Goal: Task Accomplishment & Management: Manage account settings

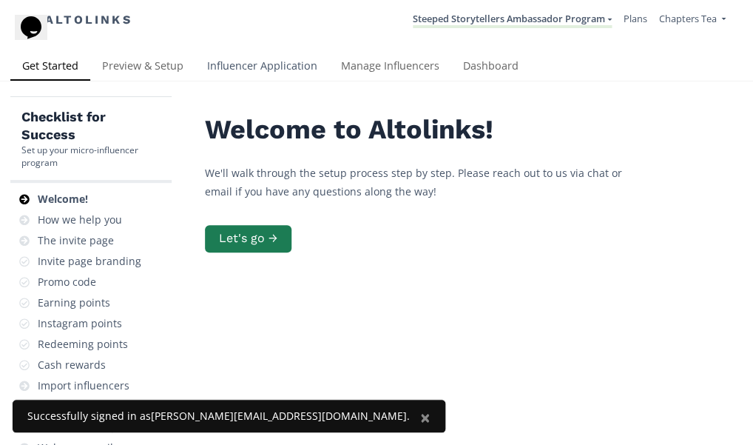
click at [276, 67] on link "Influencer Application" at bounding box center [262, 68] width 134 height 30
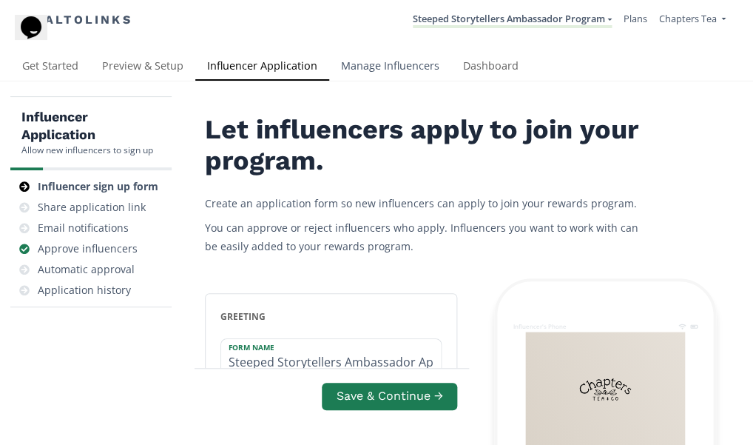
click at [390, 63] on link "Manage Influencers" at bounding box center [390, 68] width 122 height 30
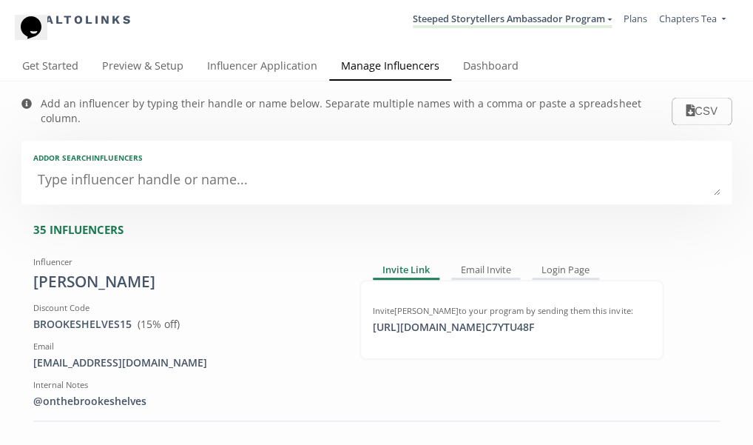
click at [335, 166] on textarea at bounding box center [376, 181] width 686 height 30
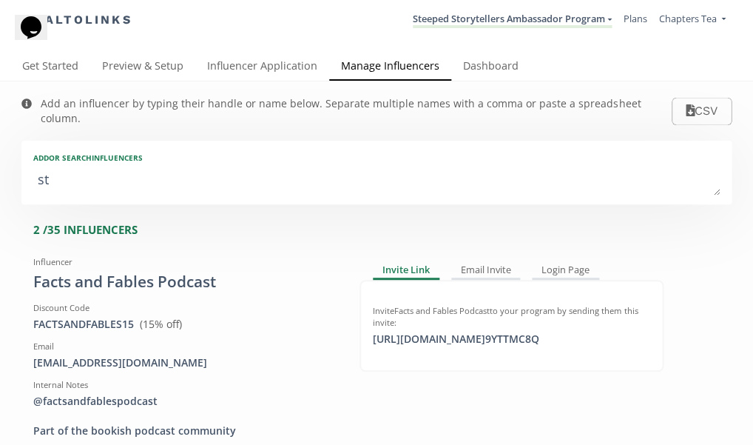
type textarea "sto"
type input "sto"
type input "STO"
type textarea "stor"
type input "stor"
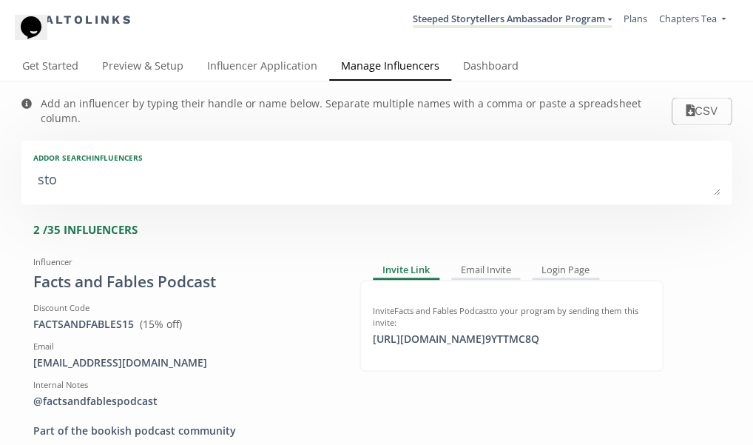
type input "STOR"
type textarea "stori"
type input "stori"
type input "STORI"
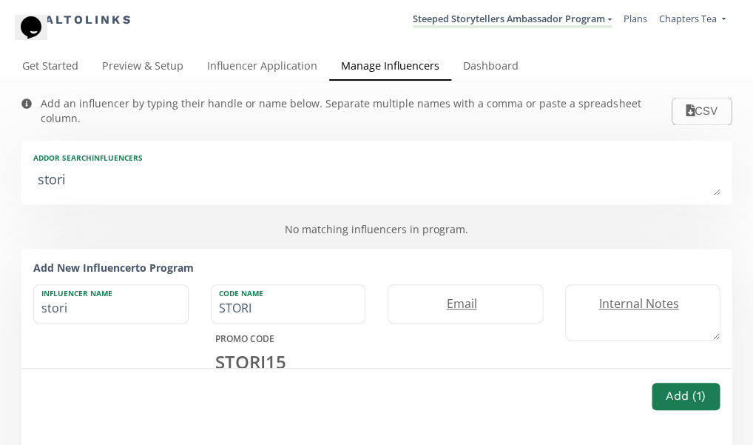
type textarea "[PERSON_NAME]"
type input "[PERSON_NAME]"
type textarea "stories"
type input "stories"
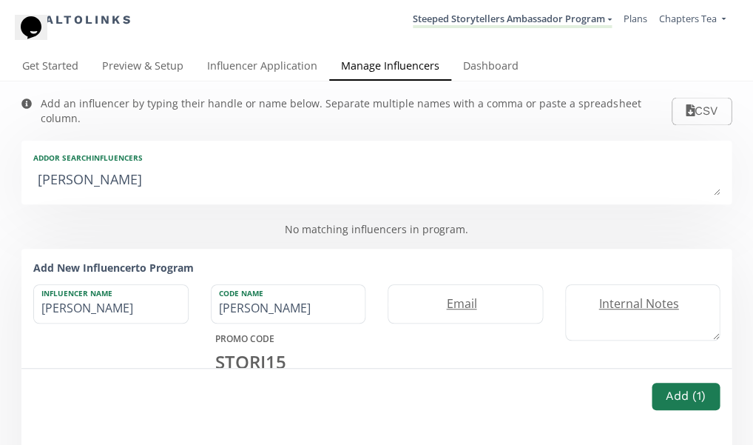
type input "STORIES"
type textarea "stories"
click at [561, 167] on textarea "stories" at bounding box center [376, 181] width 686 height 30
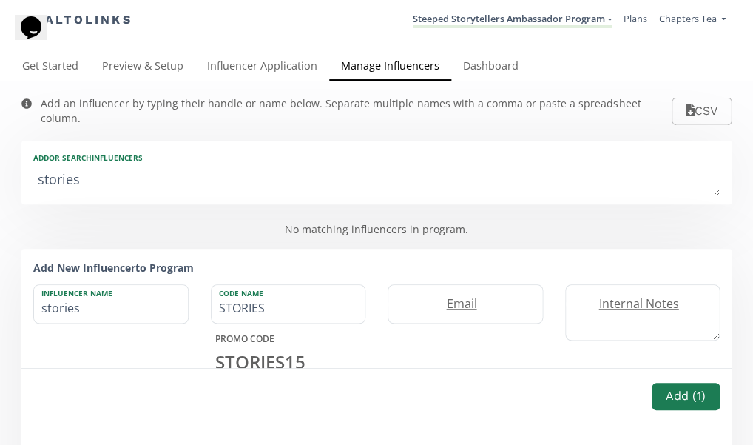
click at [561, 167] on textarea "stories" at bounding box center [376, 181] width 686 height 30
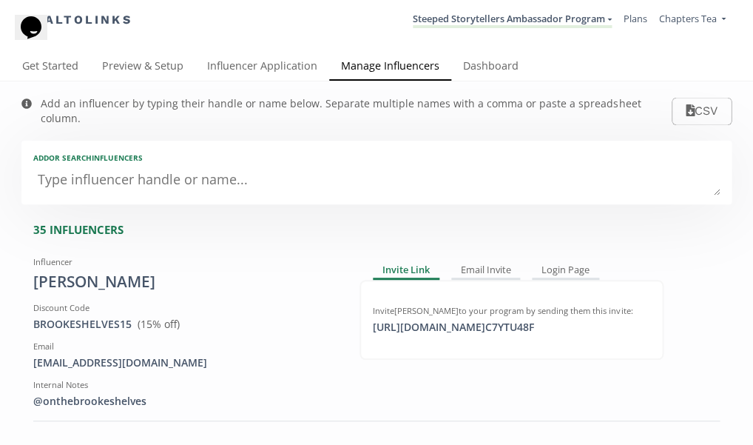
scroll to position [0, 0]
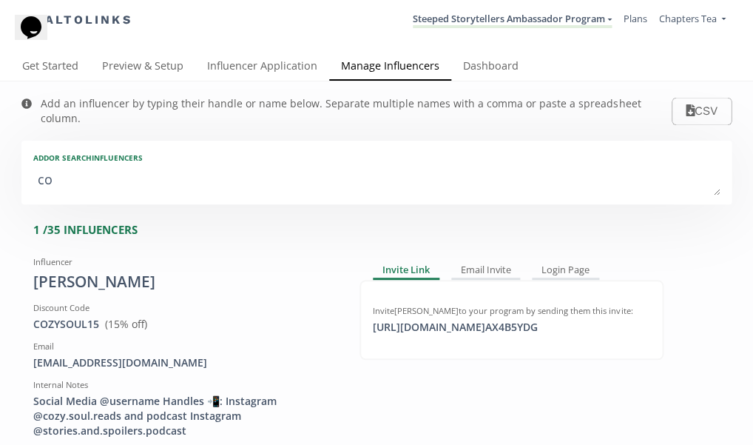
type textarea "coz"
type input "coz"
type input "COZ"
type textarea "cozy"
type input "cozy"
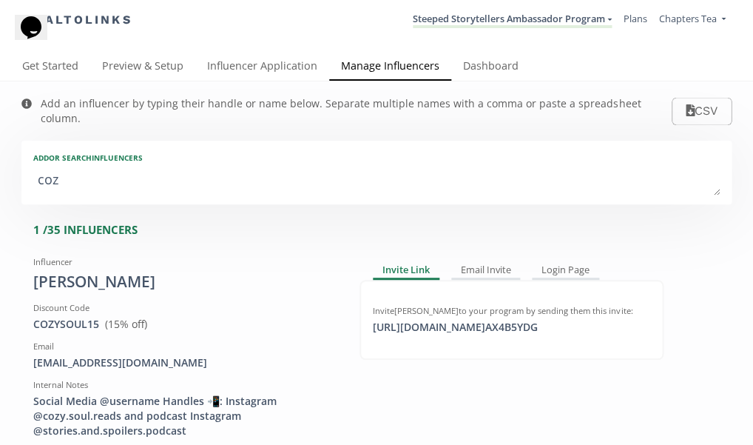
type input "COZY"
type textarea "cozy"
click at [164, 277] on icon at bounding box center [168, 281] width 9 height 9
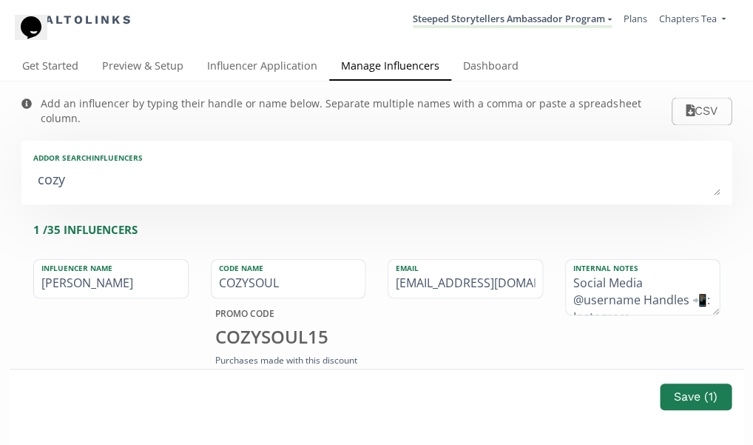
drag, startPoint x: 279, startPoint y: 261, endPoint x: 197, endPoint y: 261, distance: 82.1
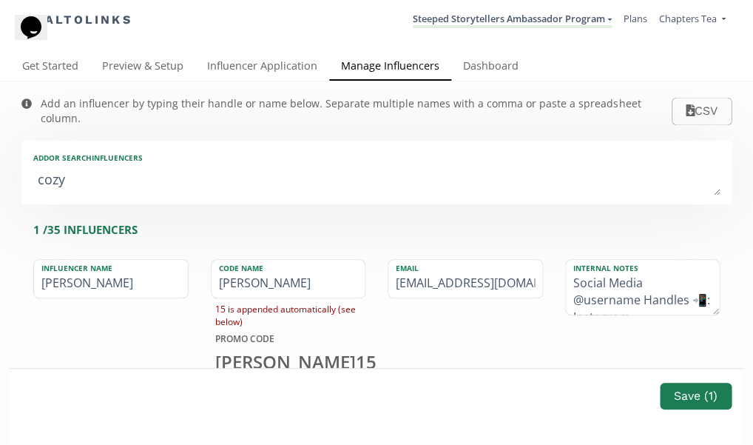
type input "STORIES"
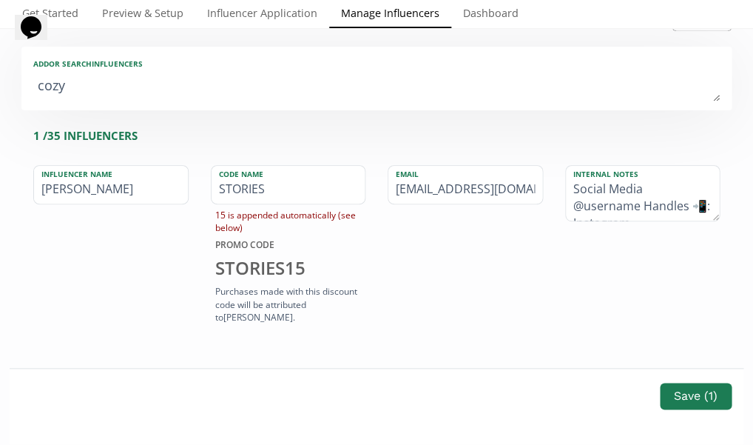
scroll to position [95, 0]
click at [702, 396] on button "Save ( 1 )" at bounding box center [696, 396] width 76 height 32
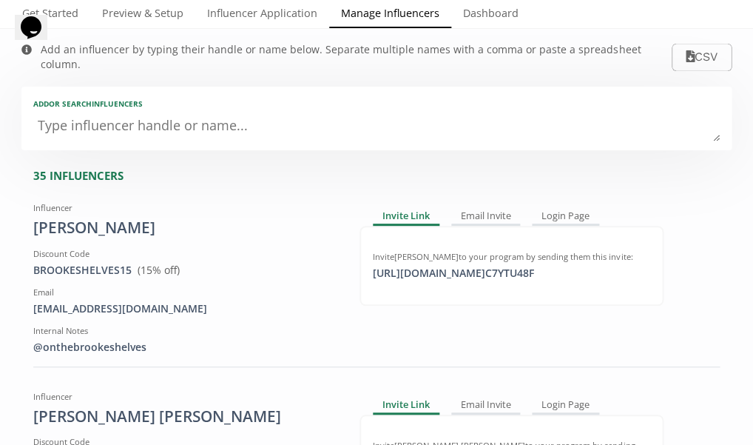
scroll to position [9, 0]
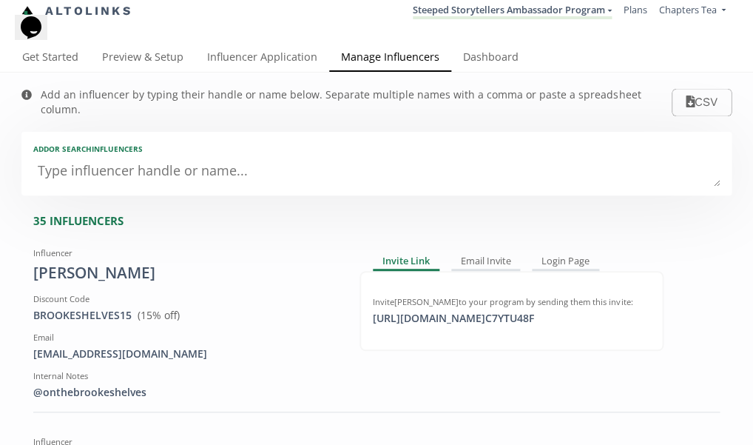
click at [401, 161] on textarea at bounding box center [376, 172] width 686 height 30
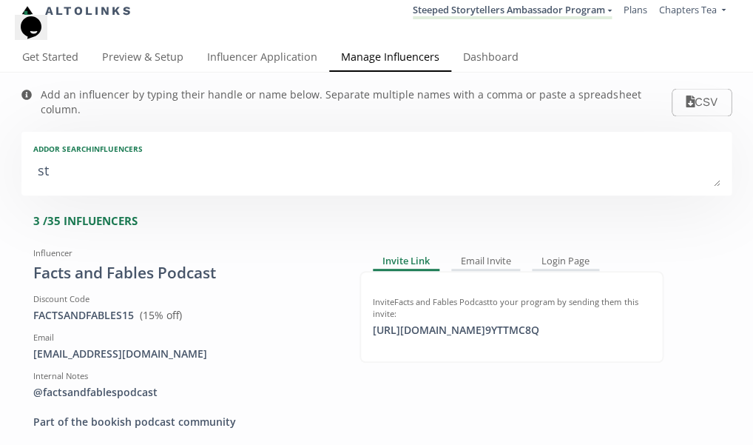
type textarea "sto"
type input "sto"
type input "STO"
type textarea "stor"
type input "stor"
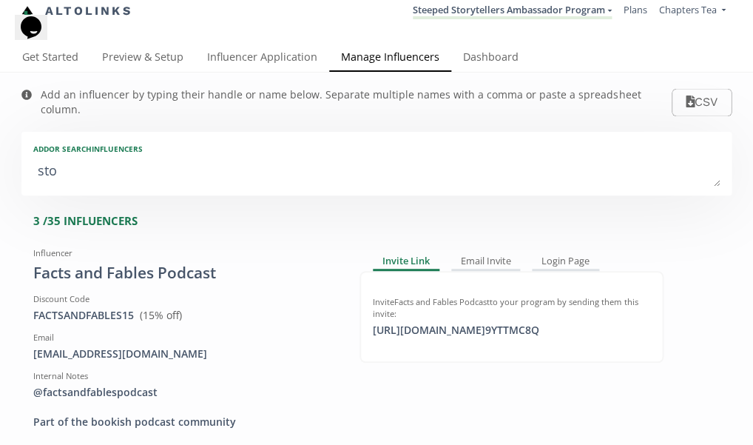
type input "STOR"
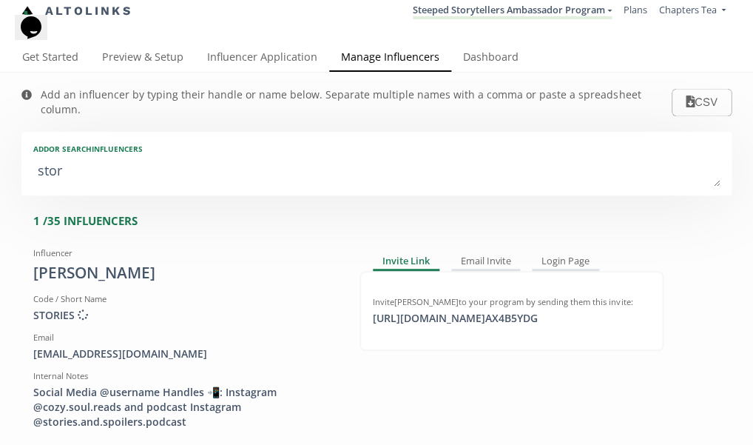
type textarea "stori"
type input "stori"
type input "STORI"
type textarea "storie"
type input "storie"
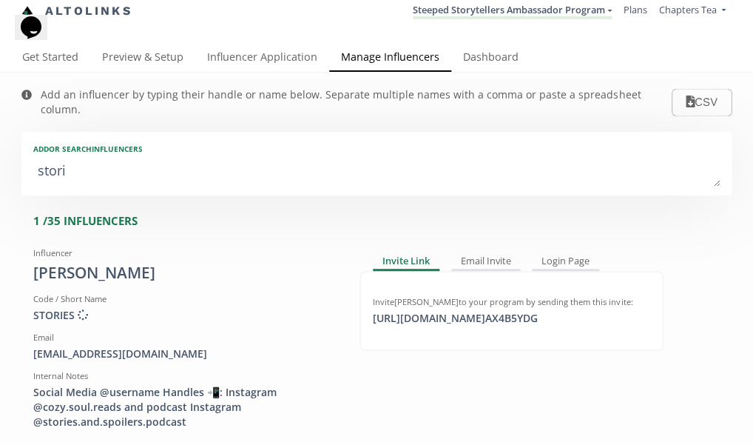
type input "STORIE"
type textarea "stories"
type input "stories"
type input "STORIES"
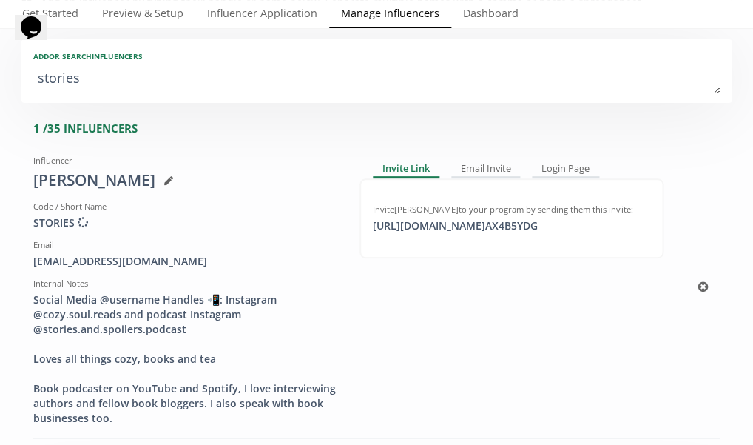
scroll to position [101, 0]
click at [488, 161] on div "Email Invite" at bounding box center [486, 170] width 70 height 18
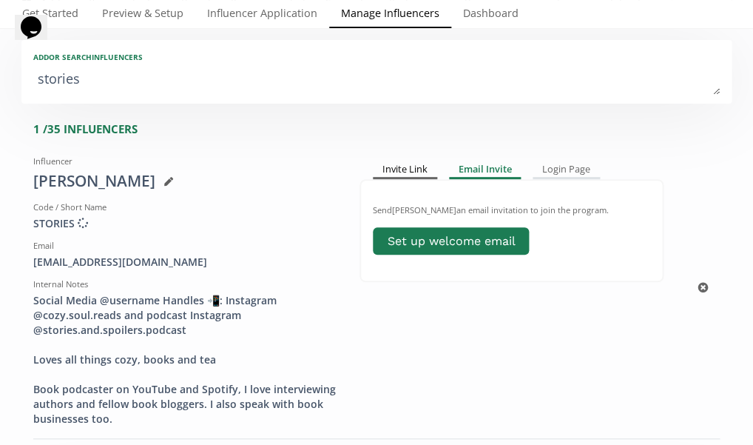
click at [414, 161] on div "Invite Link" at bounding box center [405, 170] width 64 height 18
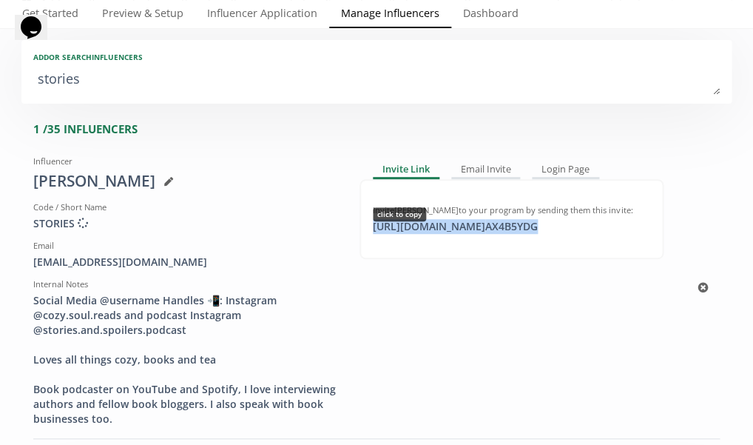
click at [468, 219] on div "https://app.altolinks.com/invite/ AX4B5YDG click to copy" at bounding box center [455, 226] width 183 height 15
copy div "https://app.altolinks.com/invite/ AX4B5YDG"
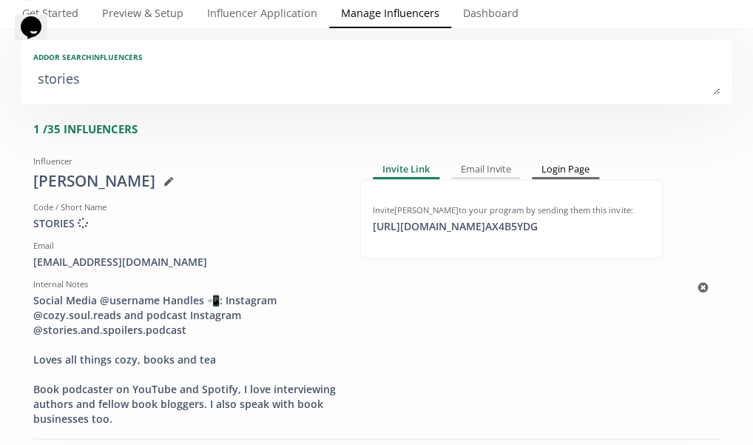
click at [572, 161] on div "Login Page" at bounding box center [565, 170] width 67 height 18
click at [401, 161] on div "Invite Link" at bounding box center [405, 170] width 64 height 18
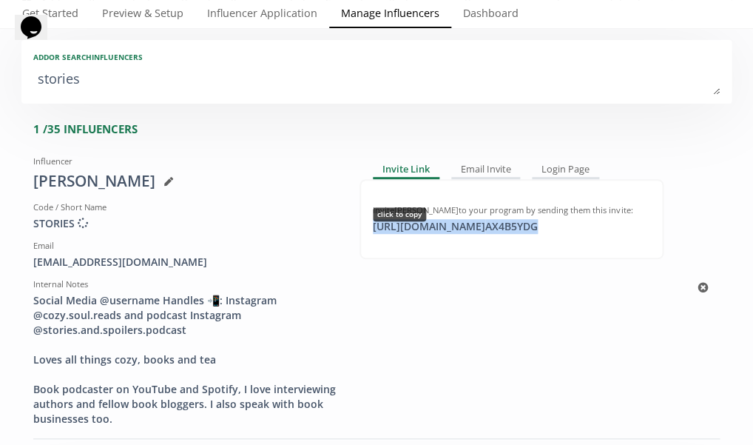
click at [465, 219] on div "https://app.altolinks.com/invite/ AX4B5YDG click to copy" at bounding box center [455, 226] width 183 height 15
copy div "https://app.altolinks.com/invite/ AX4B5YDG"
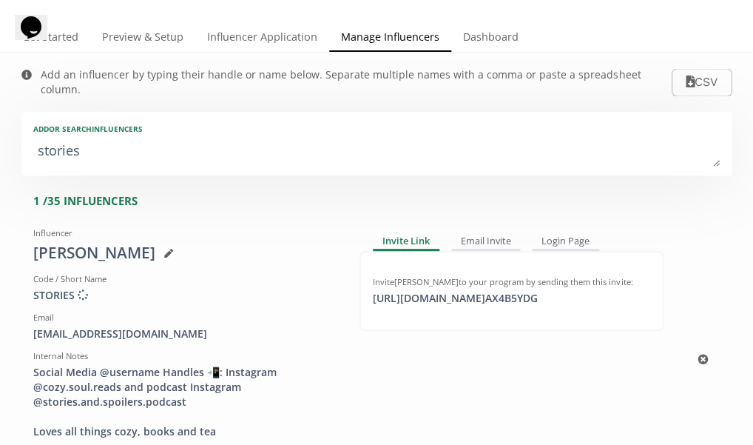
scroll to position [27, 0]
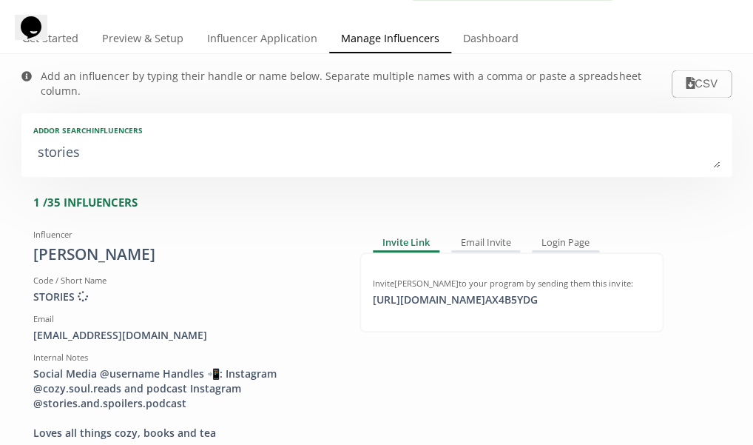
click at [121, 138] on textarea "stories" at bounding box center [376, 153] width 686 height 30
type textarea "storie"
type input "storie"
type input "STORIE"
type textarea "stori"
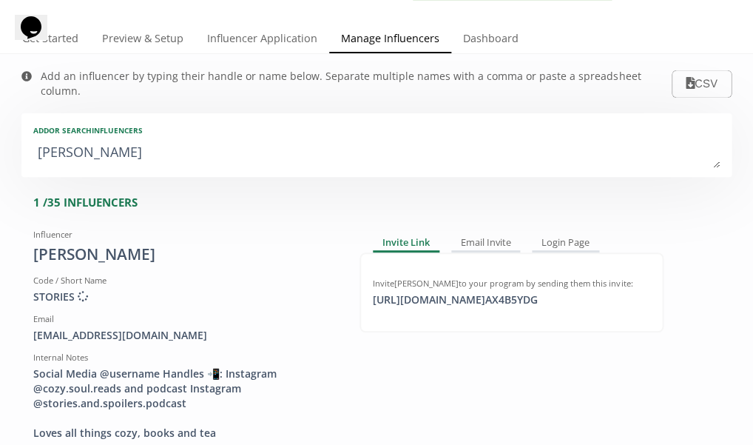
type input "stori"
type input "STORI"
type textarea "stor"
type input "stor"
type input "STOR"
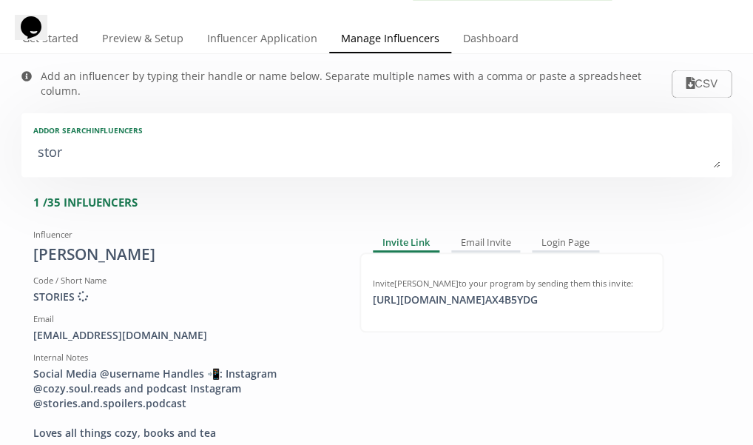
type textarea "sto"
type input "sto"
type input "STO"
type textarea "st"
type input "st"
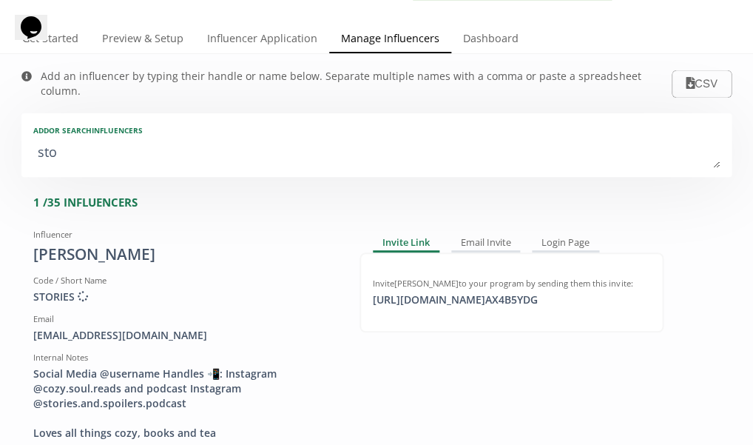
type input "ST"
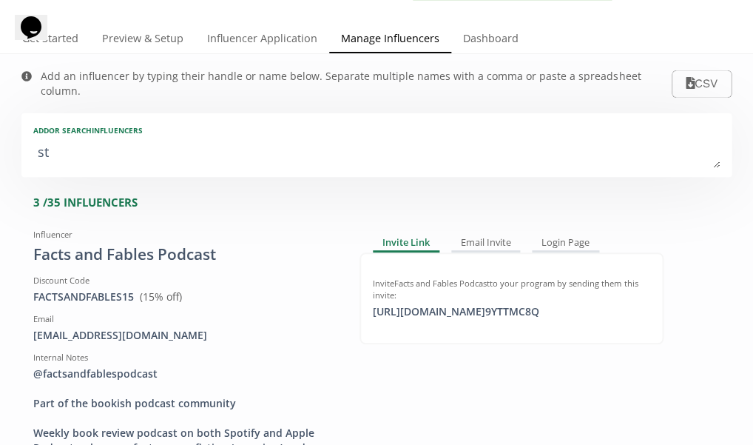
type textarea "s"
type input "s"
type input "S"
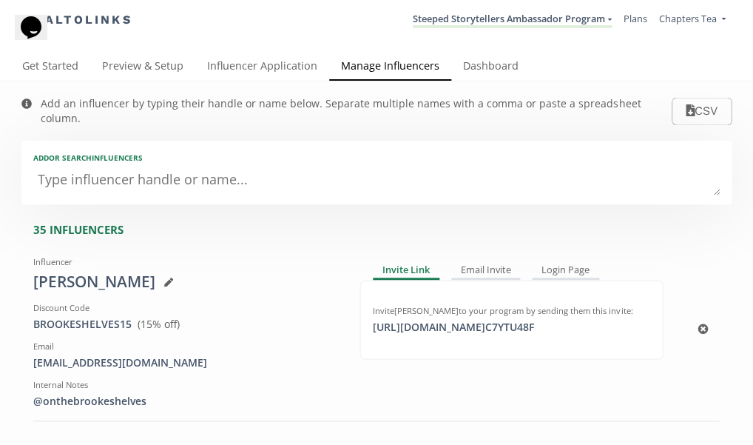
scroll to position [0, 0]
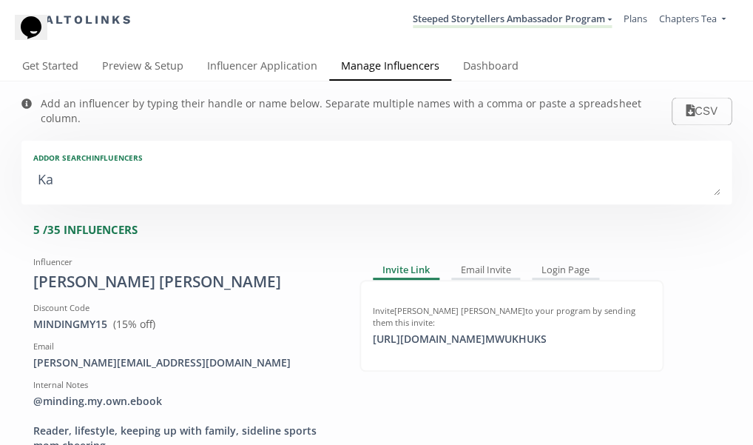
type textarea "Kar"
type input "Kar"
type input "KAR"
type textarea "Karl"
type input "Karl"
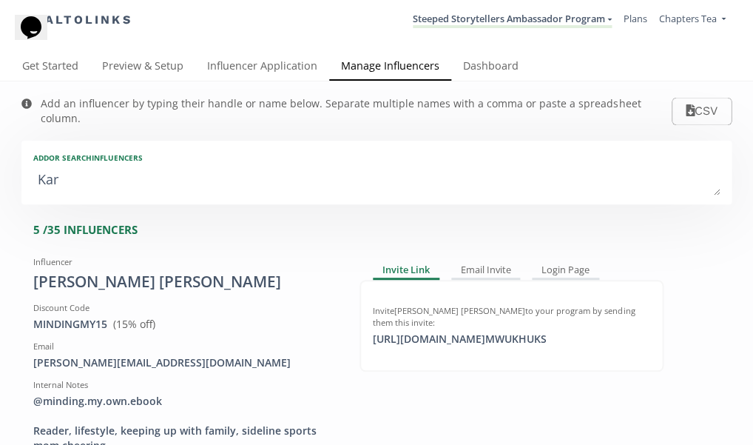
type input "KARL"
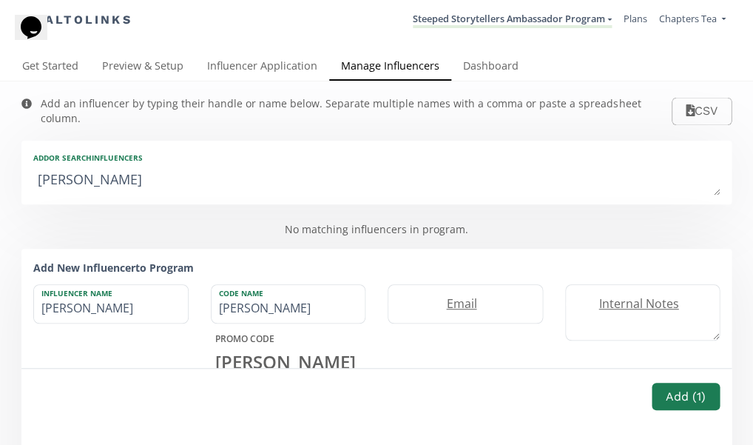
type textarea "Karly"
type input "Karly"
type input "KARLY"
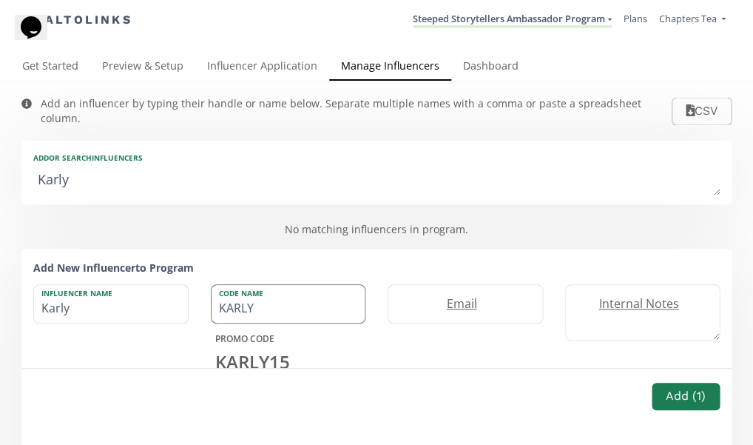
type textarea "Karly R"
type input "Karly R"
type textarea "Karly Ro"
type input "Karly Ro"
type textarea "Karly Ros"
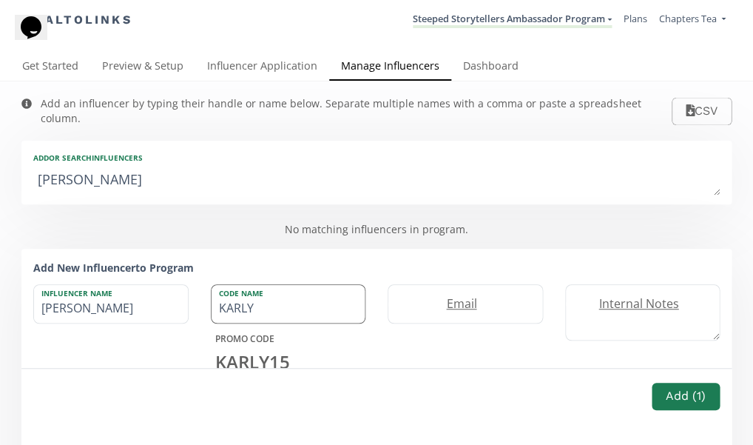
type input "Karly Ros"
type textarea "[PERSON_NAME]"
type input "[PERSON_NAME]"
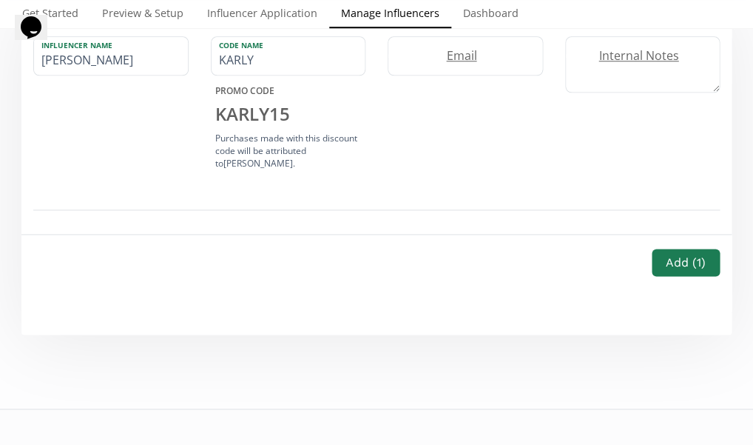
scroll to position [118, 0]
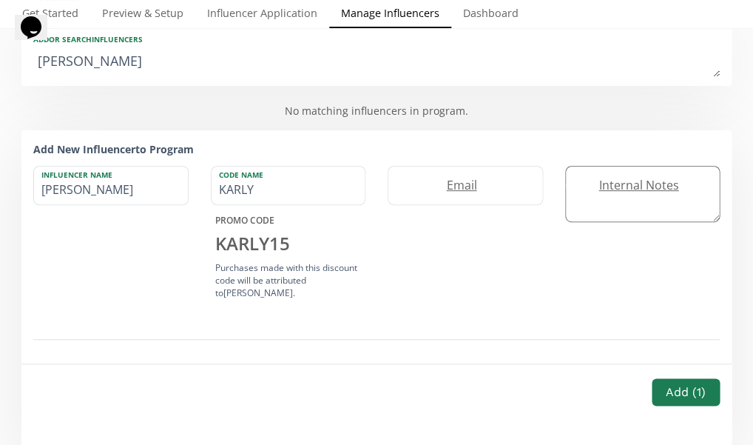
type textarea "[PERSON_NAME]"
click at [635, 177] on label "Internal Notes" at bounding box center [635, 185] width 139 height 17
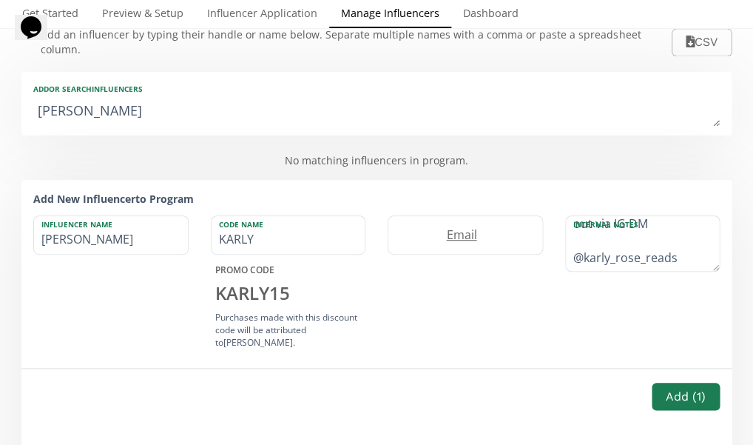
scroll to position [55, 0]
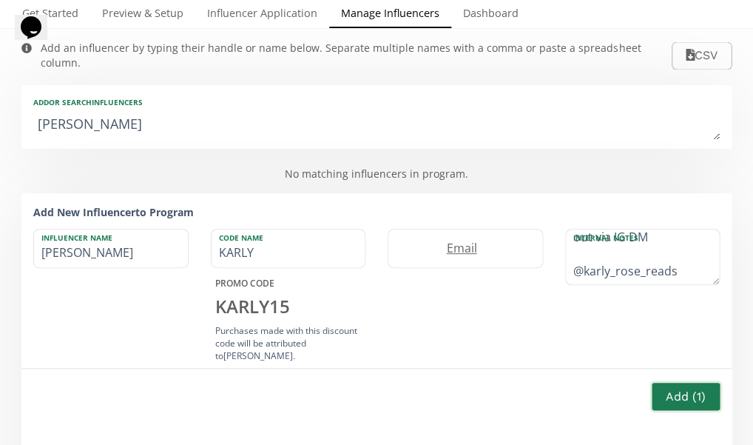
type textarea "Doing a gift guide for the holidays and reached out via IG DM @karly_rose_reads"
click at [685, 400] on button "Add ( 1 )" at bounding box center [685, 396] width 72 height 32
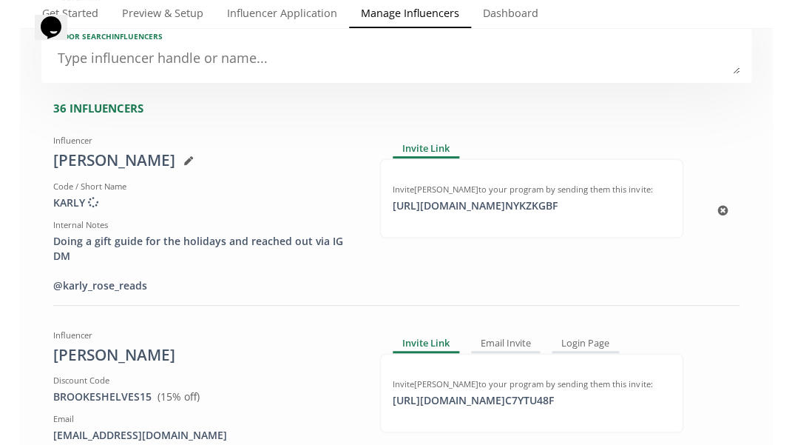
scroll to position [121, 0]
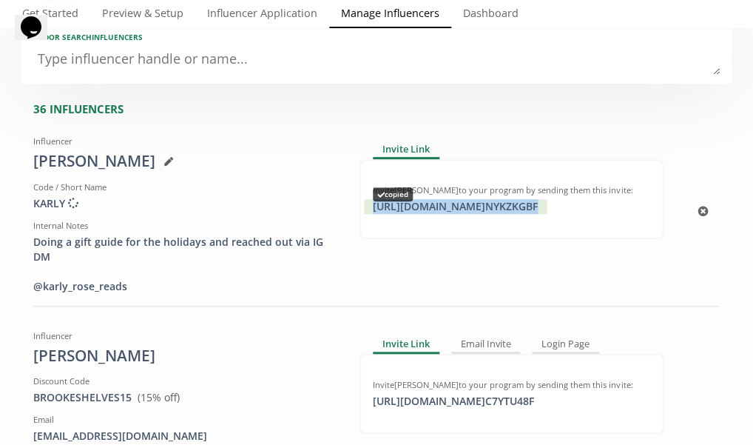
click at [547, 199] on div "https://app.altolinks.com/invite/ NYKZKGBF copied" at bounding box center [455, 206] width 183 height 15
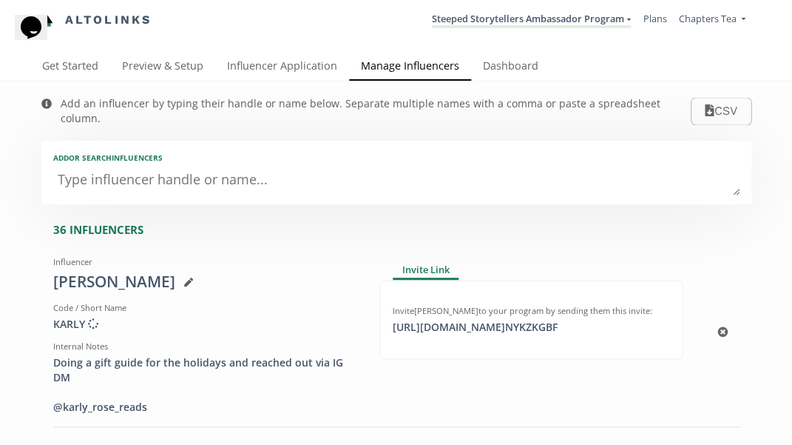
scroll to position [0, 0]
click at [527, 64] on link "Dashboard" at bounding box center [510, 68] width 79 height 30
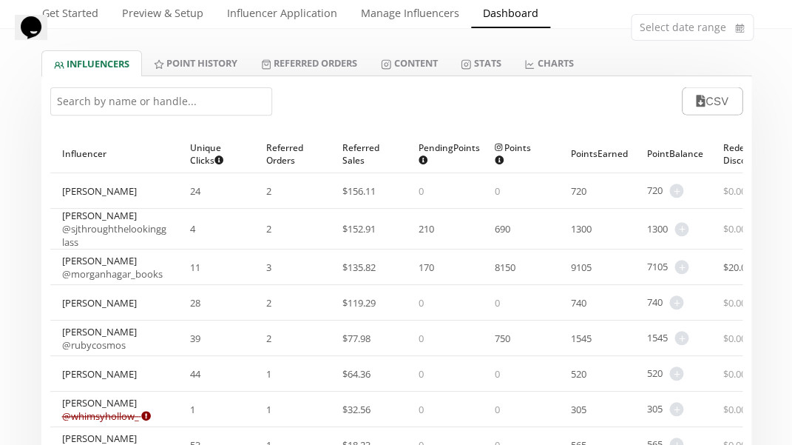
scroll to position [86, 0]
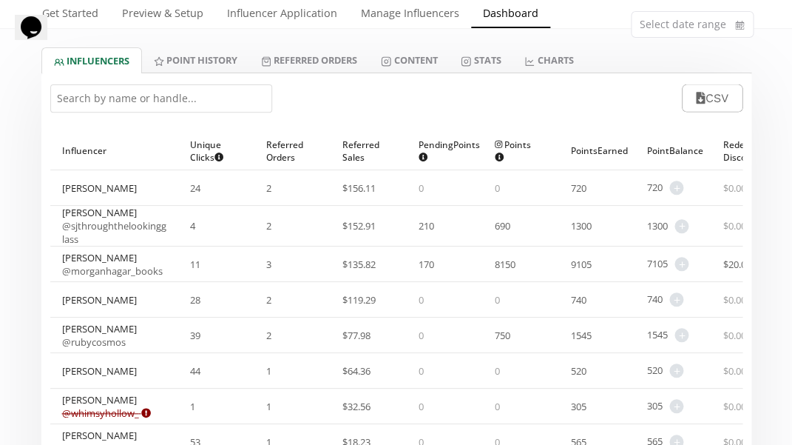
click at [244, 98] on input "text" at bounding box center [161, 98] width 222 height 28
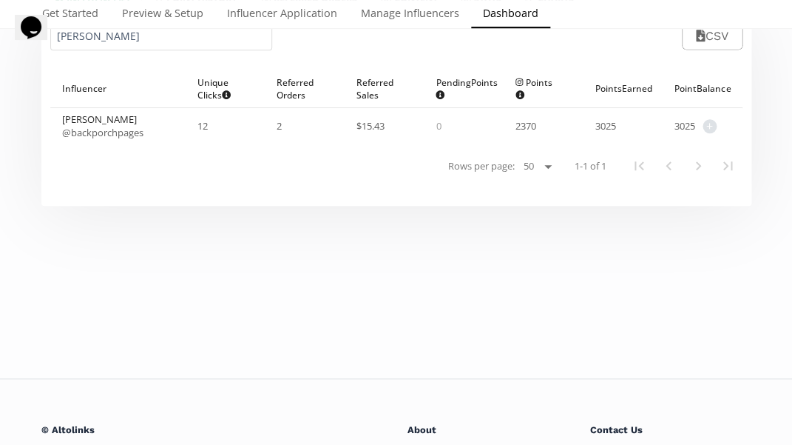
scroll to position [148, 0]
type input "[PERSON_NAME]"
click at [710, 123] on span "+" at bounding box center [710, 126] width 14 height 14
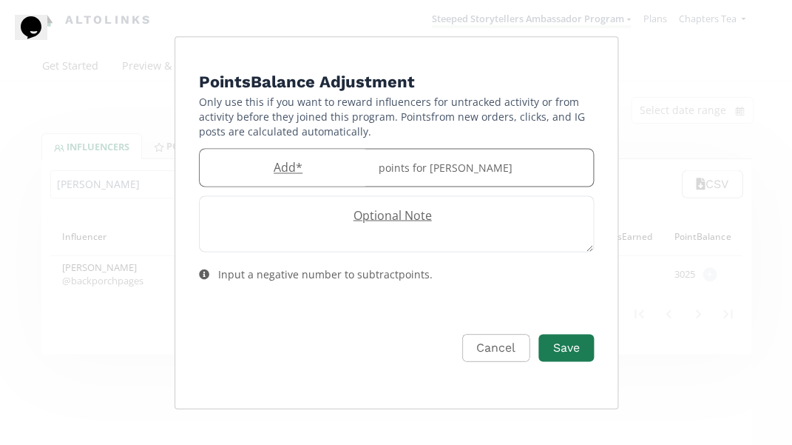
click at [394, 165] on div "points for Leisa Stokes" at bounding box center [481, 168] width 223 height 38
type input "50"
click at [481, 237] on textarea "Edit Program" at bounding box center [397, 224] width 394 height 55
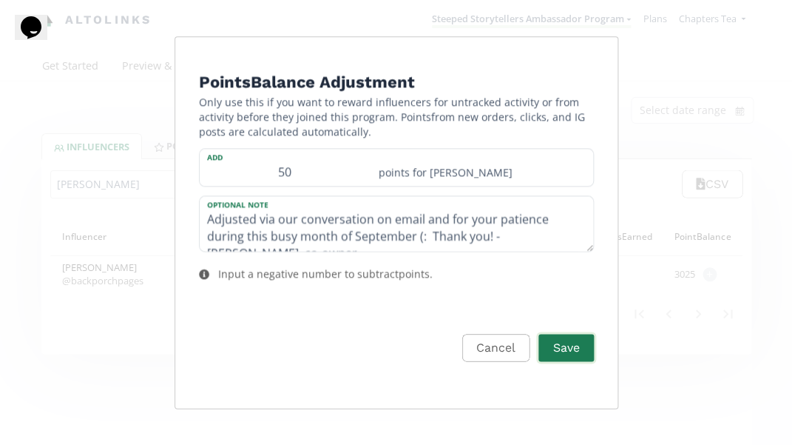
type textarea "Adjusted via our conversation on email and for your patience during this busy m…"
click at [566, 340] on button "Save" at bounding box center [565, 347] width 59 height 32
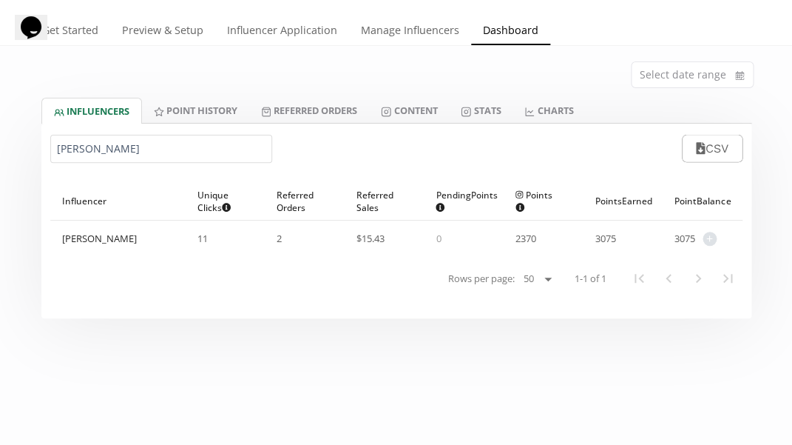
scroll to position [35, 0]
click at [223, 109] on link "Point HISTORY" at bounding box center [195, 110] width 107 height 25
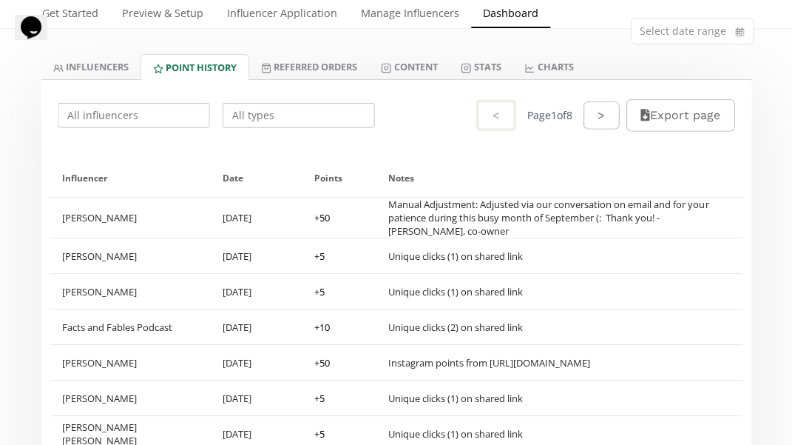
scroll to position [81, 0]
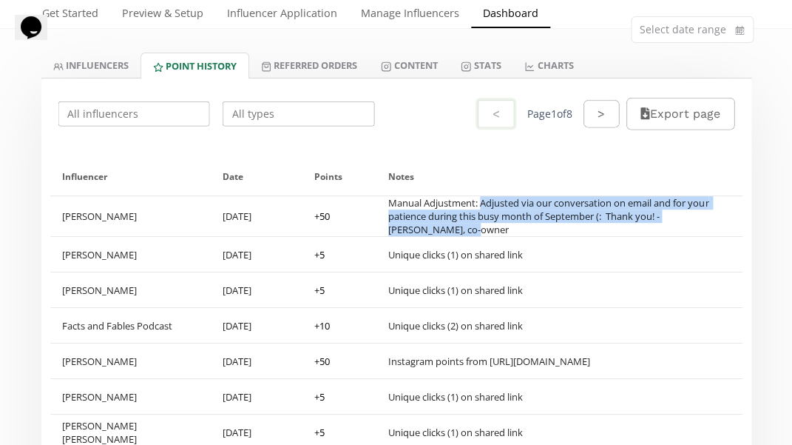
drag, startPoint x: 483, startPoint y: 199, endPoint x: 474, endPoint y: 222, distance: 24.6
click at [474, 222] on div "Manual Adjustment: Adjusted via our conversation on email and for your patience…" at bounding box center [559, 216] width 343 height 40
copy div "Adjusted via our conversation on email and for your patience during this busy m…"
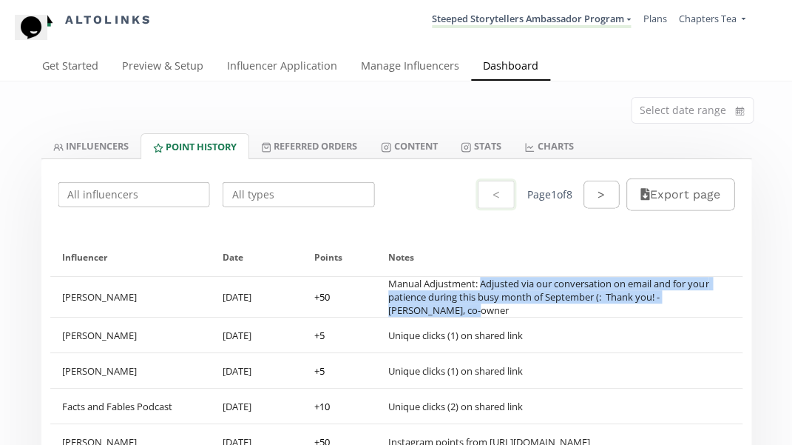
scroll to position [0, 0]
click at [95, 144] on link "INFLUENCERS" at bounding box center [90, 145] width 99 height 25
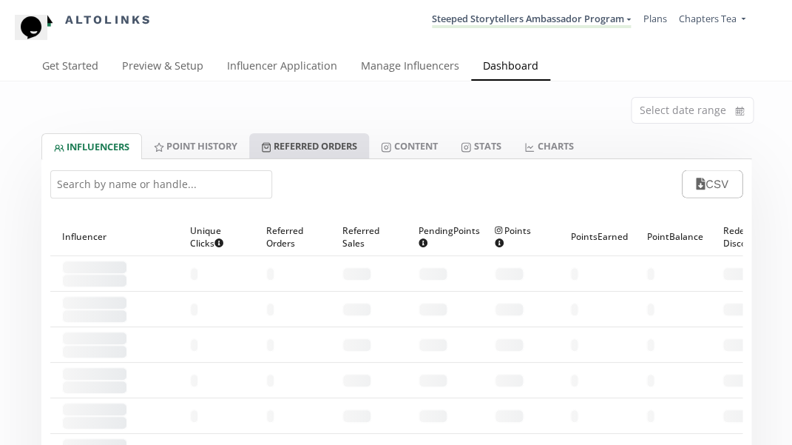
click at [322, 149] on link "Referred Orders" at bounding box center [309, 145] width 120 height 25
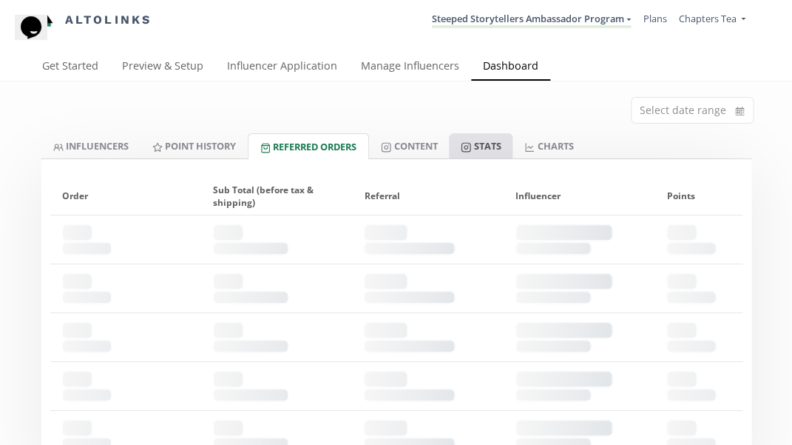
click at [502, 136] on link "Stats" at bounding box center [481, 145] width 64 height 25
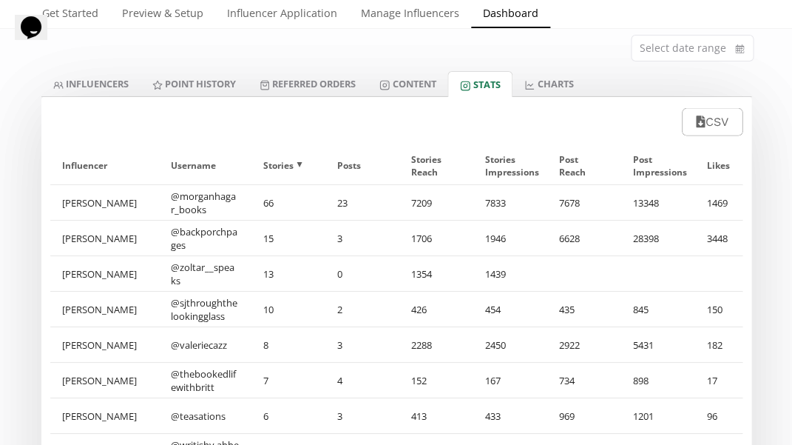
scroll to position [71, 0]
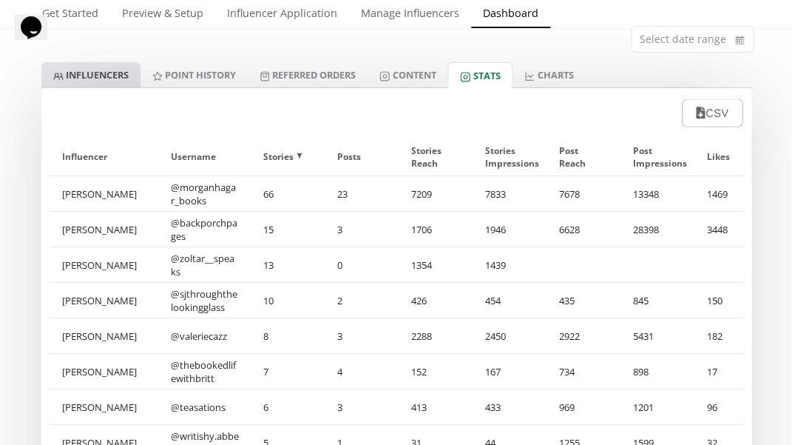
click at [116, 70] on link "INFLUENCERS" at bounding box center [90, 74] width 99 height 25
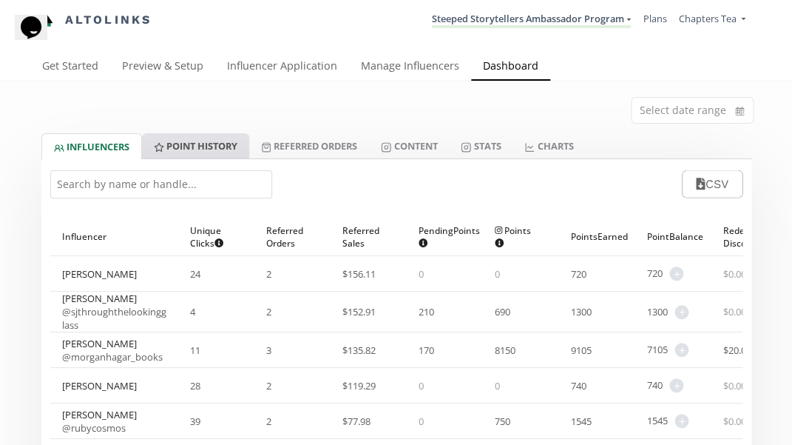
click at [220, 141] on link "Point HISTORY" at bounding box center [195, 145] width 107 height 25
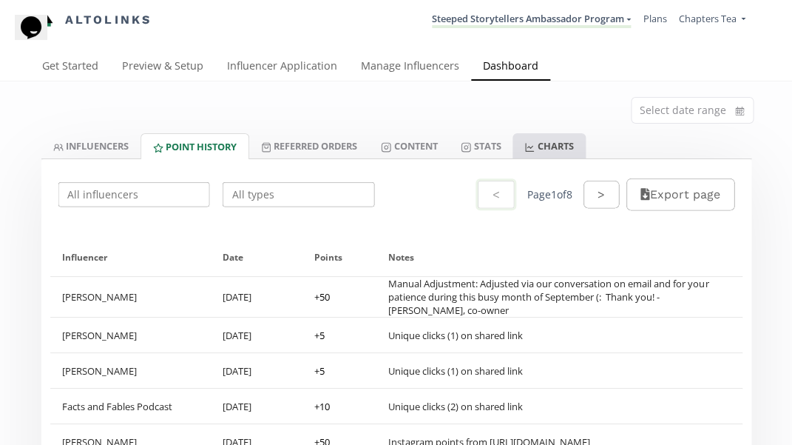
click at [583, 138] on link "CHARTS" at bounding box center [549, 145] width 72 height 25
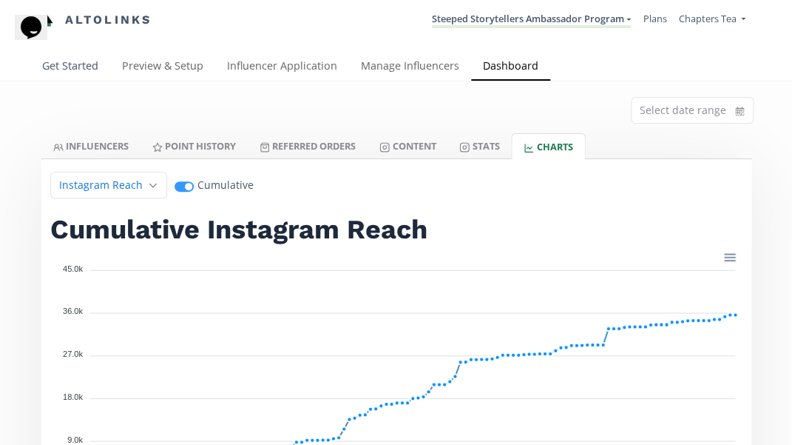
click at [78, 67] on link "Get Started" at bounding box center [70, 68] width 80 height 30
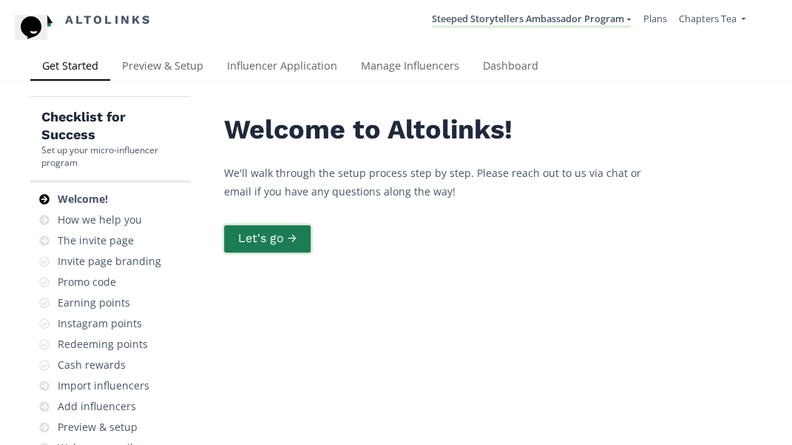
click at [266, 234] on button "Let's go →" at bounding box center [267, 239] width 91 height 32
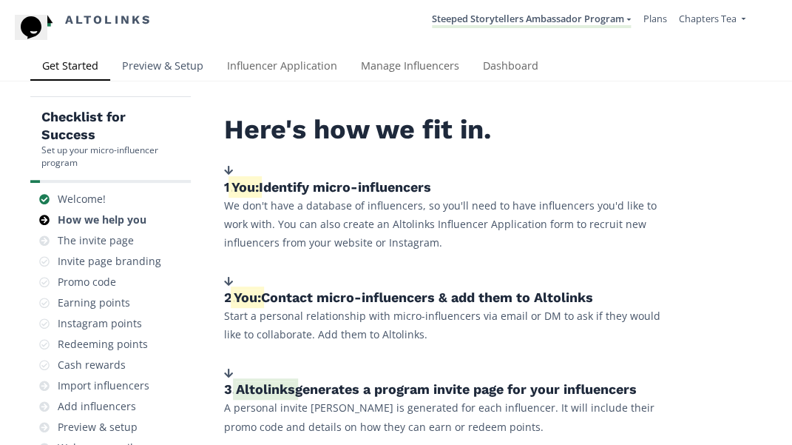
click at [172, 69] on link "Preview & Setup" at bounding box center [162, 68] width 105 height 30
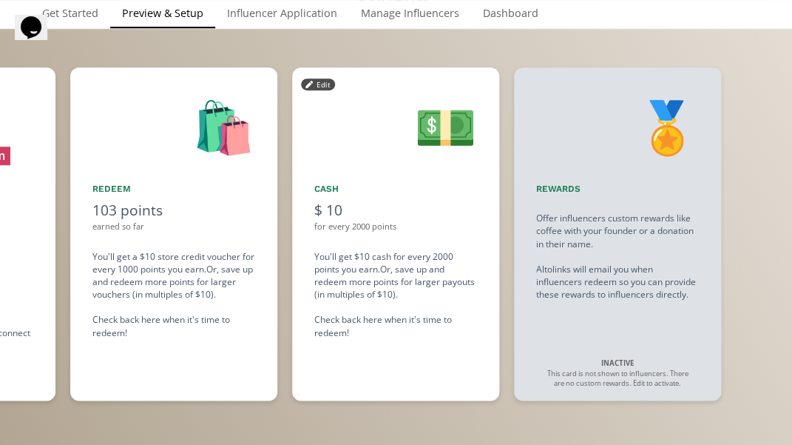
scroll to position [158, 0]
click at [420, 9] on link "Manage Influencers" at bounding box center [410, 15] width 122 height 30
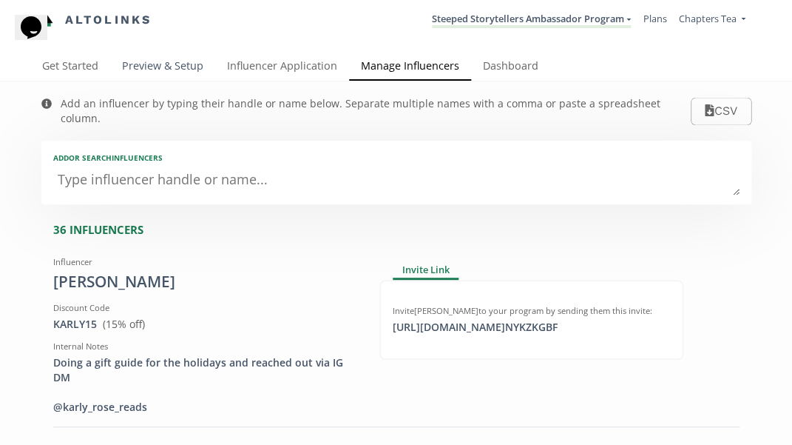
click at [184, 63] on link "Preview & Setup" at bounding box center [162, 68] width 105 height 30
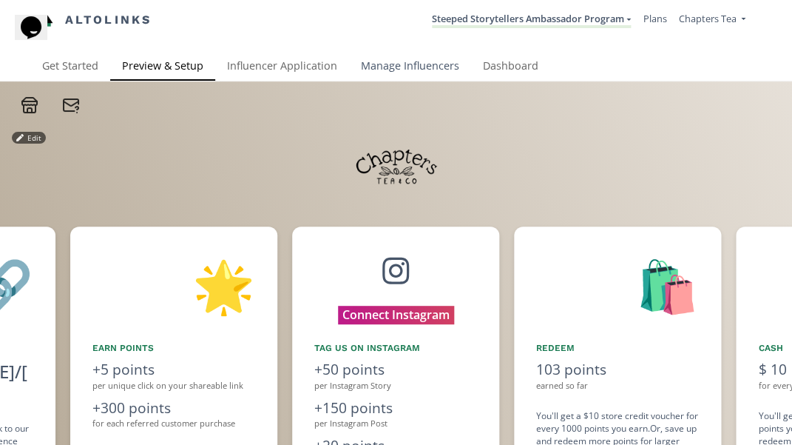
click at [424, 64] on link "Manage Influencers" at bounding box center [410, 68] width 122 height 30
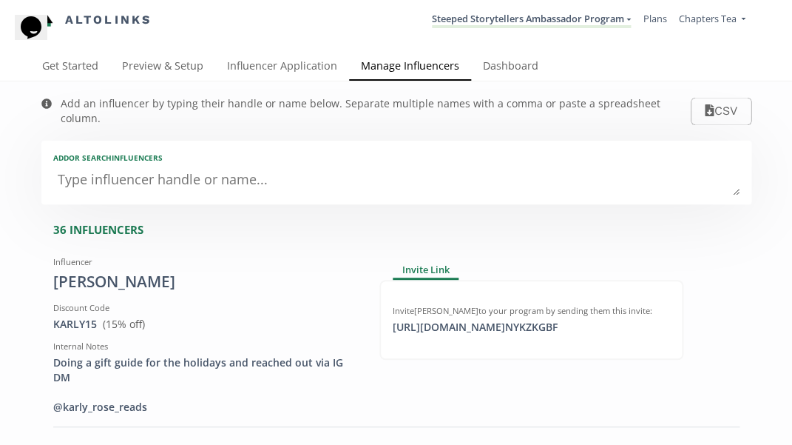
click at [220, 166] on textarea at bounding box center [396, 181] width 686 height 30
click at [494, 70] on link "Dashboard" at bounding box center [510, 68] width 79 height 30
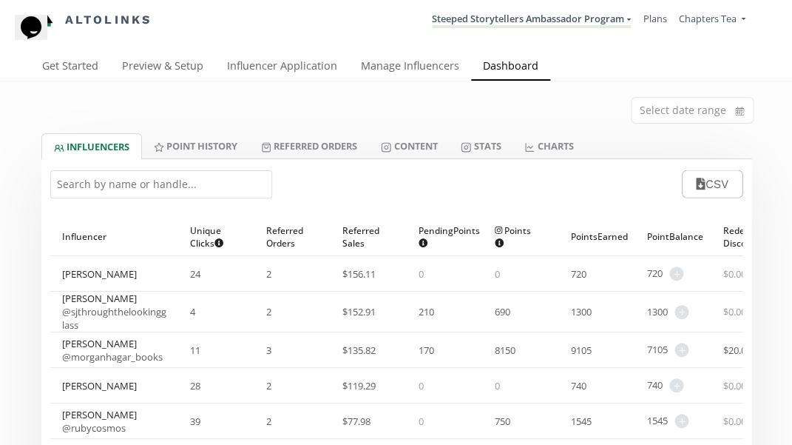
click at [189, 177] on input "text" at bounding box center [161, 184] width 222 height 28
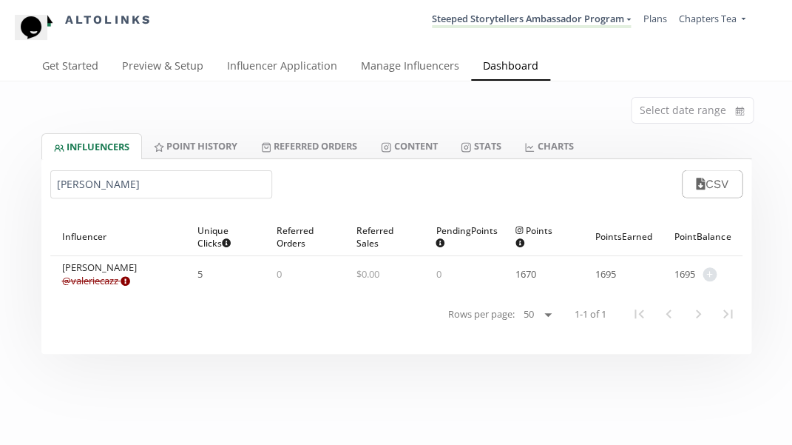
type input "[PERSON_NAME]"
drag, startPoint x: 235, startPoint y: 212, endPoint x: 124, endPoint y: 280, distance: 130.2
click at [124, 280] on icon at bounding box center [126, 281] width 10 height 10
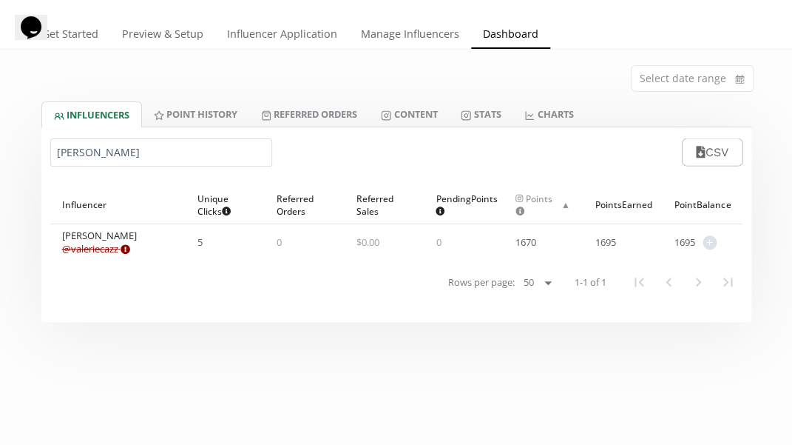
scroll to position [33, 0]
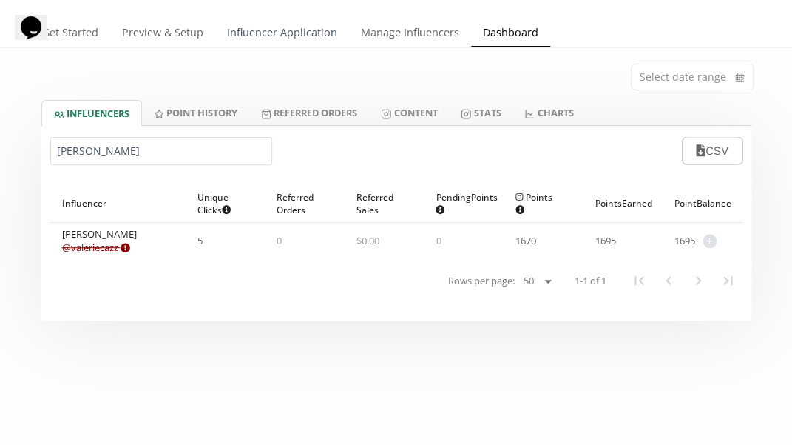
click at [268, 37] on link "Influencer Application" at bounding box center [282, 34] width 134 height 30
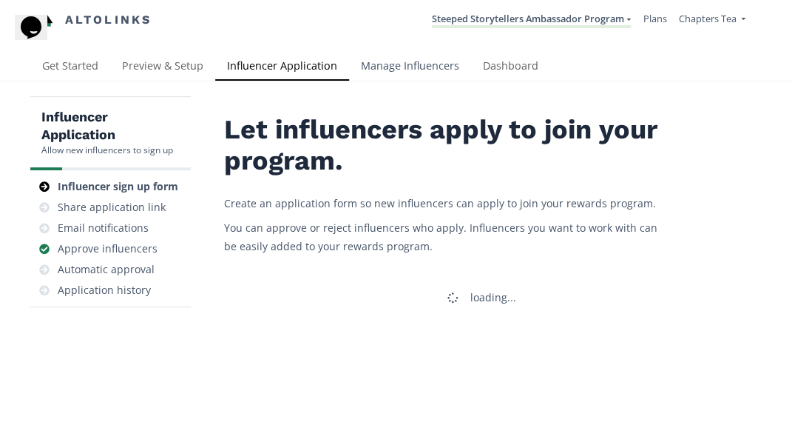
click at [395, 57] on link "Manage Influencers" at bounding box center [410, 68] width 122 height 30
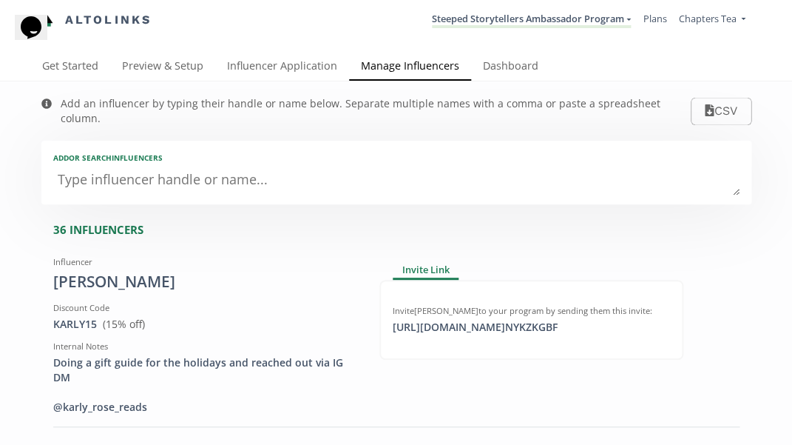
click at [213, 166] on textarea at bounding box center [396, 181] width 686 height 30
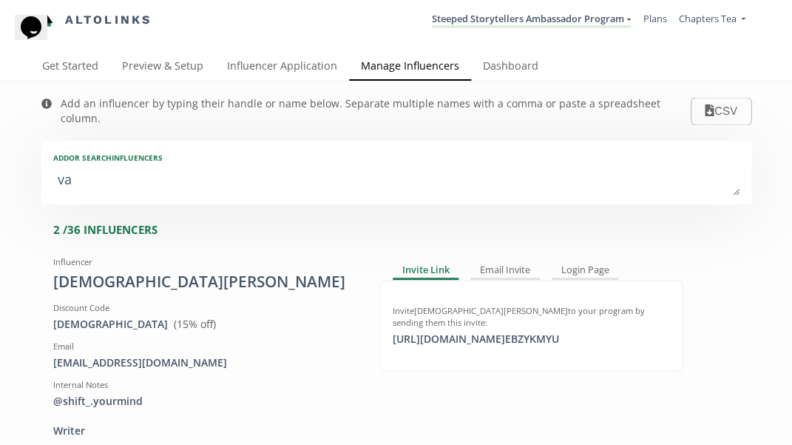
type textarea "val"
type input "val"
type input "VAL"
type textarea "vale"
type input "vale"
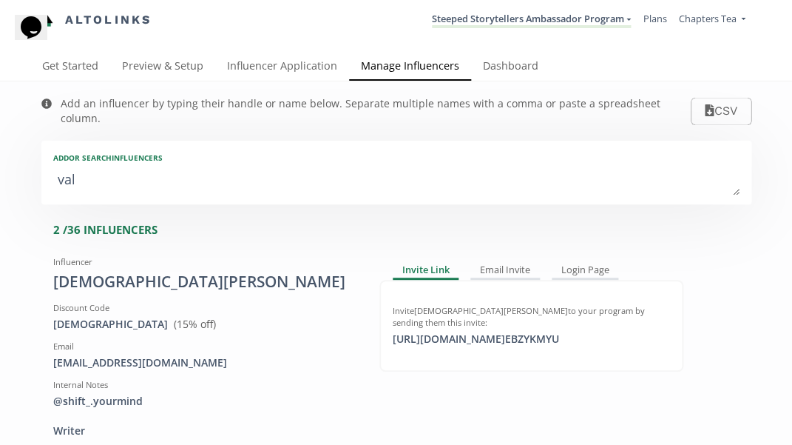
type input "VALE"
type textarea "valer"
type input "valer"
type input "VALER"
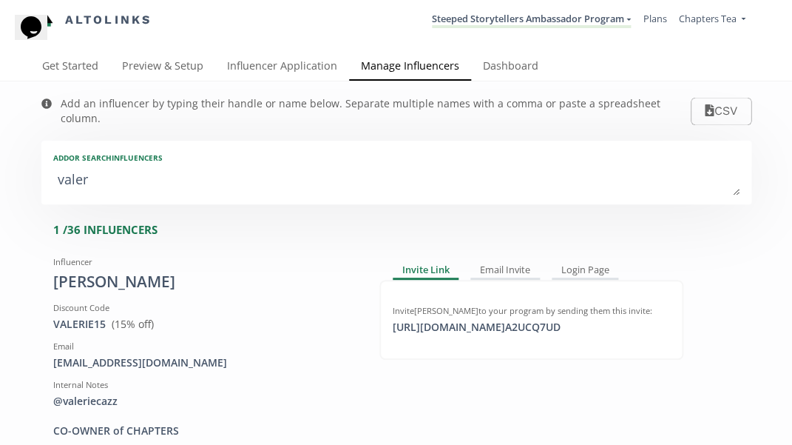
type textarea "[PERSON_NAME]"
type input "[PERSON_NAME]"
type textarea "[PERSON_NAME]"
type input "[PERSON_NAME]"
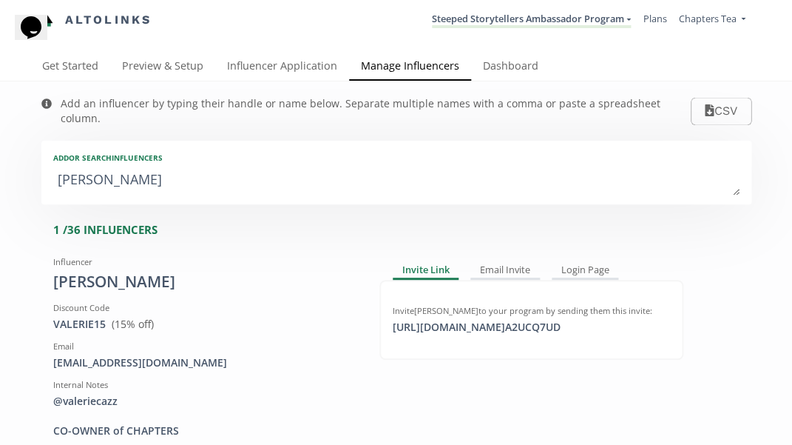
type input "[PERSON_NAME]"
type textarea "[PERSON_NAME]"
type input "[PERSON_NAME]"
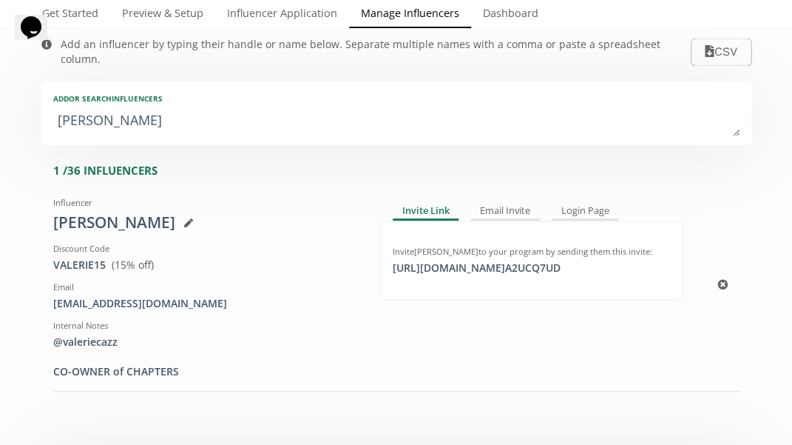
scroll to position [71, 0]
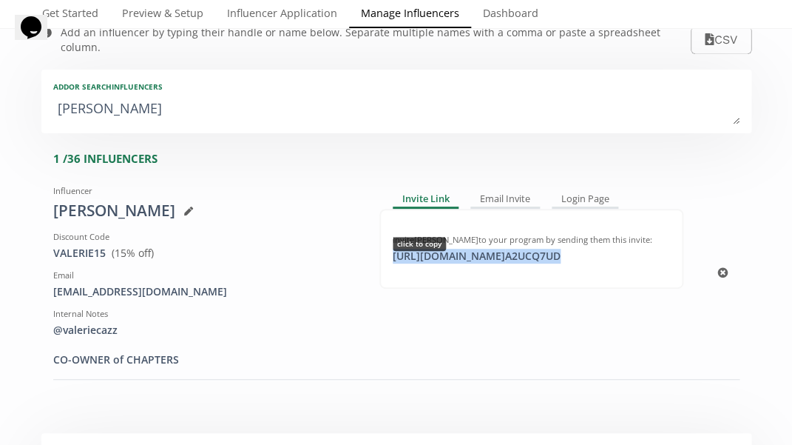
click at [539, 249] on div "https://app.altolinks.com/invite/ A2UCQ7UD click to copy" at bounding box center [477, 256] width 186 height 15
copy div "https://app.altolinks.com/invite/ A2UCQ7UD"
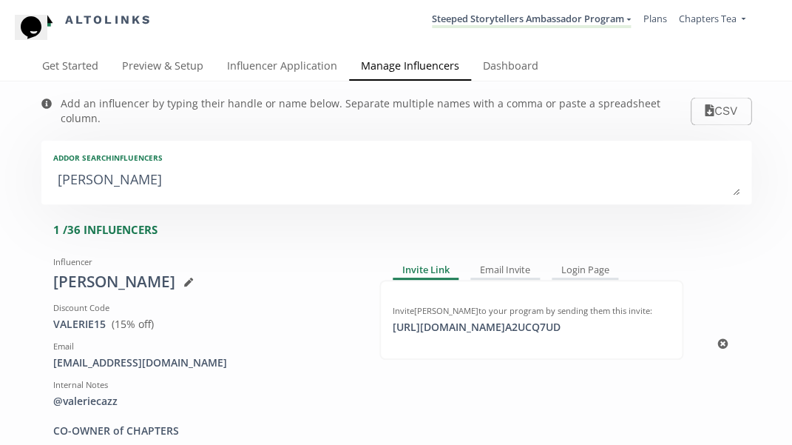
scroll to position [0, 0]
click at [263, 166] on textarea "[PERSON_NAME]" at bounding box center [396, 181] width 686 height 30
type textarea "l"
type input "l"
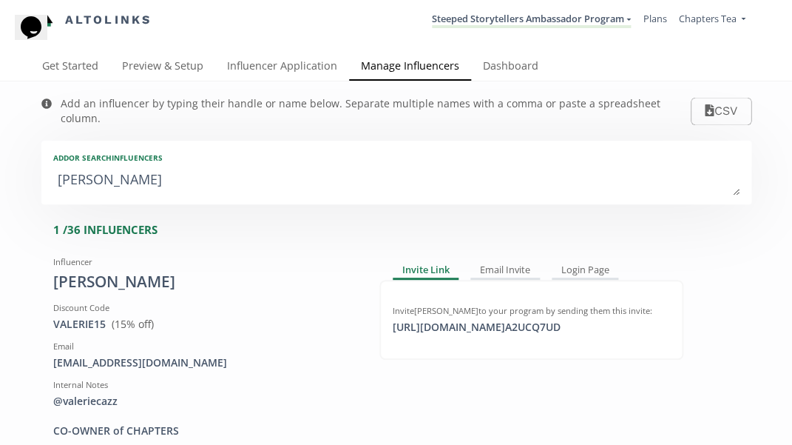
type input "L"
type textarea "le"
type input "le"
type input "LE"
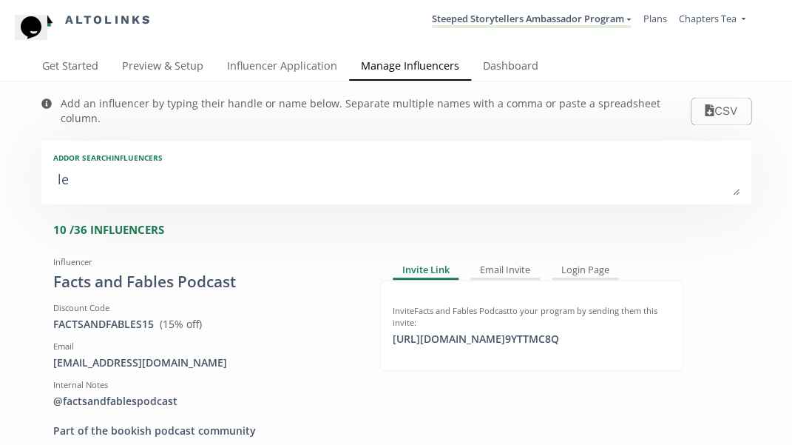
type textarea "lei"
type input "lei"
type input "LEI"
type textarea "leid"
type input "leid"
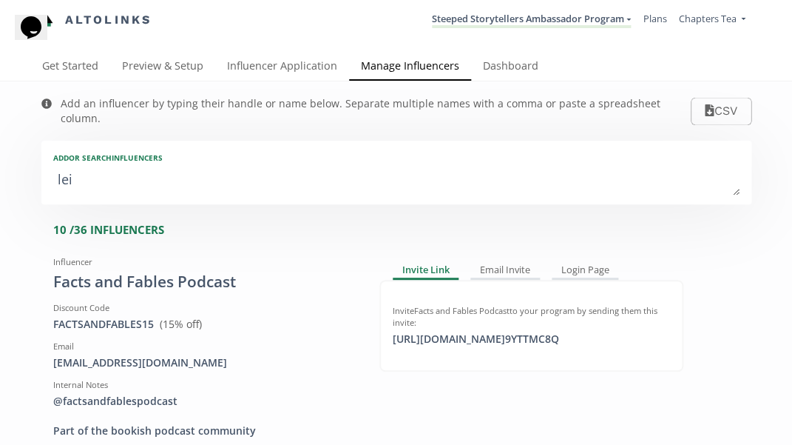
type input "LEID"
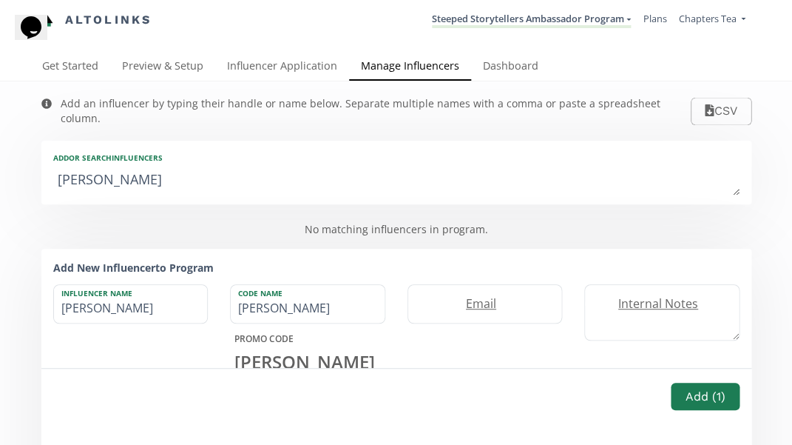
type textarea "leida"
type input "leida"
type input "LEIDA"
type textarea "leid"
type input "leid"
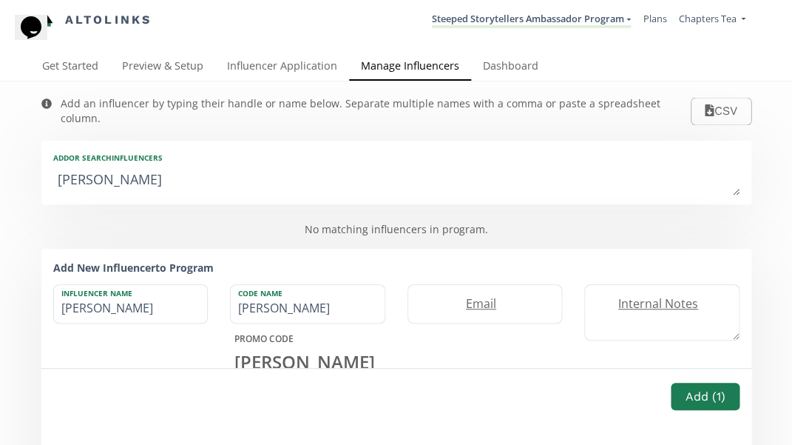
type input "LEID"
type textarea "leids"
type input "leids"
type input "LEIDS"
type textarea "leid"
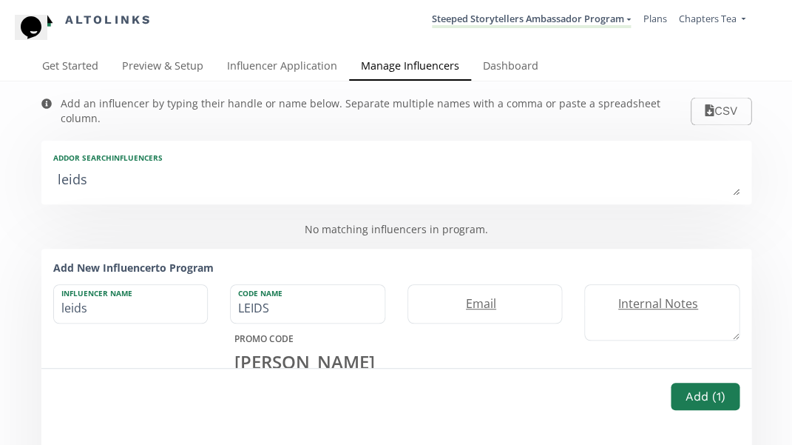
type input "leid"
type input "LEID"
type textarea "leids"
type input "leids"
type input "LEIDS"
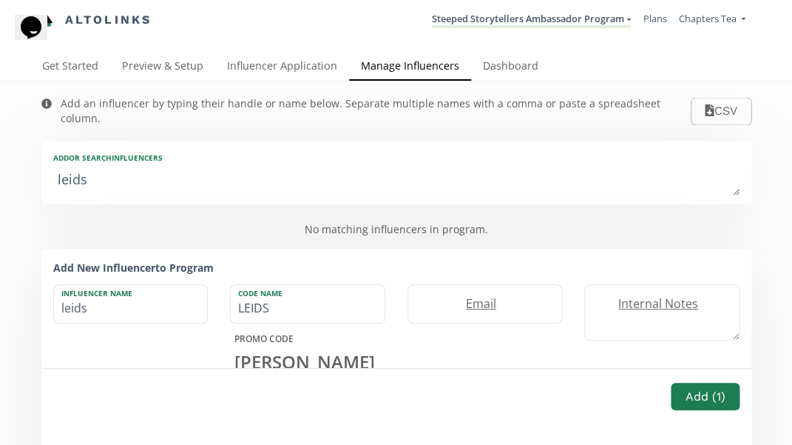
type textarea "leidsa"
type input "leidsa"
type input "LEIDSA"
type textarea "leids"
type input "leids"
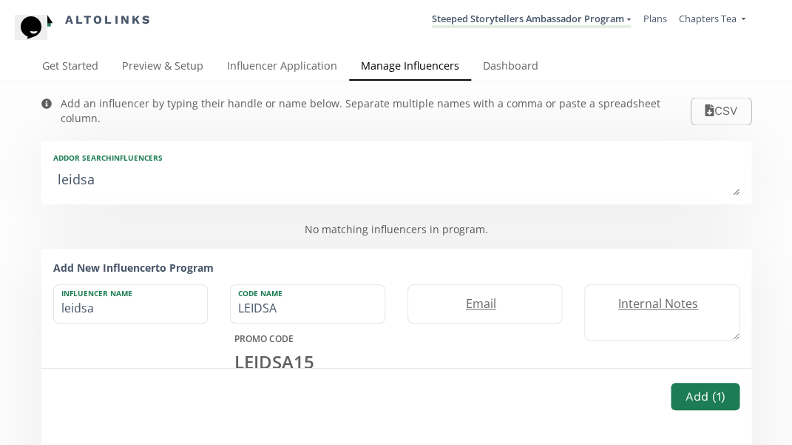
type input "LEIDS"
type textarea "leid"
type input "leid"
type input "LEID"
type textarea "leids"
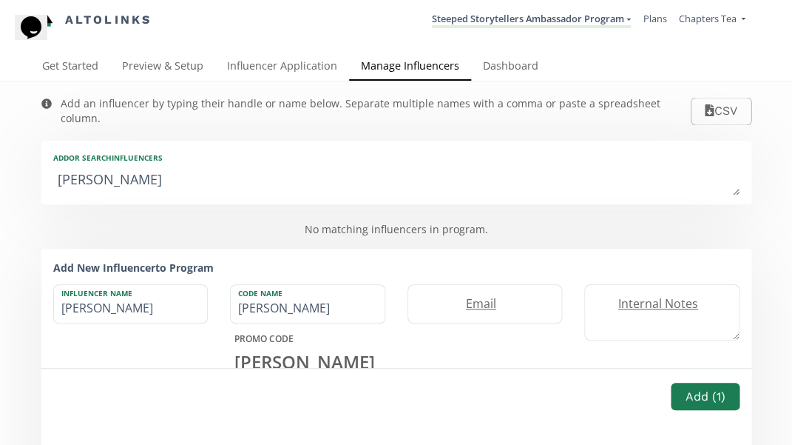
type input "leids"
type input "LEIDS"
type textarea "leid"
type input "leid"
type input "LEID"
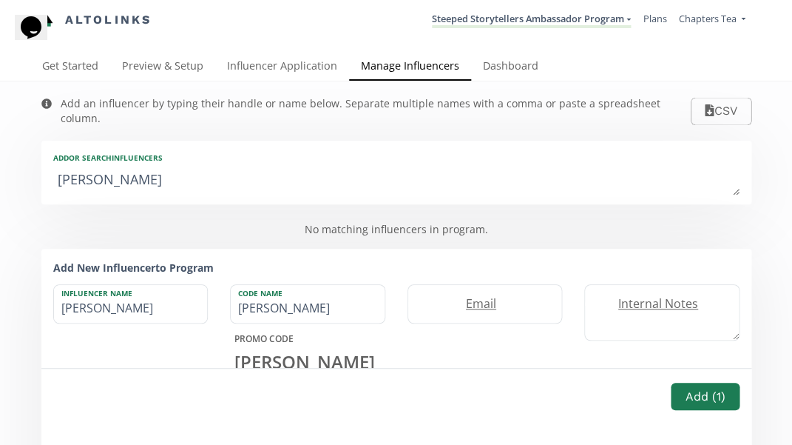
type textarea "leida"
type input "leida"
type input "LEIDA"
type textarea "leid"
type input "leid"
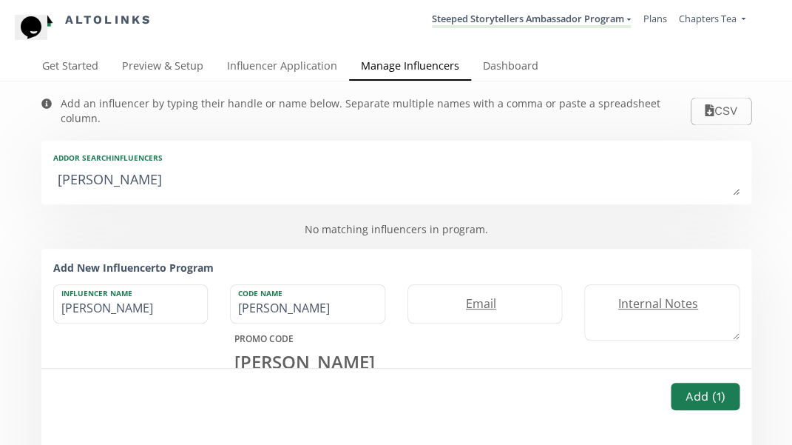
type input "LEID"
type textarea "lei"
type input "lei"
type input "LEI"
type textarea "leis"
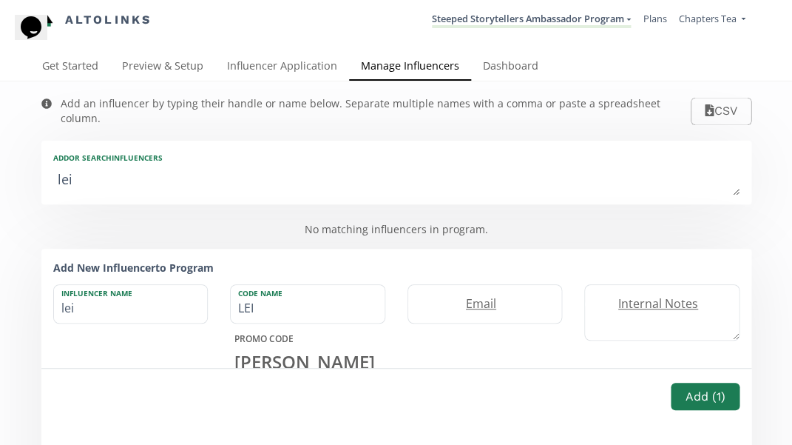
type input "leis"
type input "LEIS"
type textarea "leisa"
type input "leisa"
type input "LEISA"
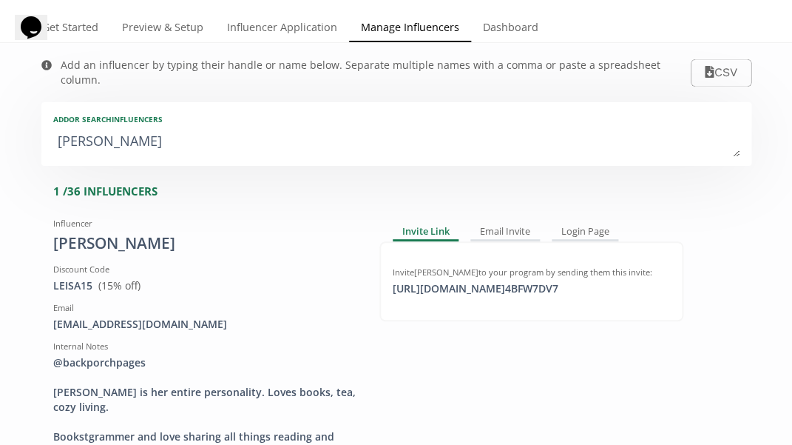
scroll to position [43, 0]
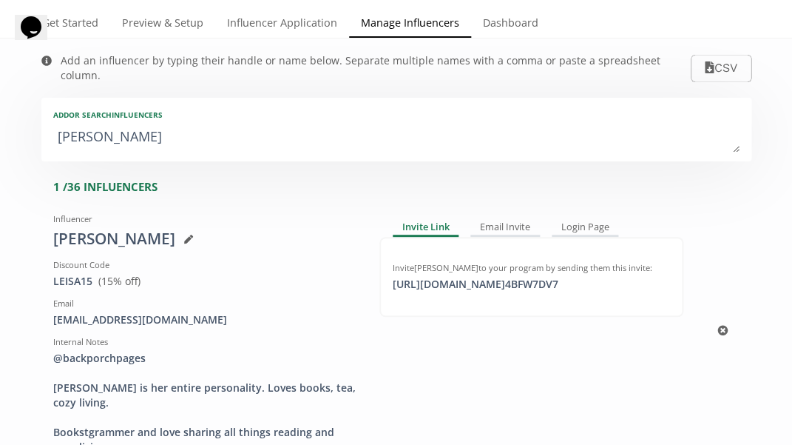
type textarea "leisa"
click at [466, 277] on div "https://app.altolinks.com/invite/ 4BFW7DV7 copied" at bounding box center [475, 284] width 183 height 15
copy div "https://app.altolinks.com/invite/ 4BFW7DV7"
click at [244, 123] on textarea "leisa" at bounding box center [396, 138] width 686 height 30
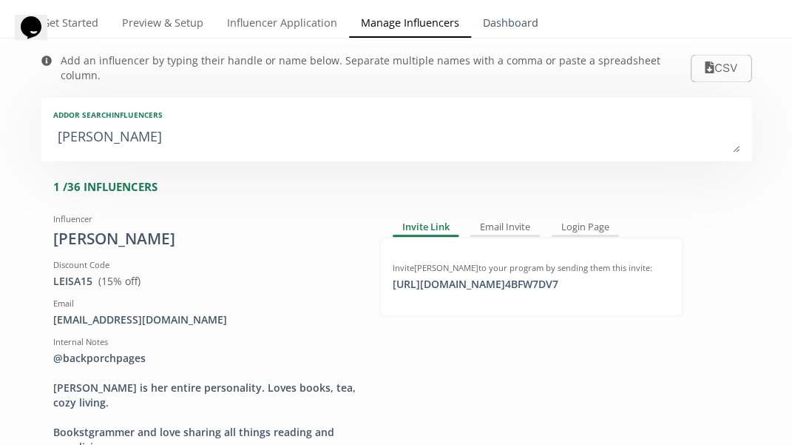
click at [491, 23] on link "Dashboard" at bounding box center [510, 25] width 79 height 30
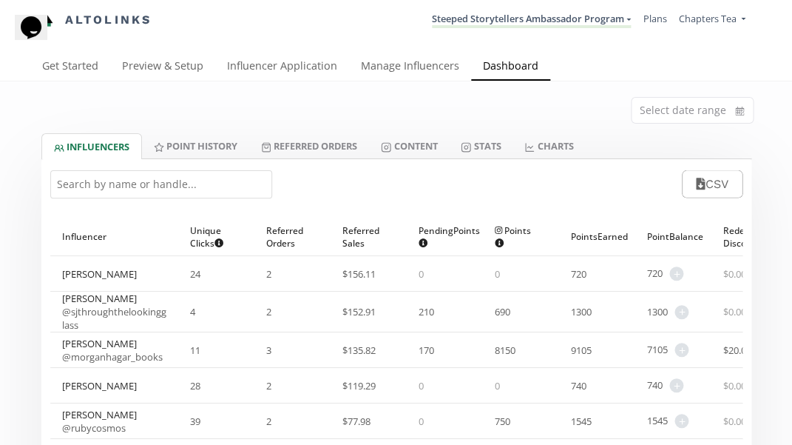
click at [166, 192] on input "text" at bounding box center [161, 184] width 222 height 28
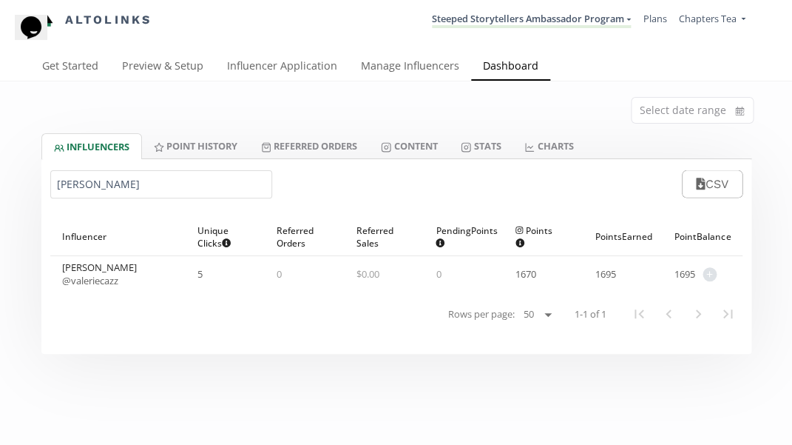
type input "[PERSON_NAME]"
click at [84, 274] on link "@ valeriecazz" at bounding box center [90, 280] width 56 height 13
click at [374, 70] on link "Manage Influencers" at bounding box center [410, 68] width 122 height 30
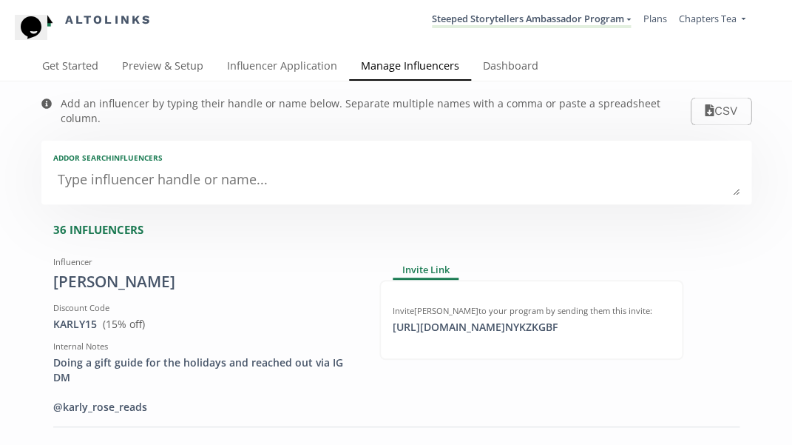
click at [226, 166] on textarea at bounding box center [396, 181] width 686 height 30
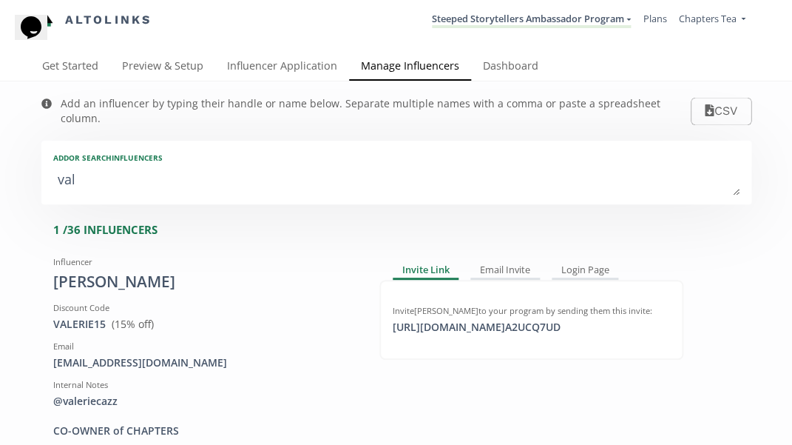
type textarea "vale"
type input "vale"
type input "VALE"
type textarea "valer"
type input "valer"
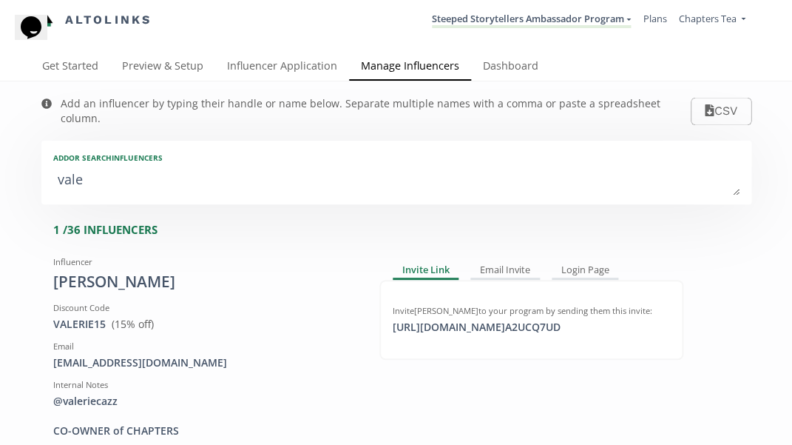
type input "VALER"
type textarea "[PERSON_NAME]"
type input "[PERSON_NAME]"
type textarea "[PERSON_NAME]"
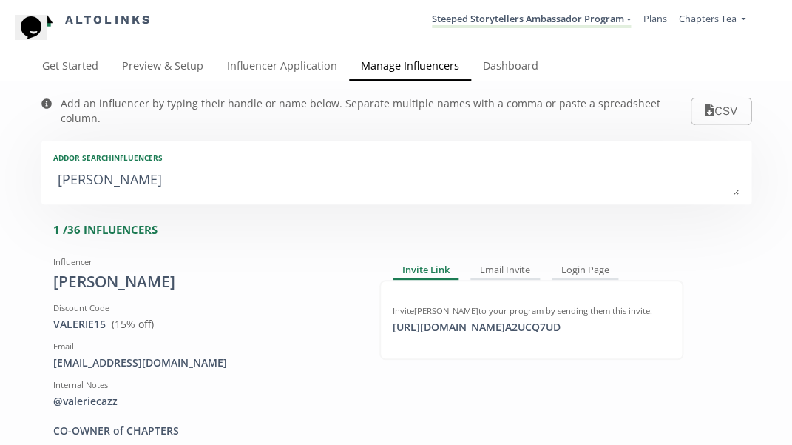
type input "[PERSON_NAME]"
type textarea "[PERSON_NAME]"
type input "[PERSON_NAME]"
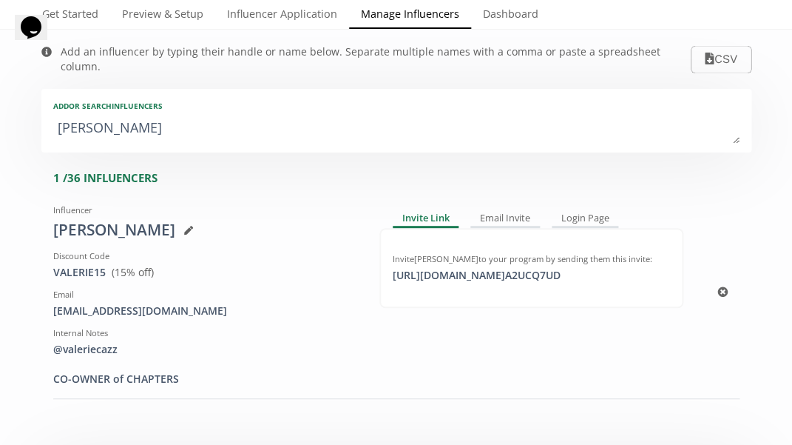
scroll to position [61, 0]
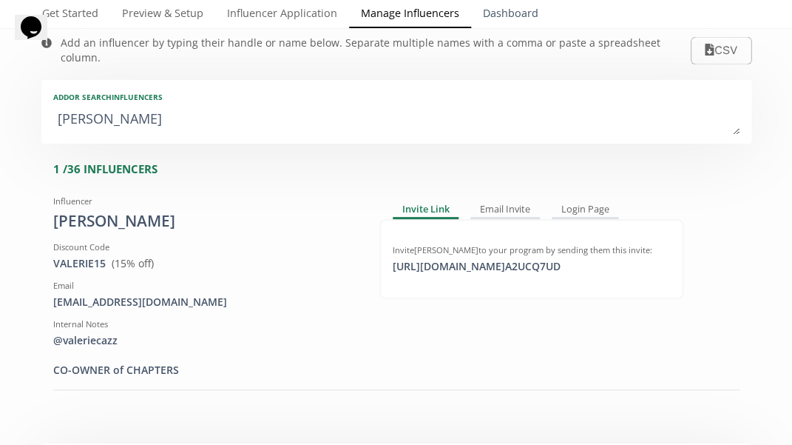
type textarea "[PERSON_NAME]"
click at [522, 12] on link "Dashboard" at bounding box center [510, 15] width 79 height 30
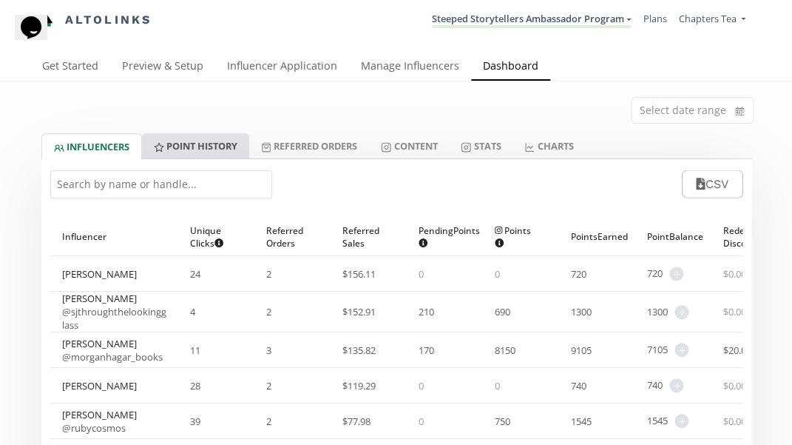
click at [227, 148] on link "Point HISTORY" at bounding box center [195, 145] width 107 height 25
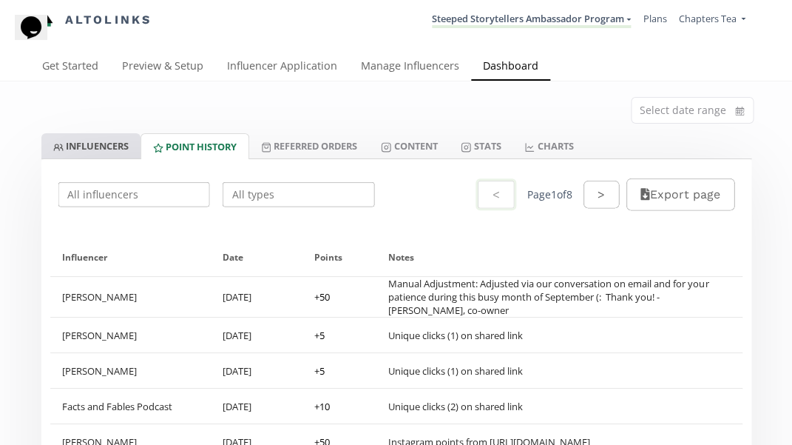
click at [113, 146] on link "INFLUENCERS" at bounding box center [90, 145] width 99 height 25
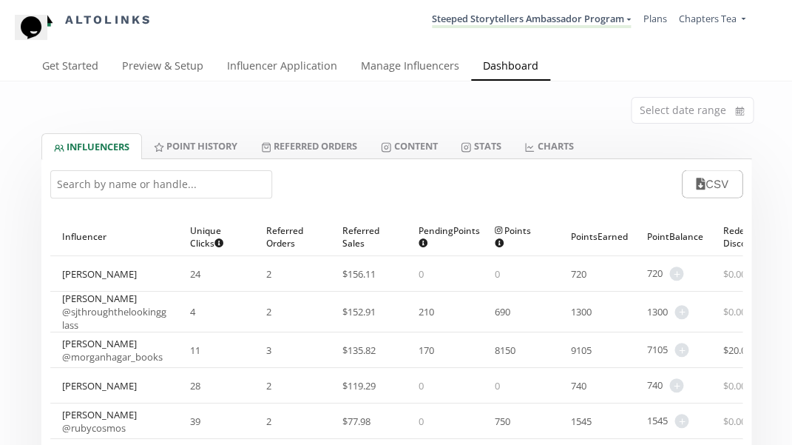
click at [168, 178] on input "text" at bounding box center [161, 184] width 222 height 28
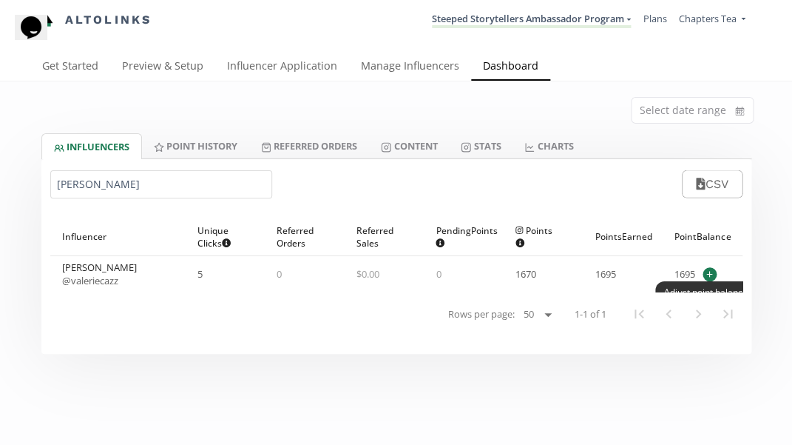
type input "[PERSON_NAME]"
click at [712, 274] on span "+" at bounding box center [710, 274] width 14 height 14
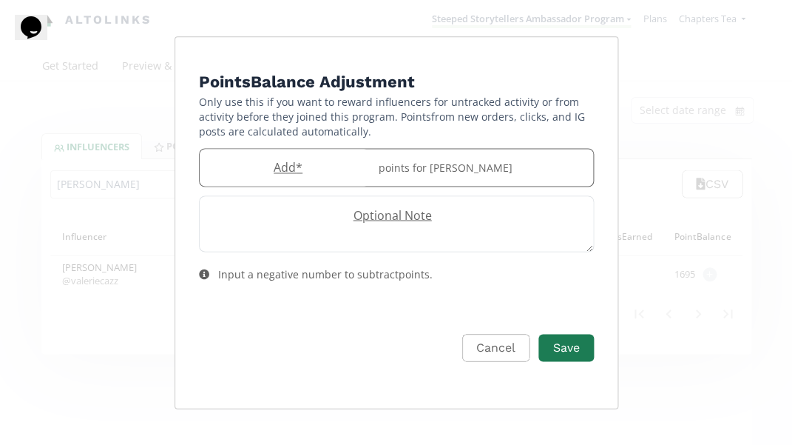
click at [433, 168] on div "points for [PERSON_NAME]" at bounding box center [481, 168] width 223 height 38
type input "400"
click at [452, 208] on label "Optional Note" at bounding box center [389, 215] width 379 height 17
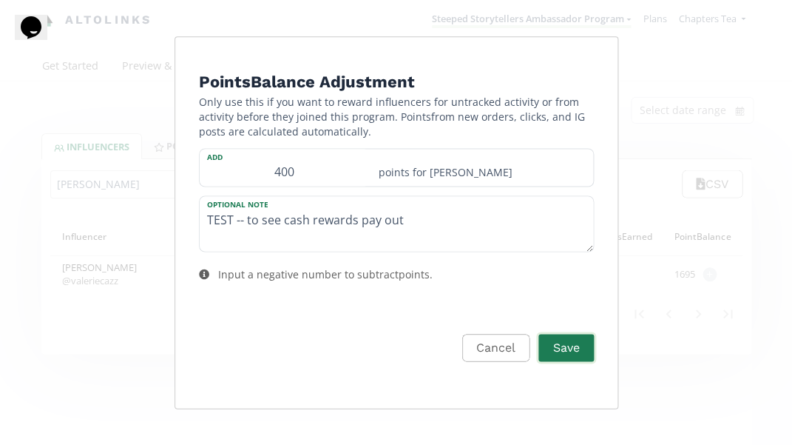
type textarea "TEST -- to see cash rewards pay out"
click at [571, 350] on button "Save" at bounding box center [565, 347] width 59 height 32
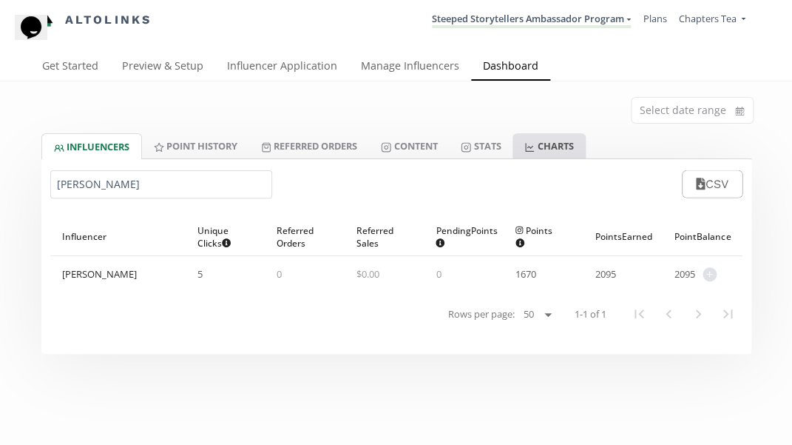
click at [572, 147] on link "CHARTS" at bounding box center [549, 145] width 72 height 25
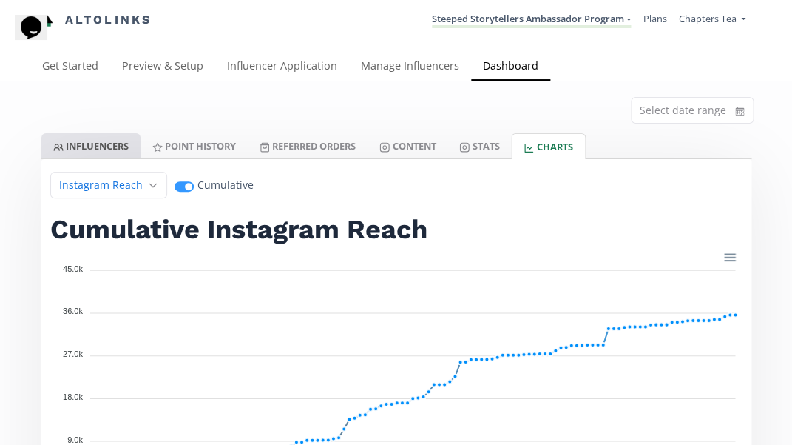
click at [82, 138] on link "INFLUENCERS" at bounding box center [90, 145] width 99 height 25
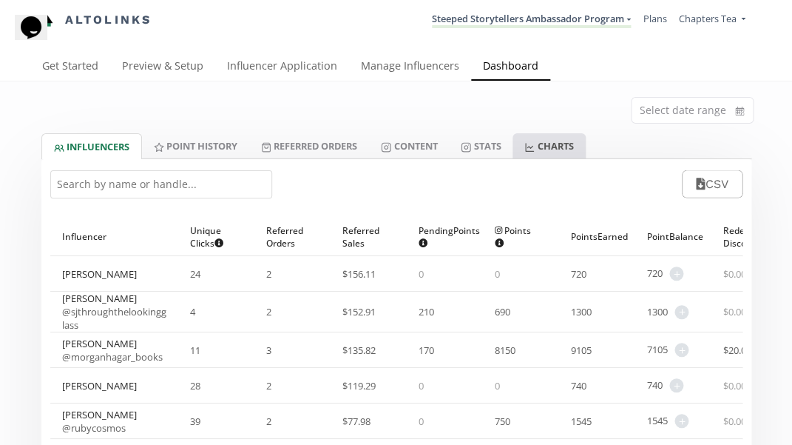
click at [570, 139] on link "CHARTS" at bounding box center [549, 145] width 72 height 25
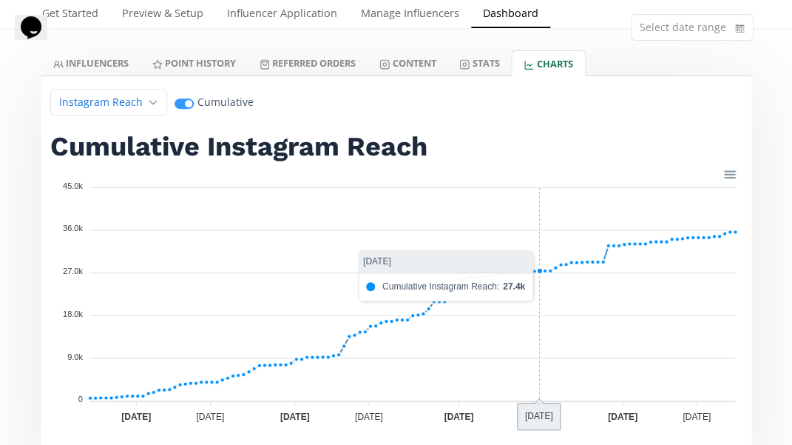
scroll to position [81, 0]
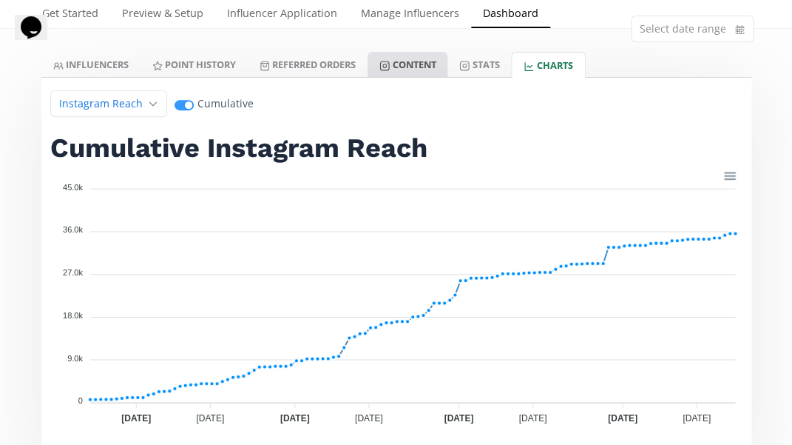
click at [419, 67] on link "Content" at bounding box center [408, 64] width 80 height 25
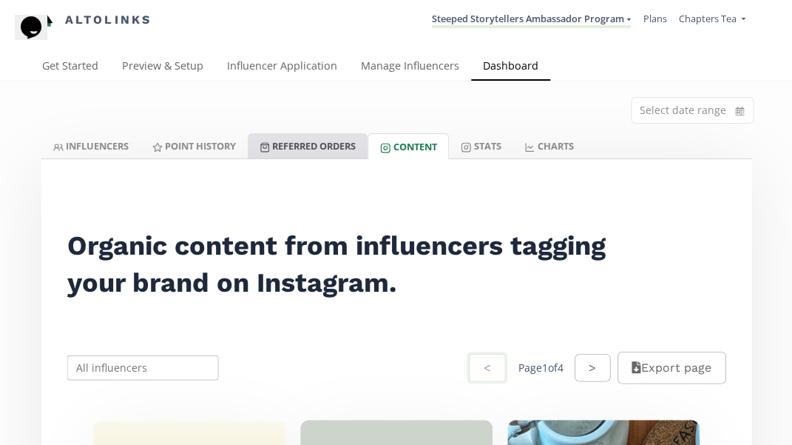
click at [334, 142] on link "Referred Orders" at bounding box center [308, 145] width 120 height 25
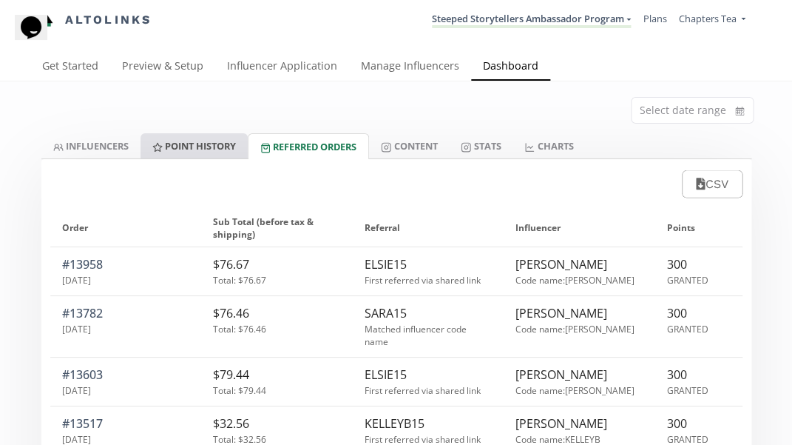
click at [223, 141] on link "Point HISTORY" at bounding box center [194, 145] width 107 height 25
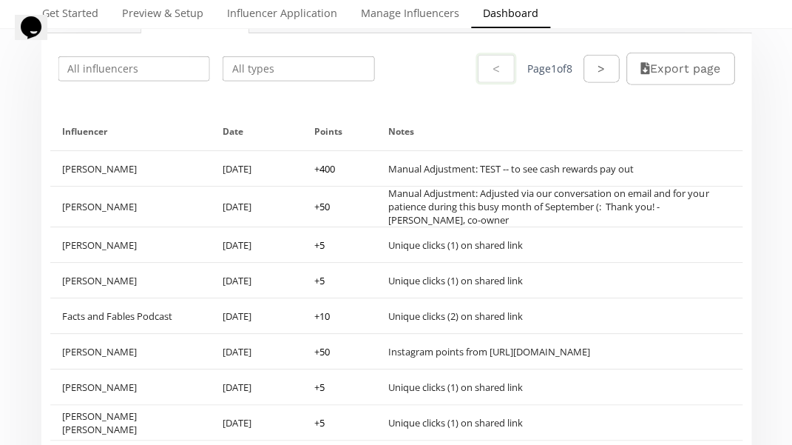
scroll to position [128, 0]
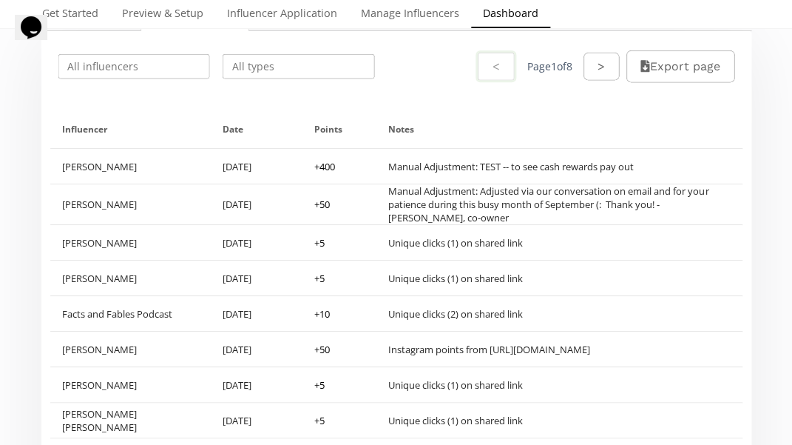
drag, startPoint x: 391, startPoint y: 162, endPoint x: 640, endPoint y: 176, distance: 249.0
click at [640, 175] on div "Manual Adjustment: TEST -- to see cash rewards pay out" at bounding box center [560, 166] width 366 height 35
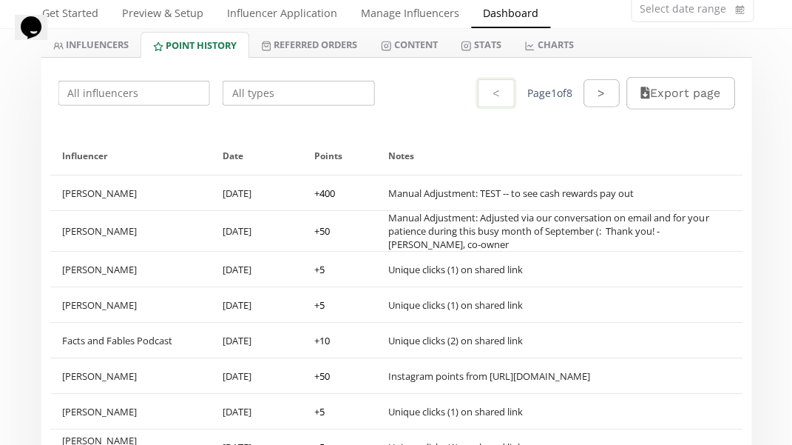
scroll to position [59, 0]
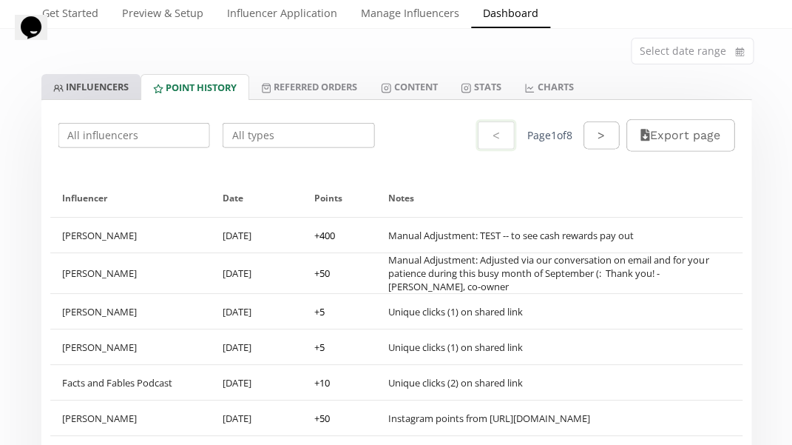
click at [120, 81] on link "INFLUENCERS" at bounding box center [90, 86] width 99 height 25
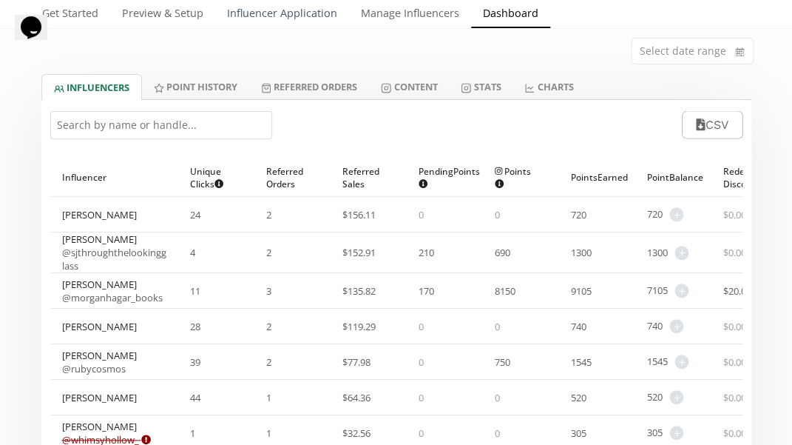
click at [297, 15] on link "Influencer Application" at bounding box center [282, 15] width 134 height 30
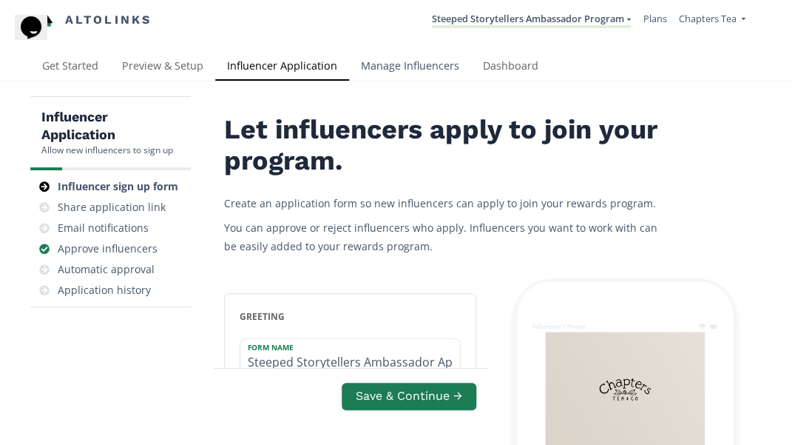
click at [382, 67] on link "Manage Influencers" at bounding box center [410, 68] width 122 height 30
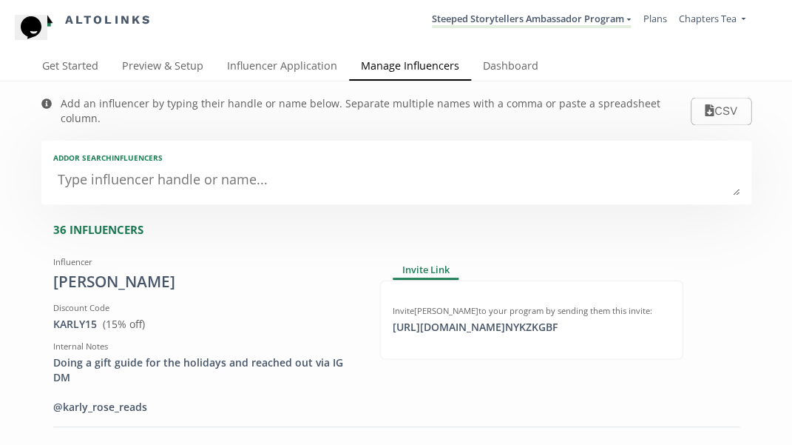
click at [212, 166] on textarea at bounding box center [396, 181] width 686 height 30
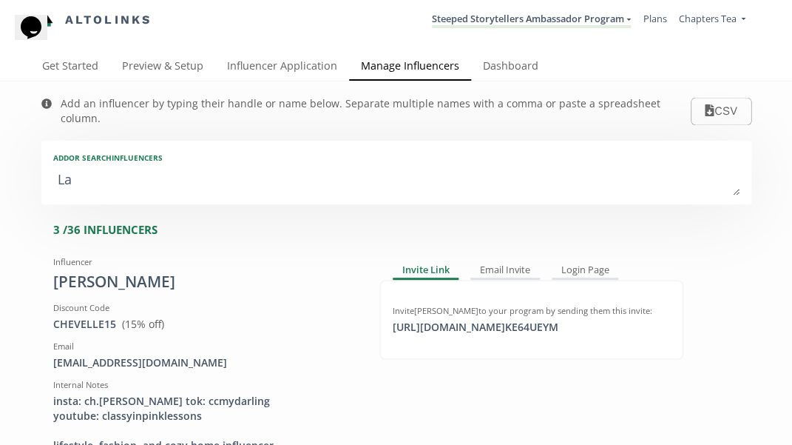
type textarea "Lar"
type input "Lar"
type input "LAR"
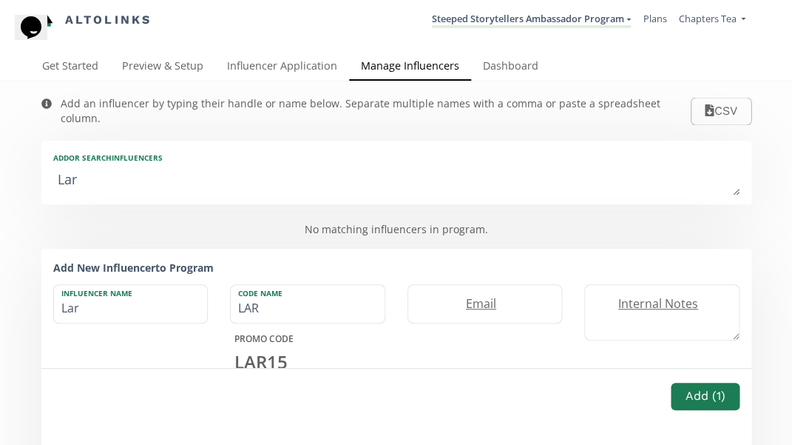
type textarea "[PERSON_NAME]"
type input "[PERSON_NAME]"
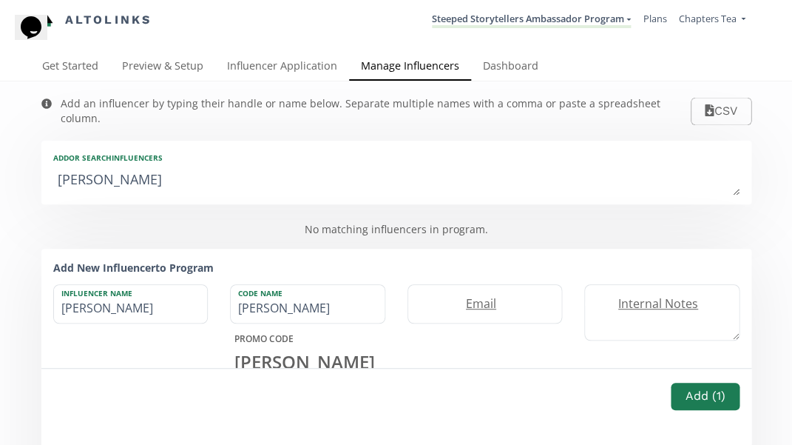
type textarea "Lar"
type input "Lar"
type input "LAR"
type textarea "La"
type input "La"
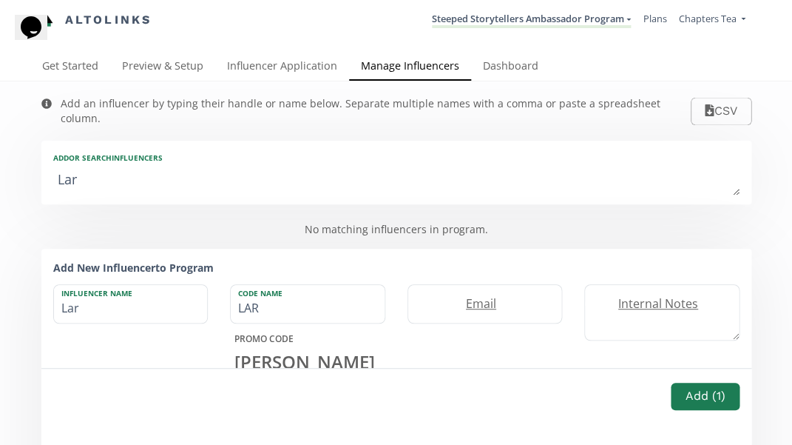
type input "LA"
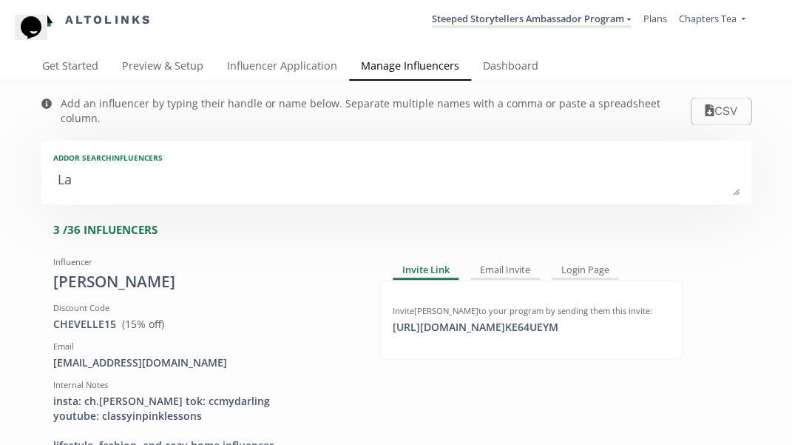
type textarea "Lar"
type input "Lar"
type input "LAR"
type textarea "[PERSON_NAME]"
type input "[PERSON_NAME]"
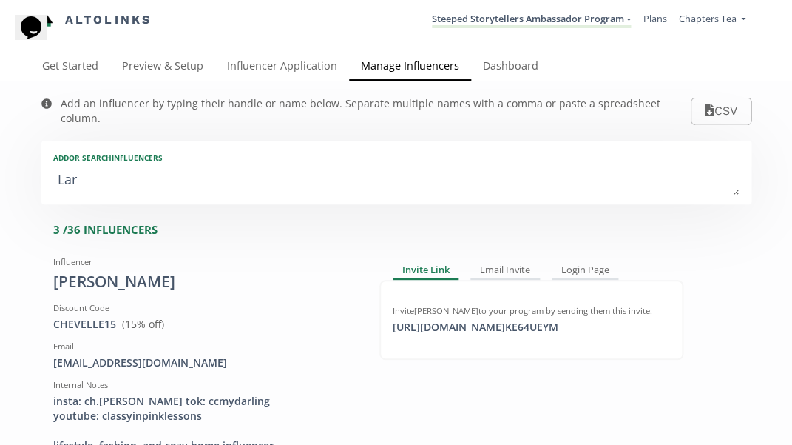
type input "[PERSON_NAME]"
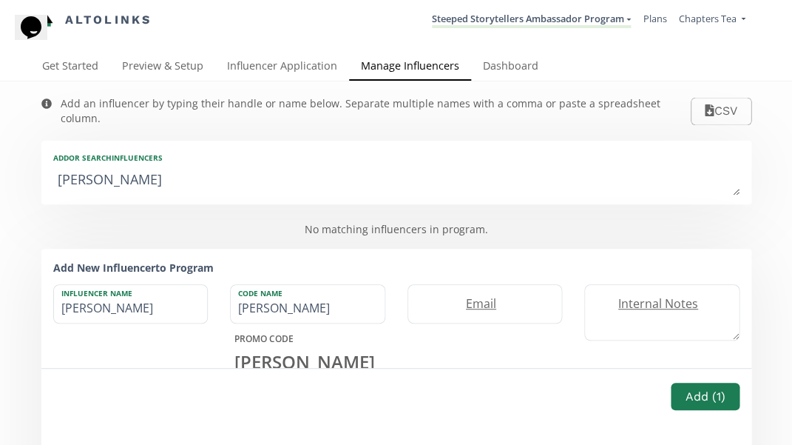
type textarea "Lar"
type input "Lar"
type input "LAR"
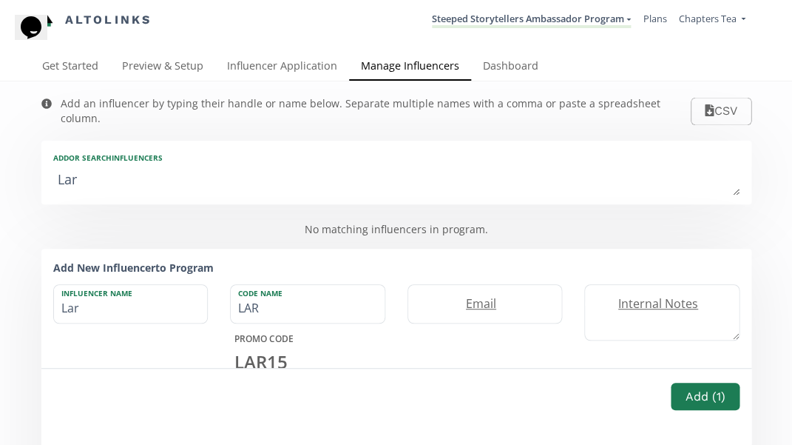
type textarea "La"
type input "La"
type input "LA"
type textarea "[PERSON_NAME]"
type input "[PERSON_NAME]"
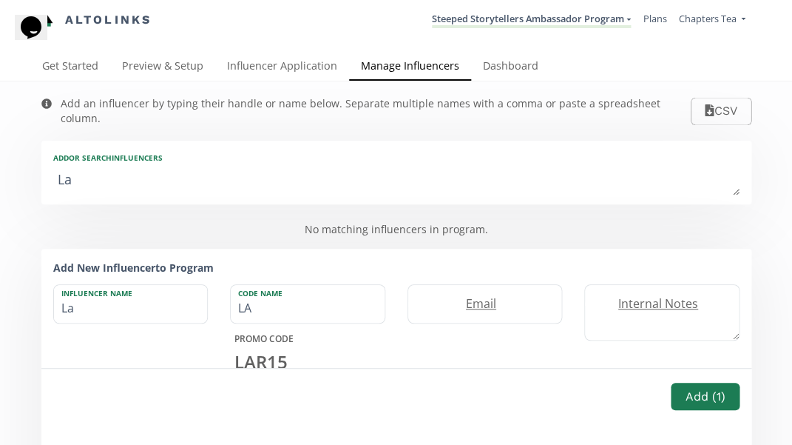
type input "[PERSON_NAME]"
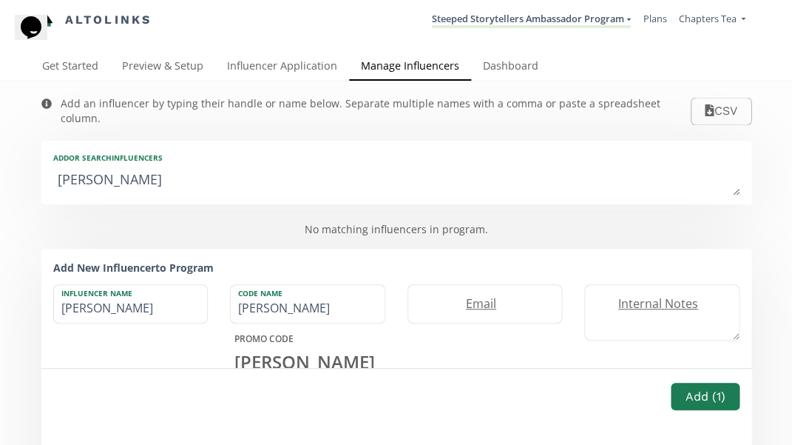
type textarea "Laur"
type input "Laur"
type input "LAUR"
type textarea "Laure"
type input "Laure"
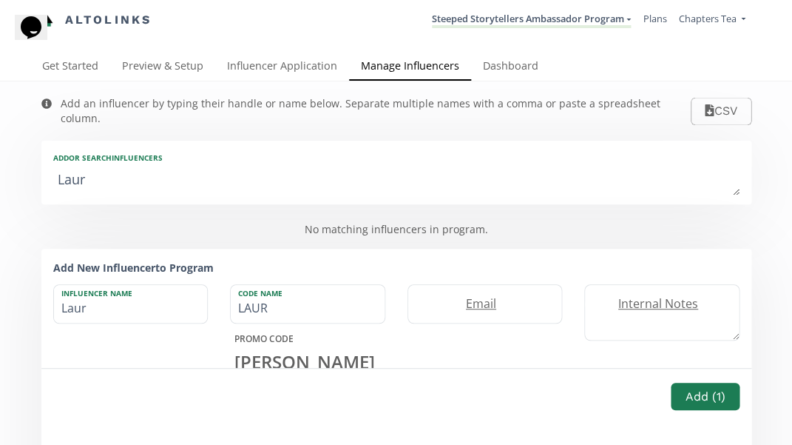
type input "LAURE"
type textarea "Lauren"
type input "Lauren"
type input "LAUREN"
type textarea "Lauren"
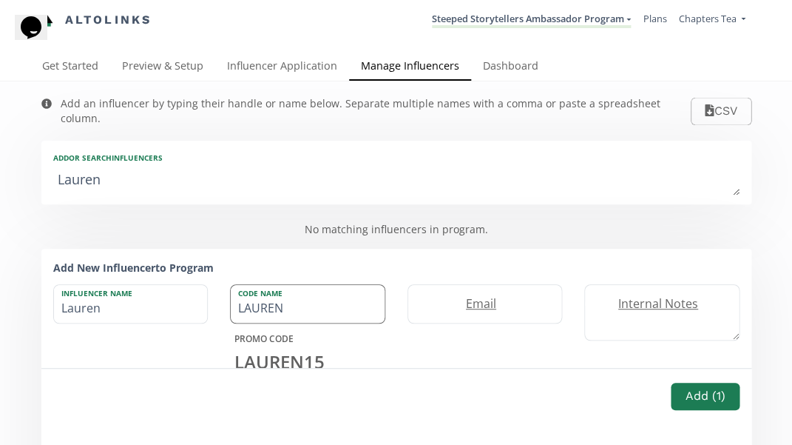
click at [296, 288] on input "LAUREN" at bounding box center [308, 304] width 154 height 38
type input "COZYKANSAN"
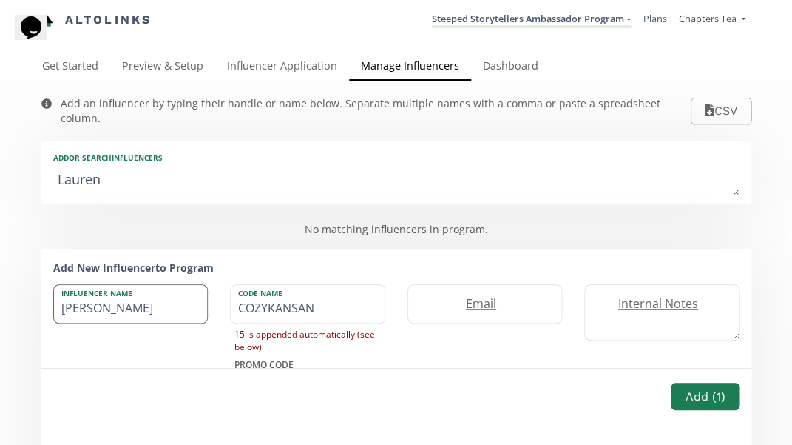
click at [167, 291] on input "[PERSON_NAME]" at bounding box center [131, 304] width 154 height 38
click at [127, 291] on input "[PERSON_NAME]" at bounding box center [131, 304] width 154 height 38
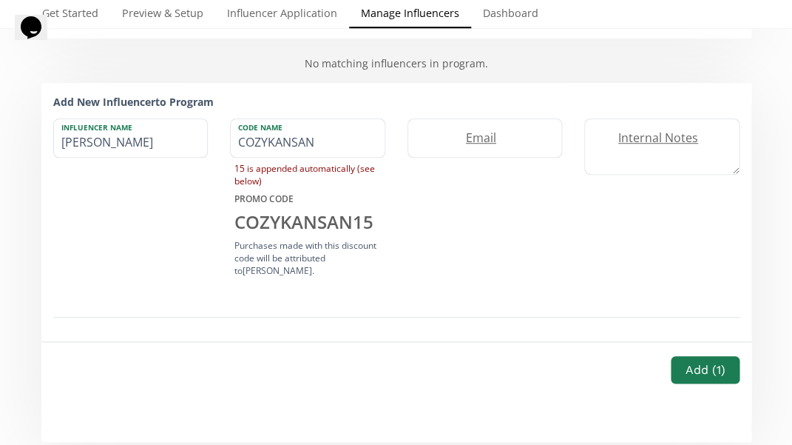
scroll to position [182, 0]
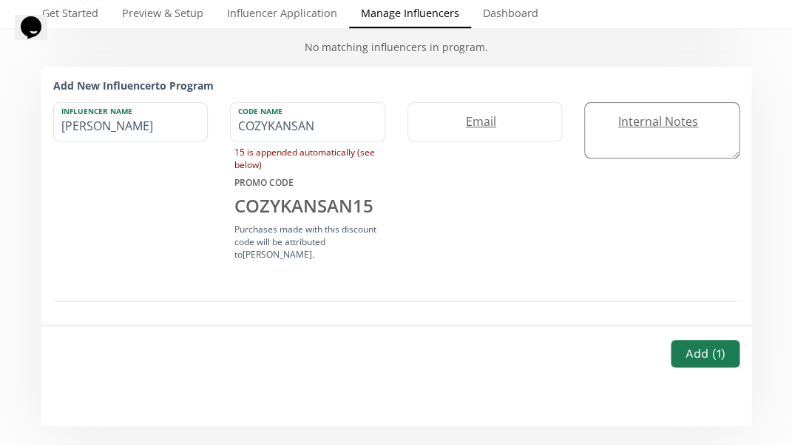
type input "[PERSON_NAME]"
click at [651, 113] on label "Internal Notes" at bounding box center [654, 121] width 139 height 17
click at [657, 129] on textarea "Lovely creator of all things cozy, has a beautiful porch and" at bounding box center [662, 130] width 154 height 55
click at [706, 132] on textarea "Lovely creator of all things cozy, has a beautiful porch and" at bounding box center [662, 130] width 154 height 55
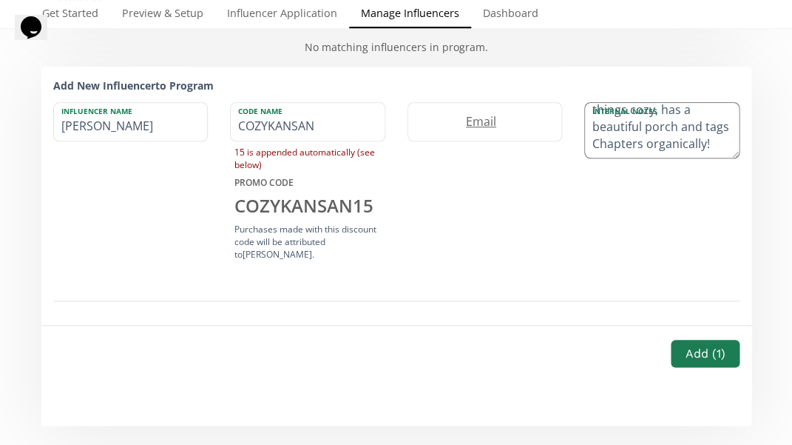
scroll to position [61, 0]
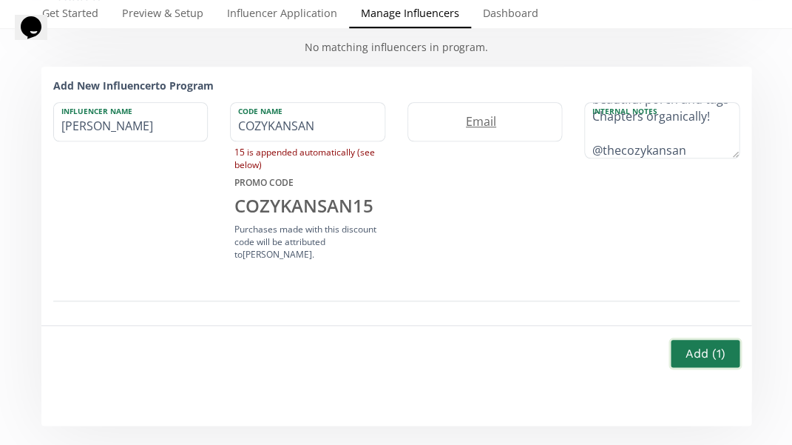
type textarea "Lovely creator of all things cozy, has a beautiful porch and tags Chapters orga…"
click at [706, 337] on button "Add ( 1 )" at bounding box center [705, 353] width 72 height 32
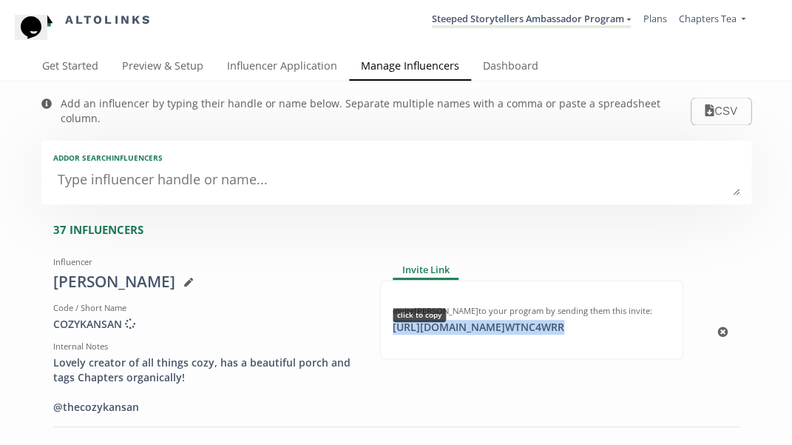
click at [573, 320] on div "https://app.altolinks.com/invite/ WTNC4WRR click to copy" at bounding box center [478, 327] width 189 height 15
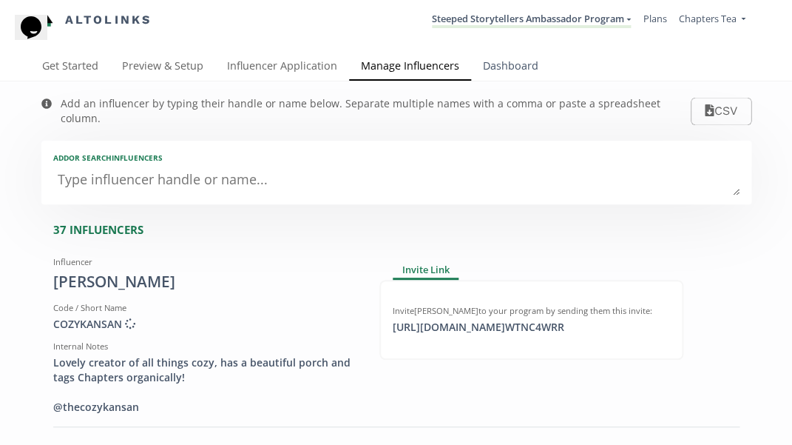
click at [516, 74] on link "Dashboard" at bounding box center [510, 68] width 79 height 30
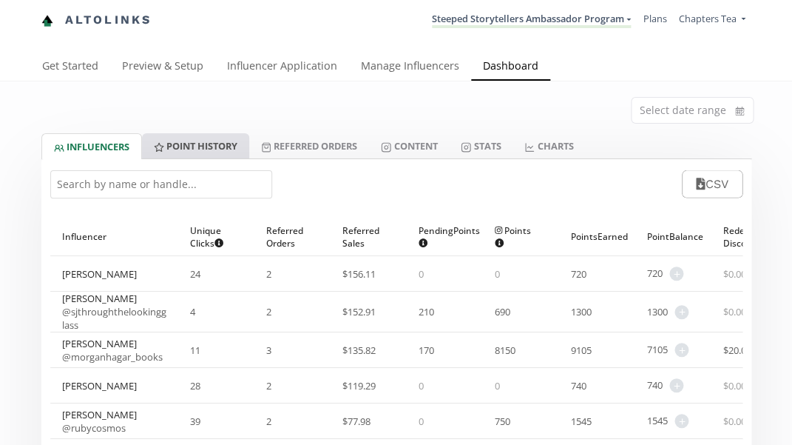
click at [210, 136] on link "Point HISTORY" at bounding box center [195, 145] width 107 height 25
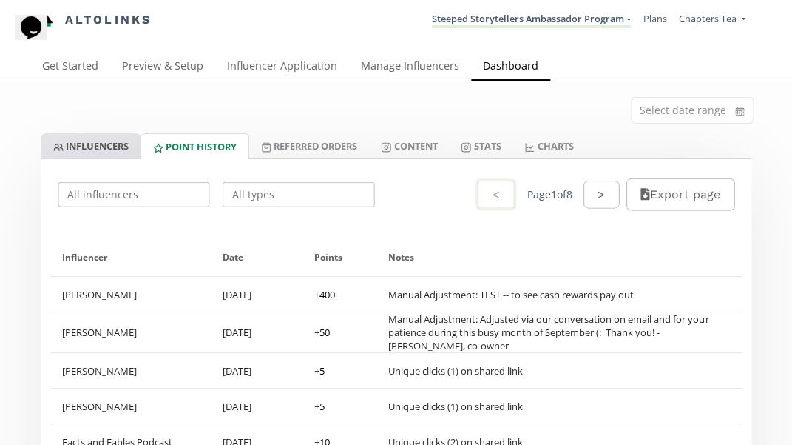
click at [116, 143] on link "INFLUENCERS" at bounding box center [90, 145] width 99 height 25
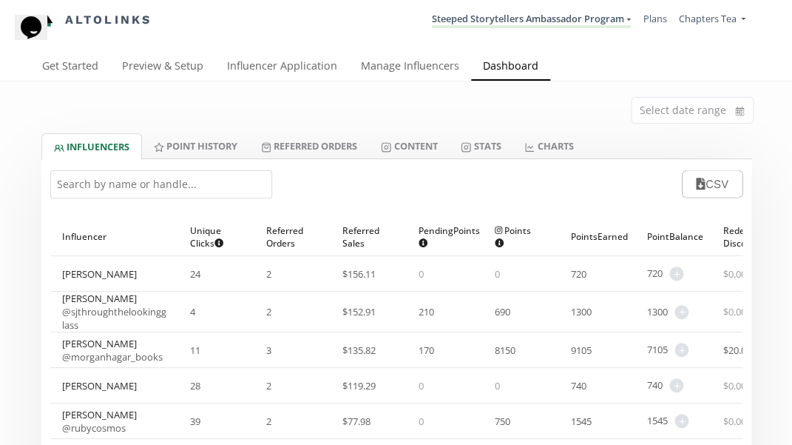
click at [121, 183] on input "text" at bounding box center [161, 184] width 222 height 28
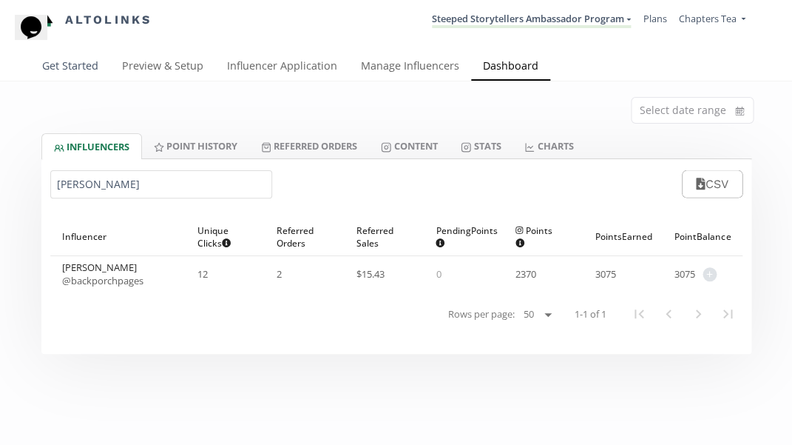
type input "[PERSON_NAME]"
click at [87, 65] on link "Get Started" at bounding box center [70, 68] width 80 height 30
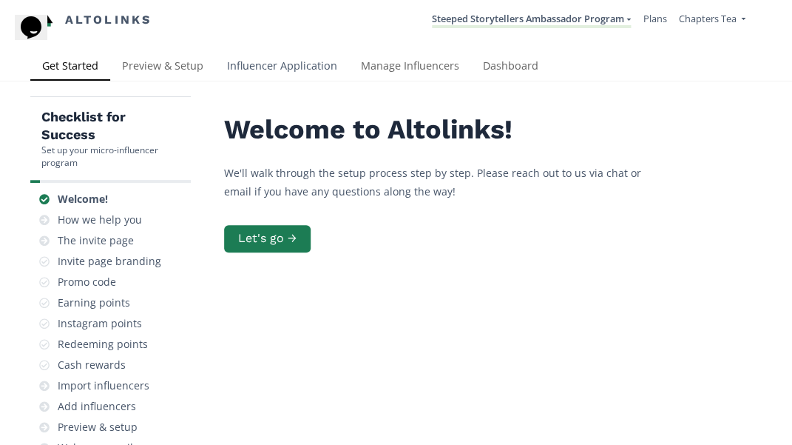
click at [300, 65] on link "Influencer Application" at bounding box center [282, 68] width 134 height 30
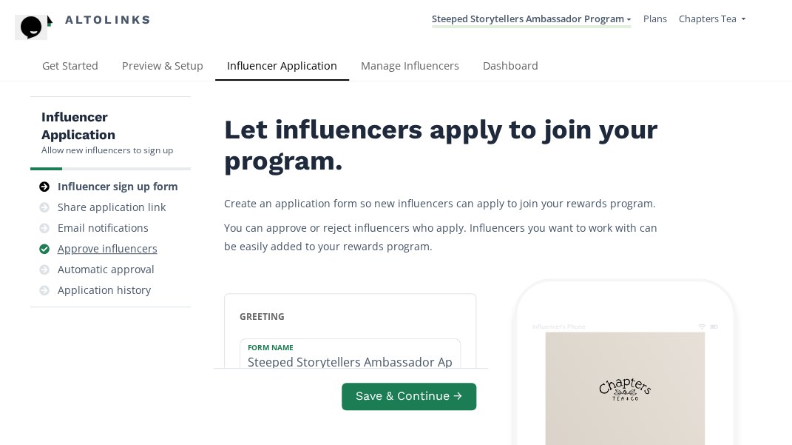
click at [128, 246] on div "Approve influencers" at bounding box center [108, 248] width 100 height 15
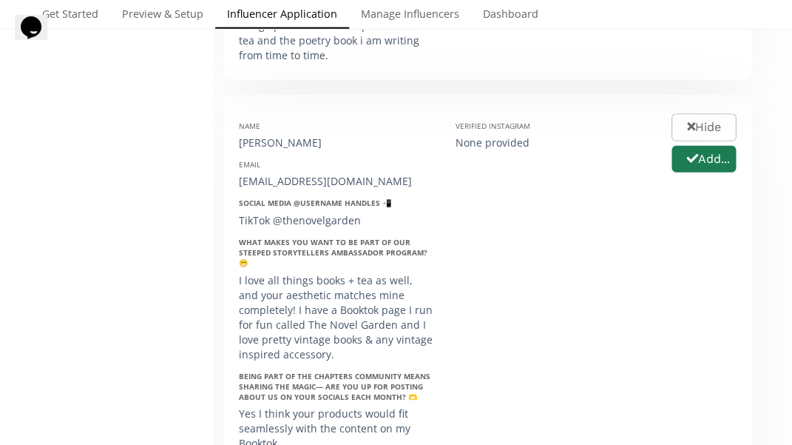
scroll to position [956, 0]
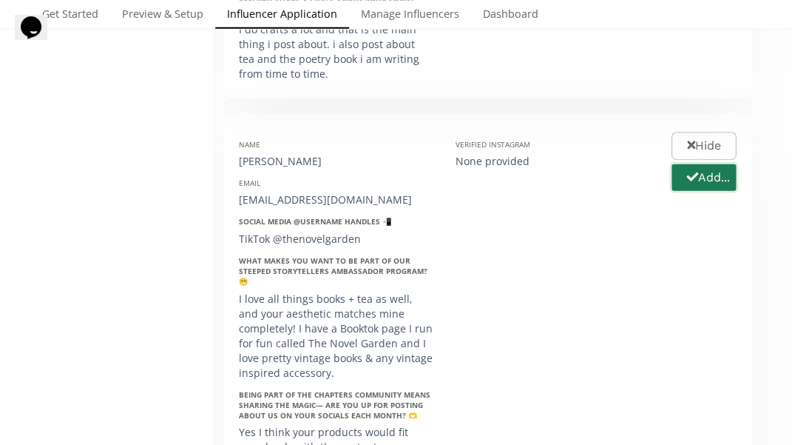
click at [690, 171] on icon "button" at bounding box center [692, 177] width 12 height 12
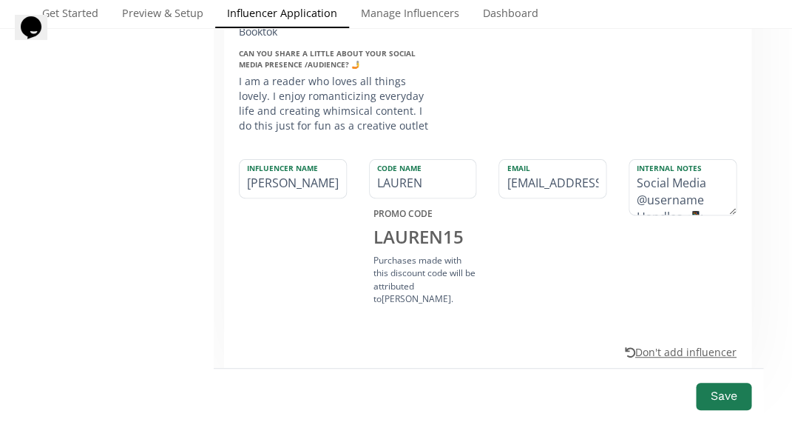
scroll to position [1386, 0]
click at [668, 164] on textarea "Social Media @username Handles 📲: TikTok @thenovelgarden What makes you want to…" at bounding box center [683, 188] width 107 height 55
drag, startPoint x: 681, startPoint y: 152, endPoint x: 624, endPoint y: 115, distance: 68.5
click at [624, 151] on div "Influencer Name [PERSON_NAME] Code Name [PERSON_NAME] PROMO CODE LAUREN 15 Purc…" at bounding box center [488, 239] width 498 height 177
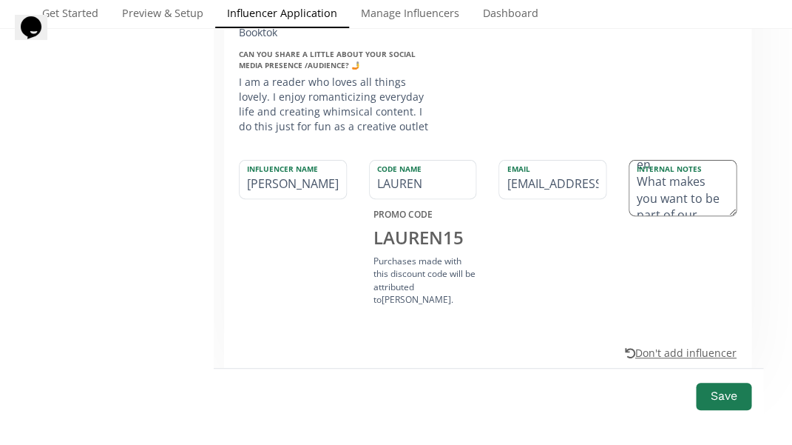
scroll to position [37, 0]
drag, startPoint x: 636, startPoint y: 142, endPoint x: 718, endPoint y: 138, distance: 81.5
click at [717, 161] on textarea "@thenovelgarden What makes you want to be part of our Steeped Storytellers Amba…" at bounding box center [683, 188] width 107 height 55
click at [681, 163] on textarea "@thenovelgarden She love all things books + tea as well, and your aesthetic mat…" at bounding box center [683, 188] width 107 height 55
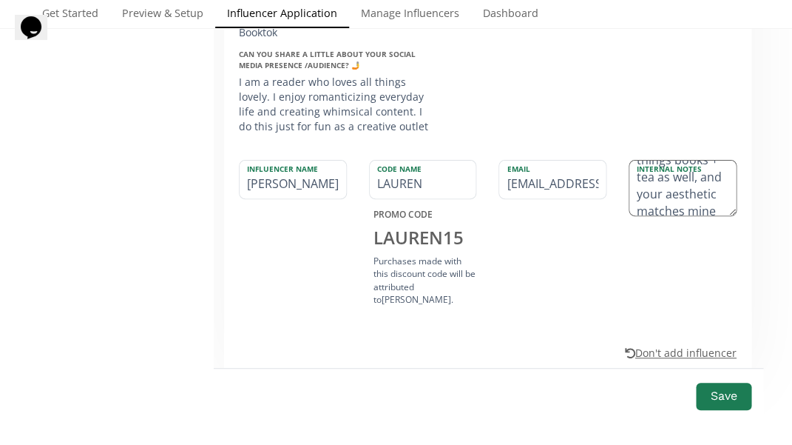
scroll to position [93, 0]
click at [650, 161] on textarea "@thenovelgarden She loves all things books + tea as well, and your aesthetic ma…" at bounding box center [683, 188] width 107 height 55
drag, startPoint x: 658, startPoint y: 159, endPoint x: 712, endPoint y: 157, distance: 54.0
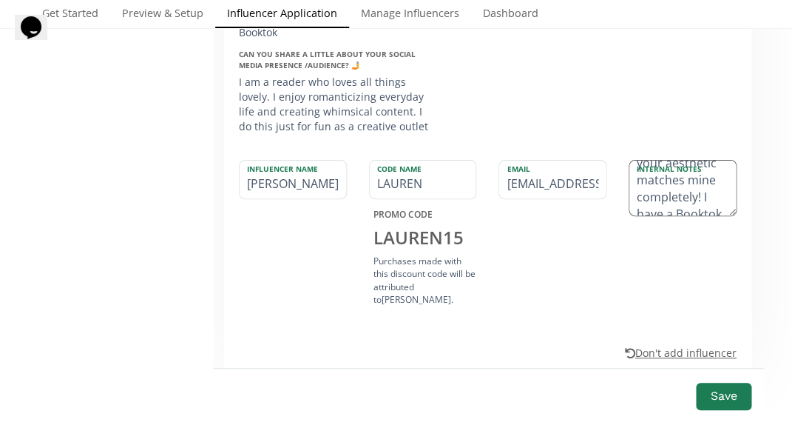
click at [712, 161] on textarea "@thenovelgarden She loves all things books + tea as well, and your aesthetic ma…" at bounding box center [683, 188] width 107 height 55
drag, startPoint x: 715, startPoint y: 136, endPoint x: 704, endPoint y: 158, distance: 23.8
click at [704, 160] on div "Internal Notes @thenovelgarden She loves all things books + tea She has a Bookt…" at bounding box center [683, 188] width 108 height 56
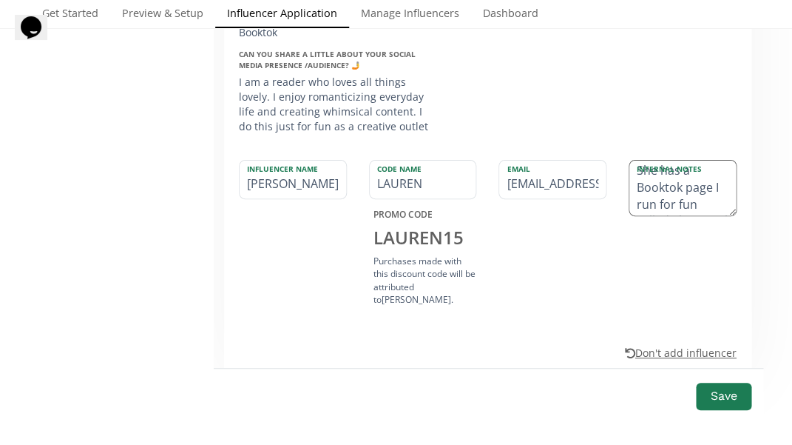
drag, startPoint x: 712, startPoint y: 152, endPoint x: 710, endPoint y: 169, distance: 16.4
click at [710, 169] on textarea "@thenovelgarden She loves all things books + tea She has a Booktok page I run f…" at bounding box center [683, 188] width 107 height 55
drag, startPoint x: 677, startPoint y: 146, endPoint x: 700, endPoint y: 182, distance: 42.9
click at [700, 182] on div "Internal Notes @thenovelgarden She loves all things books + tea She has a Bookt…" at bounding box center [683, 235] width 130 height 150
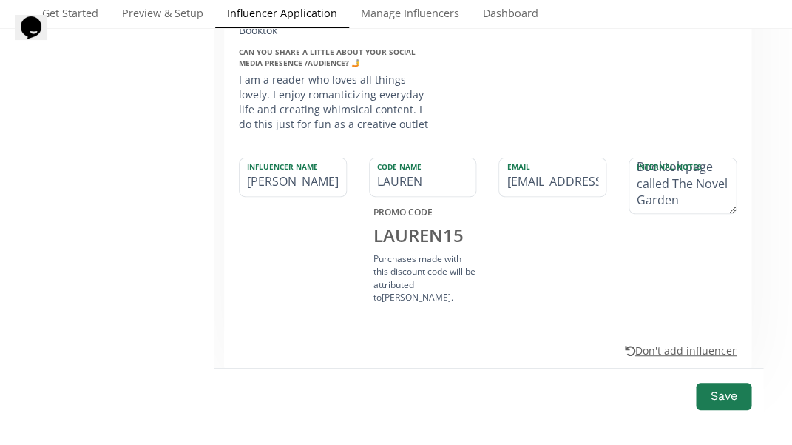
scroll to position [1383, 0]
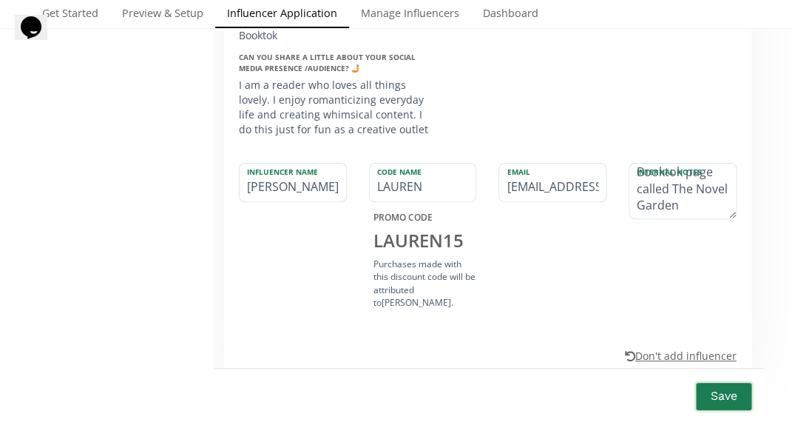
type textarea "@thenovelgarden She loves all things books + tea She has a Booktok page called …"
click at [707, 388] on button "Save" at bounding box center [723, 396] width 59 height 32
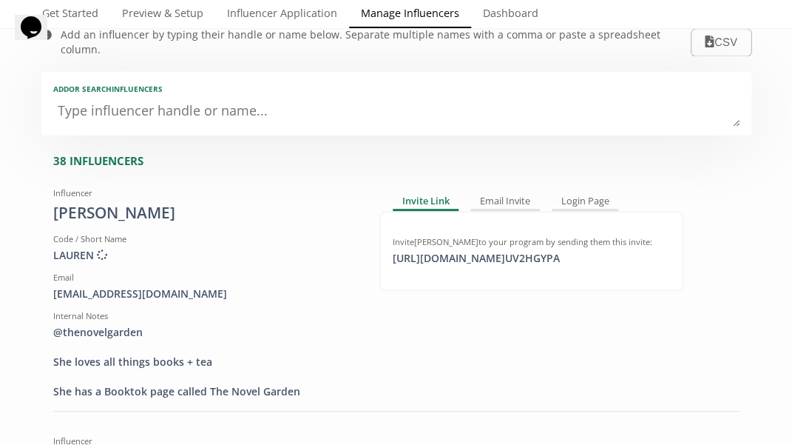
scroll to position [87, 0]
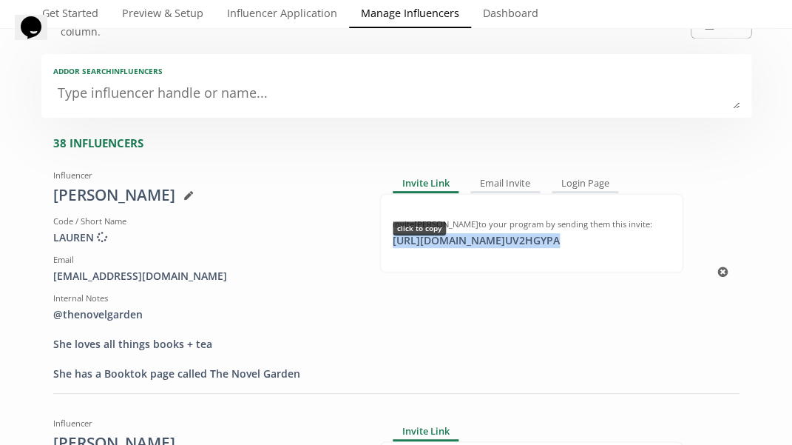
click at [453, 233] on div "https://app.altolinks.com/invite/ UV2HGYPA click to copy" at bounding box center [476, 240] width 185 height 15
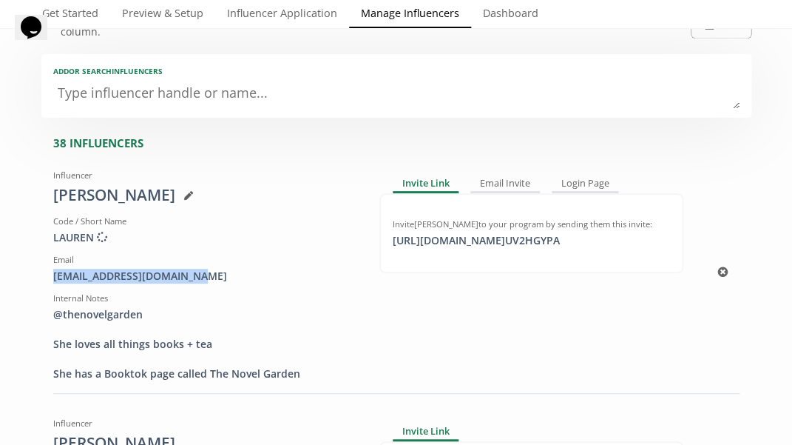
drag, startPoint x: 197, startPoint y: 257, endPoint x: 49, endPoint y: 257, distance: 147.9
click at [49, 257] on div "Influencer Lauren Parker Code / Short Name LAUREN Creating discount code ... Em…" at bounding box center [205, 271] width 326 height 217
copy div "laurenrparker12@gmail.com"
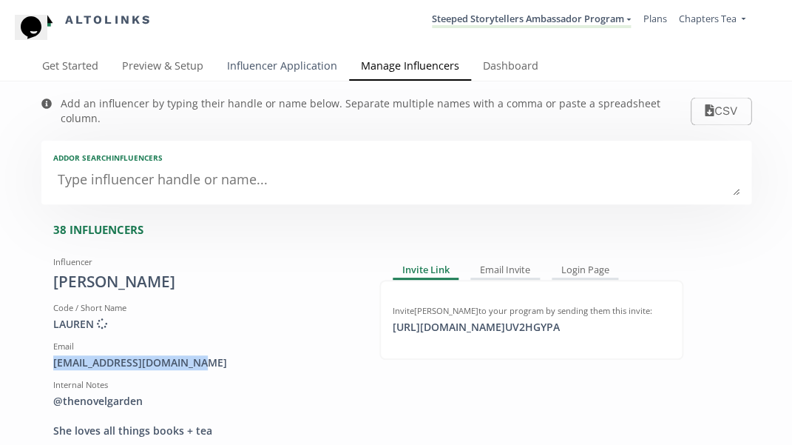
scroll to position [0, 0]
click at [301, 64] on link "Influencer Application" at bounding box center [282, 68] width 134 height 30
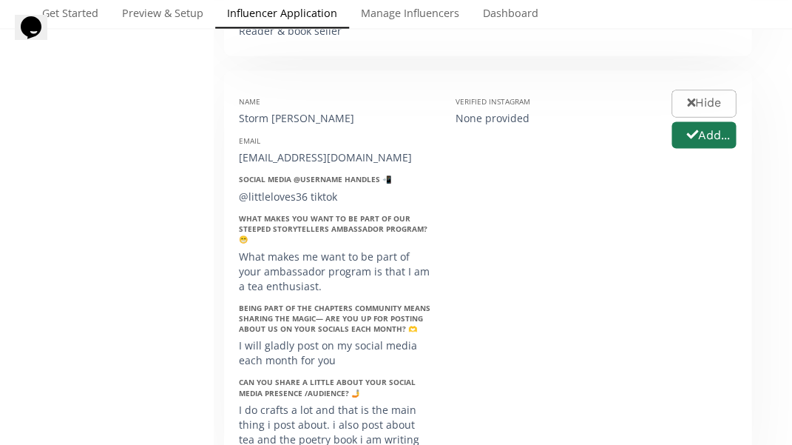
scroll to position [432, 0]
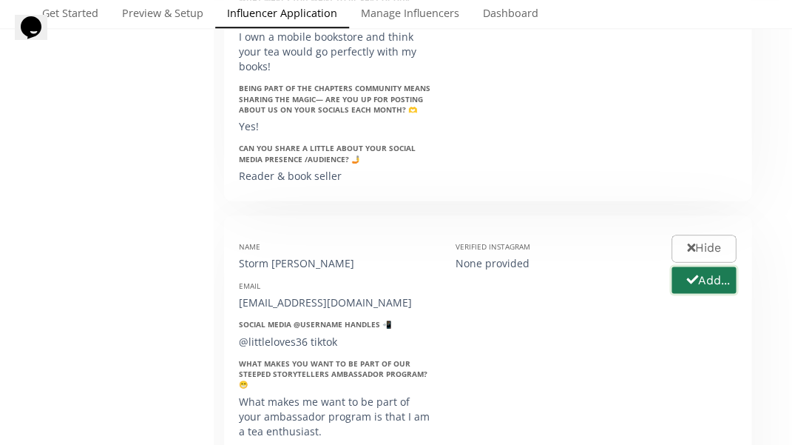
click at [695, 273] on icon "button" at bounding box center [692, 279] width 12 height 12
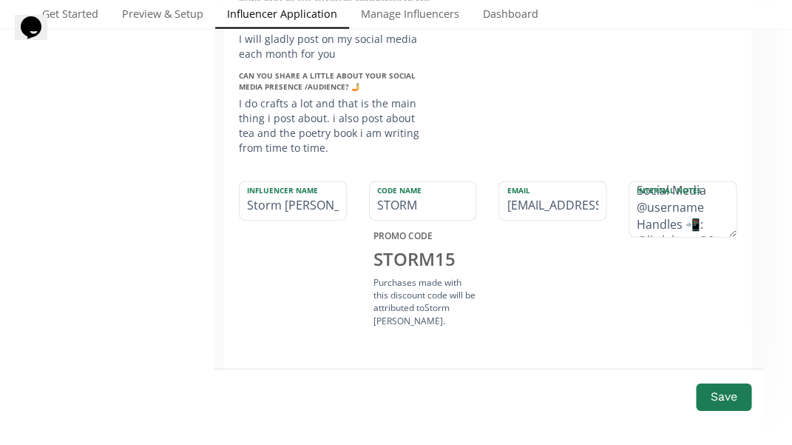
scroll to position [0, 0]
drag, startPoint x: 710, startPoint y: 186, endPoint x: 610, endPoint y: 133, distance: 113.5
click at [610, 133] on div "Name Storm Garber Email stormg1009@gmail.com Social Media @username Handles 📲 @…" at bounding box center [487, 81] width 527 height 632
drag, startPoint x: 636, startPoint y: 198, endPoint x: 700, endPoint y: 182, distance: 65.5
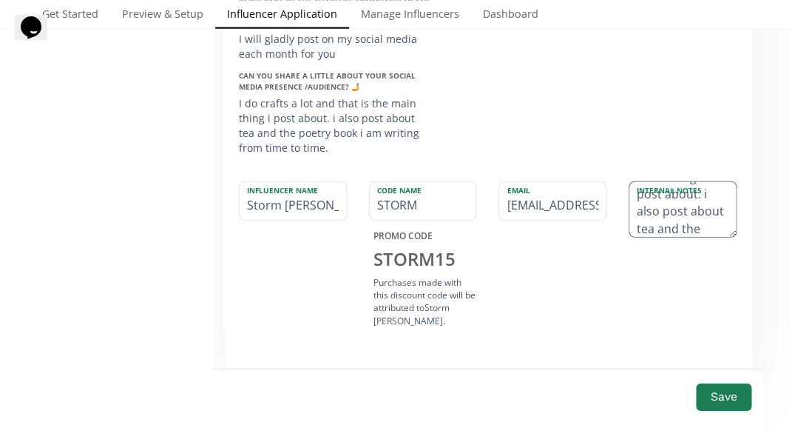
click at [700, 182] on textarea "@littleloves36 tiktok What makes you want to be part of our Steeped Storyteller…" at bounding box center [683, 209] width 107 height 55
drag, startPoint x: 644, startPoint y: 191, endPoint x: 705, endPoint y: 199, distance: 61.2
click at [705, 199] on textarea "@littleloves36 Shares poetry book i am writing from time to time." at bounding box center [683, 209] width 107 height 55
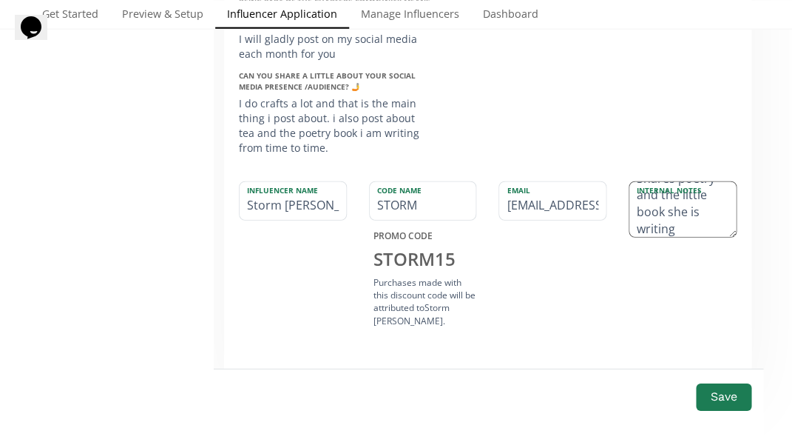
type textarea "@littleloves36 Shares poetry and the little book she is writing"
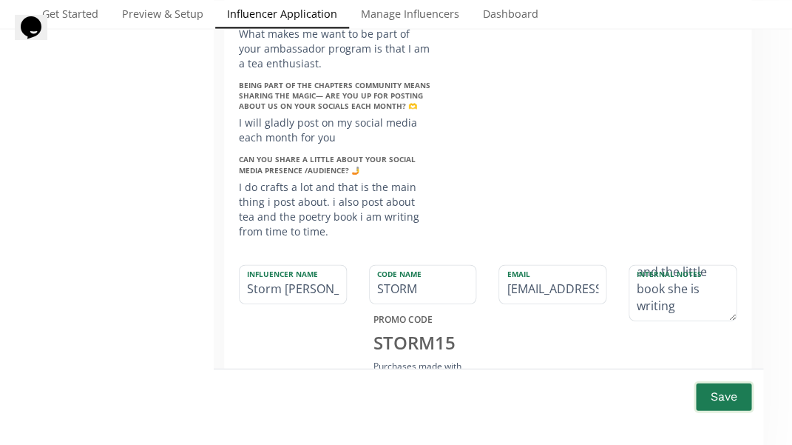
scroll to position [67, 0]
click at [715, 399] on button "Save" at bounding box center [723, 396] width 59 height 32
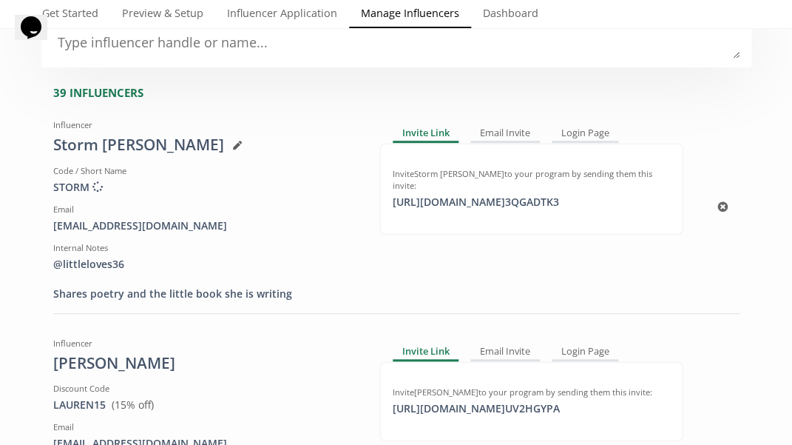
scroll to position [152, 0]
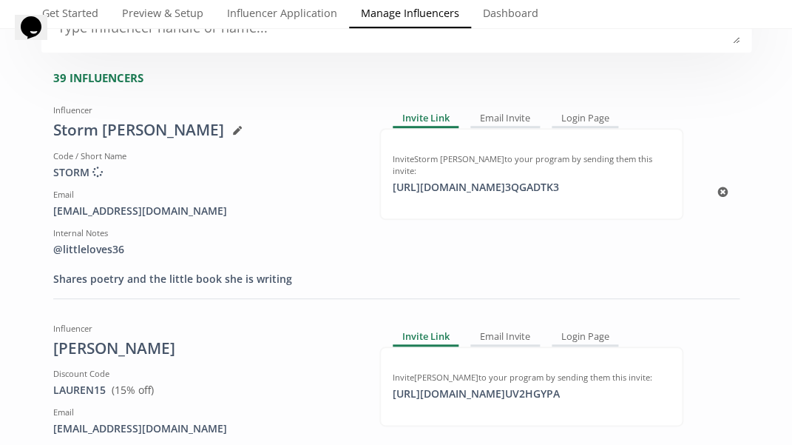
click at [224, 124] on div at bounding box center [233, 130] width 18 height 13
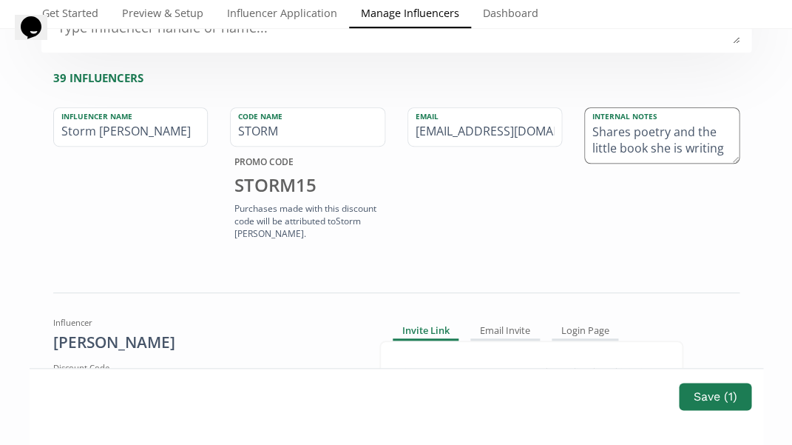
scroll to position [33, 0]
click at [655, 130] on textarea "@littleloves36 Shares poetry and the little book she is writing" at bounding box center [662, 135] width 154 height 55
drag, startPoint x: 685, startPoint y: 135, endPoint x: 651, endPoint y: 133, distance: 34.1
click at [651, 133] on textarea "@littleloves36 Shares poetry and the little book they is writing" at bounding box center [662, 135] width 154 height 55
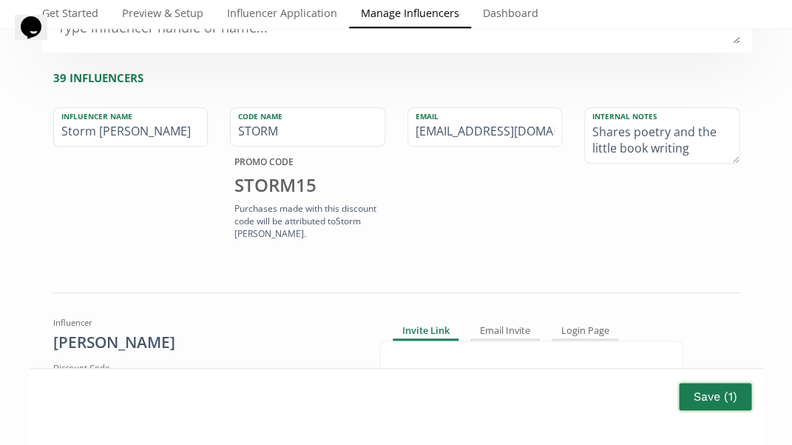
type textarea "@littleloves36 Shares poetry and the little book writing"
click at [726, 397] on button "Save ( 1 )" at bounding box center [715, 396] width 76 height 32
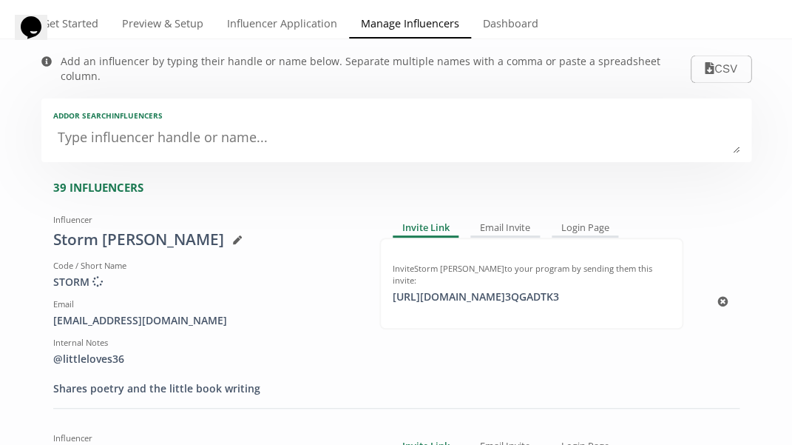
scroll to position [46, 0]
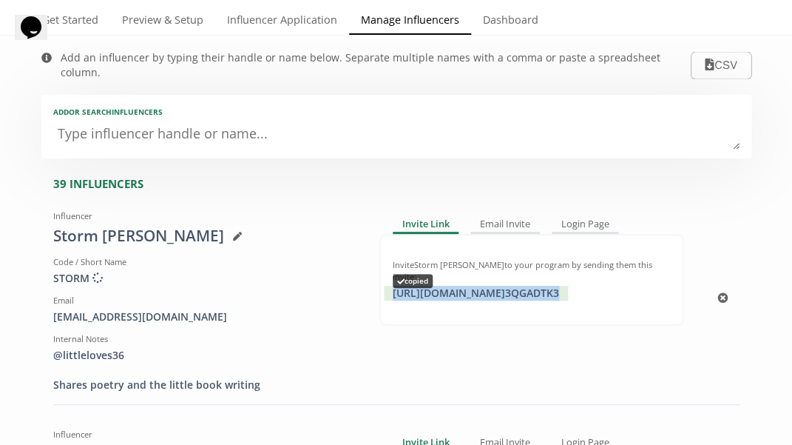
click at [534, 286] on div "[URL][DOMAIN_NAME] 3QGADTK3 copied" at bounding box center [476, 293] width 184 height 15
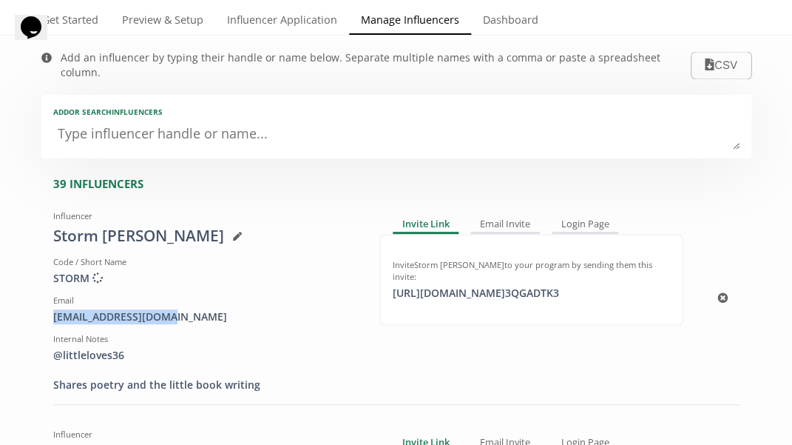
drag, startPoint x: 173, startPoint y: 297, endPoint x: 43, endPoint y: 298, distance: 130.2
click at [43, 298] on div "Influencer Storm [PERSON_NAME] Code / Short Name STORM Creating discount code .…" at bounding box center [205, 298] width 326 height 188
copy div "[EMAIL_ADDRESS][DOMAIN_NAME]"
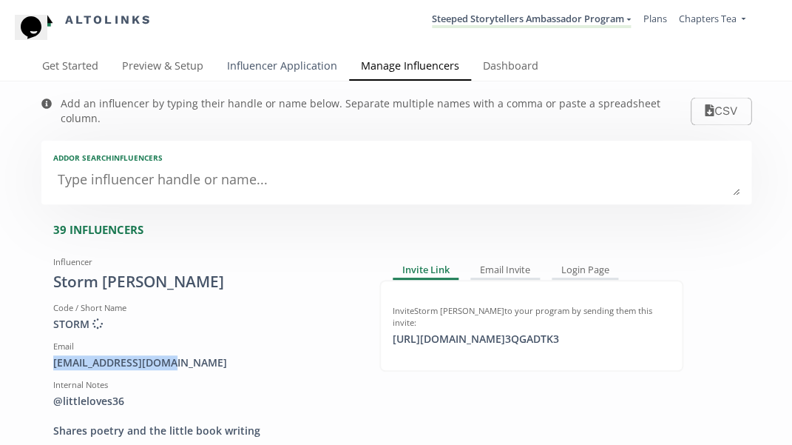
scroll to position [0, 0]
click at [301, 58] on link "Influencer Application" at bounding box center [282, 68] width 134 height 30
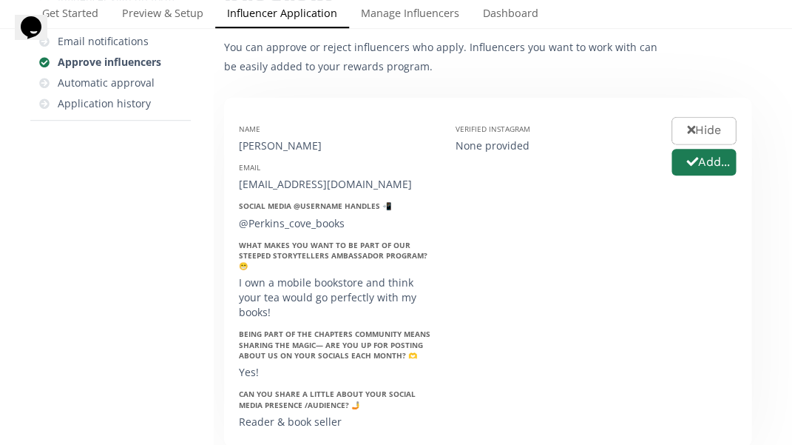
scroll to position [186, 0]
click at [715, 161] on button "Add..." at bounding box center [703, 163] width 69 height 32
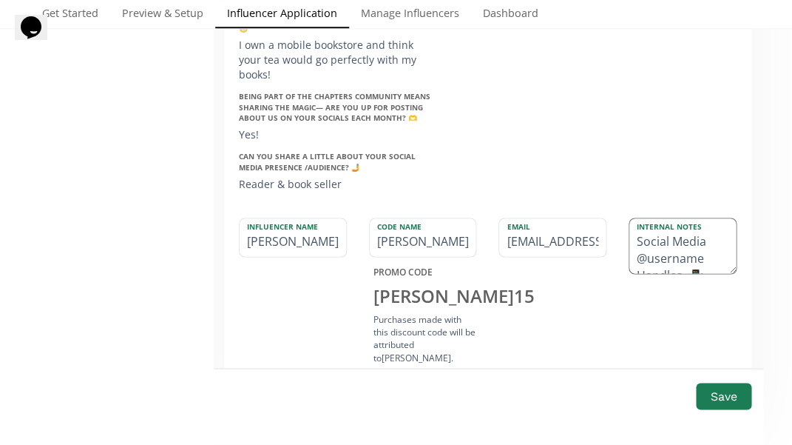
scroll to position [39, 0]
click at [412, 232] on input "[PERSON_NAME]" at bounding box center [423, 237] width 107 height 38
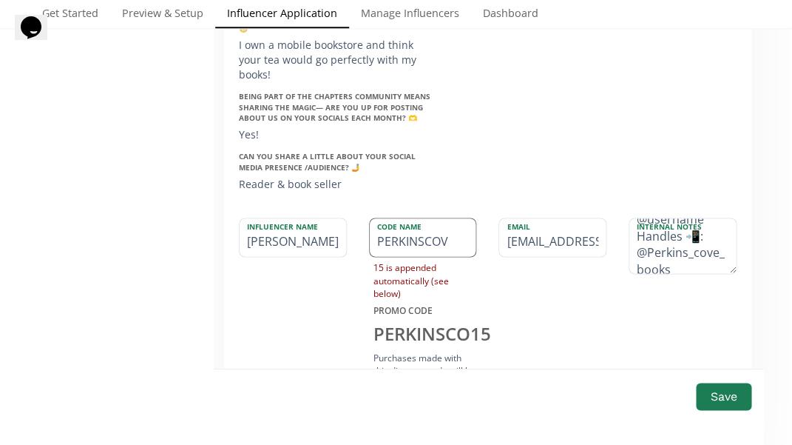
type input "PERKINSCOVE"
drag, startPoint x: 704, startPoint y: 231, endPoint x: 613, endPoint y: 217, distance: 92.1
click at [614, 217] on div "Influencer Name [PERSON_NAME] Code Name PERKINSCOVE 15 is appended automaticall…" at bounding box center [488, 311] width 520 height 188
drag, startPoint x: 701, startPoint y: 246, endPoint x: 604, endPoint y: 195, distance: 109.5
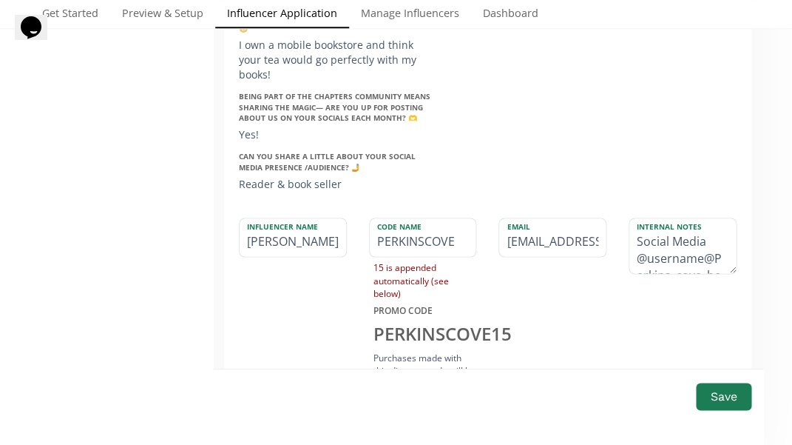
click at [604, 195] on div "Name [PERSON_NAME] Email [EMAIL_ADDRESS][DOMAIN_NAME] Social Media @username Ha…" at bounding box center [487, 165] width 527 height 610
drag, startPoint x: 636, startPoint y: 234, endPoint x: 716, endPoint y: 240, distance: 80.1
click at [716, 240] on textarea "@Perkins_cove_books What makes you want to be part of our Steeped Storytellers …" at bounding box center [683, 245] width 107 height 55
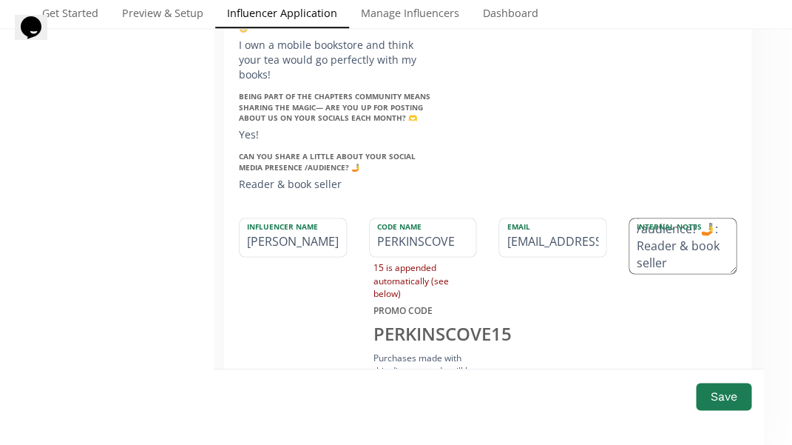
drag, startPoint x: 695, startPoint y: 225, endPoint x: 701, endPoint y: 257, distance: 32.2
click at [701, 257] on textarea "@Perkins_cove_books Owns a mobile bookstore and think your tea would go perfect…" at bounding box center [683, 245] width 107 height 55
type textarea "@Perkins_cove_books Owns a mobile bookstore"
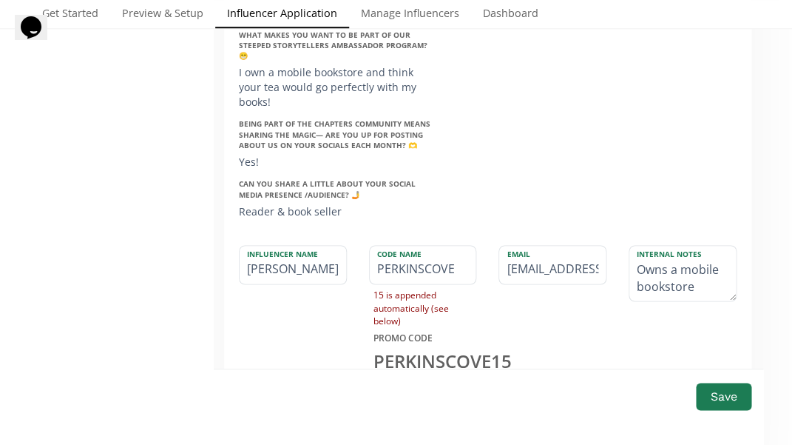
scroll to position [404, 0]
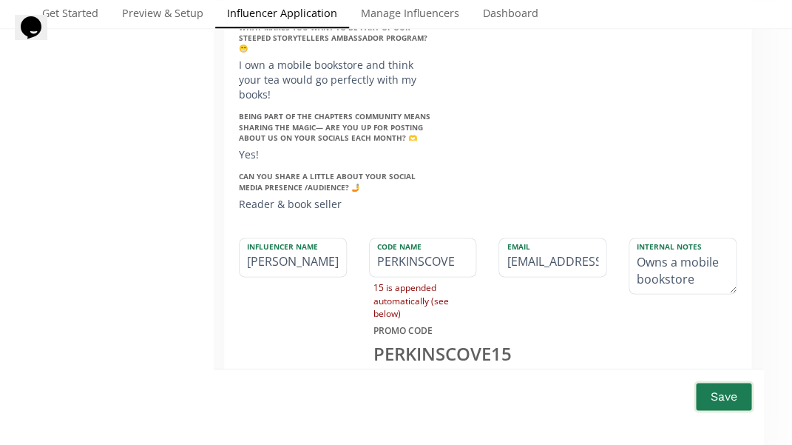
click at [718, 401] on button "Save" at bounding box center [723, 396] width 59 height 32
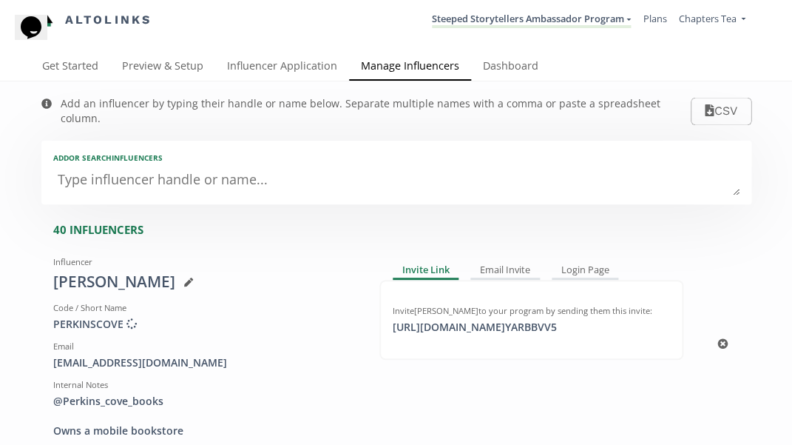
scroll to position [78, 0]
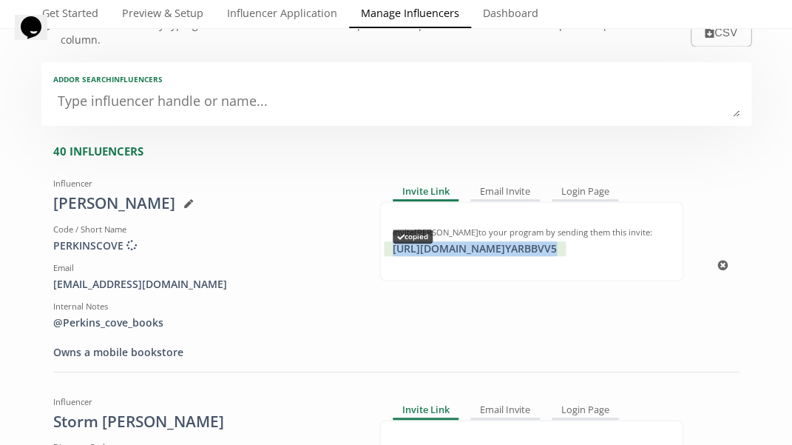
click at [431, 241] on div "[URL][DOMAIN_NAME] YARBBVV5 copied" at bounding box center [475, 248] width 182 height 15
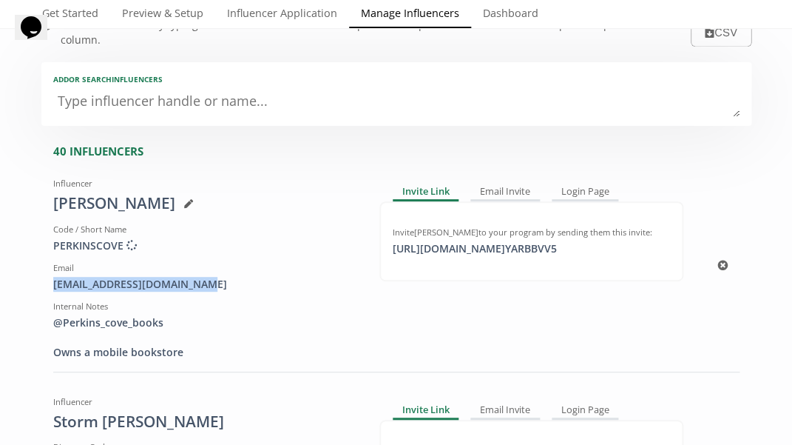
drag, startPoint x: 208, startPoint y: 265, endPoint x: 53, endPoint y: 266, distance: 155.4
click at [53, 277] on div "[EMAIL_ADDRESS][DOMAIN_NAME]" at bounding box center [205, 284] width 304 height 15
copy div "[EMAIL_ADDRESS][DOMAIN_NAME]"
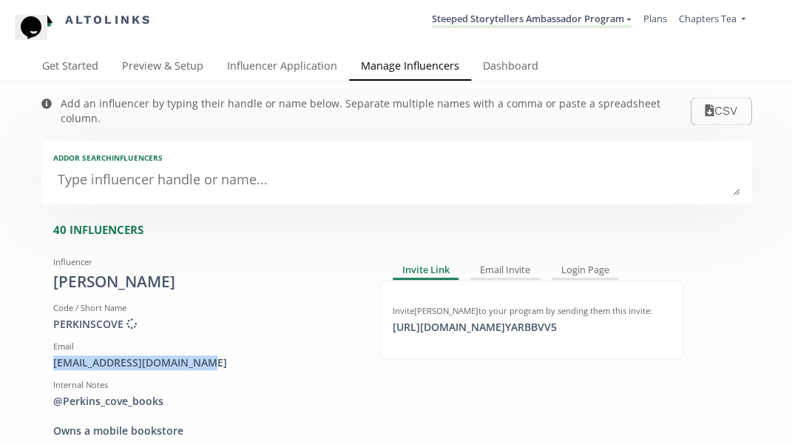
scroll to position [0, 0]
click at [311, 63] on link "Influencer Application" at bounding box center [282, 68] width 134 height 30
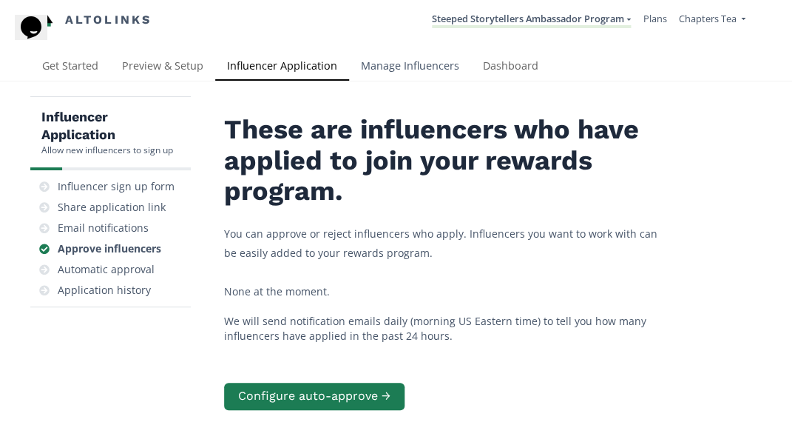
click at [401, 65] on link "Manage Influencers" at bounding box center [410, 68] width 122 height 30
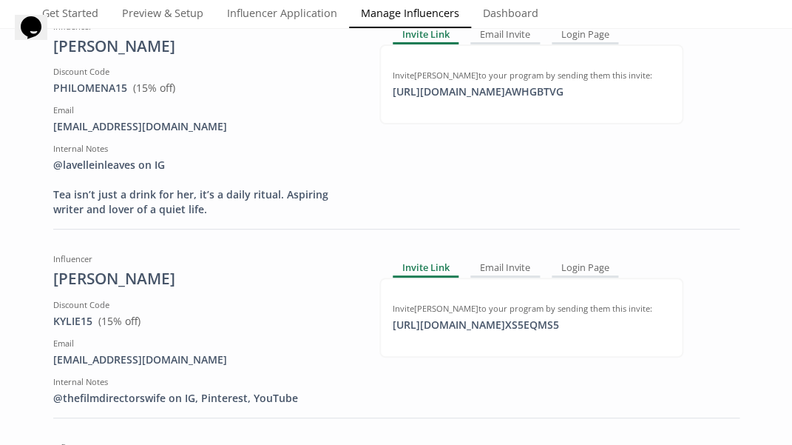
scroll to position [6414, 0]
